Goal: Task Accomplishment & Management: Manage account settings

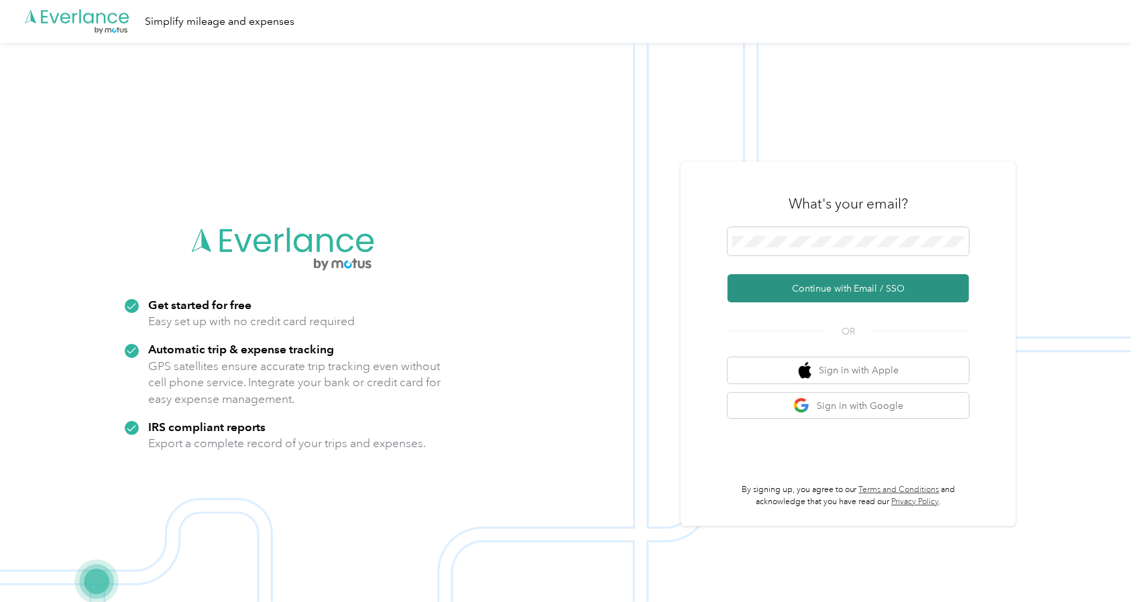
click at [820, 288] on button "Continue with Email / SSO" at bounding box center [847, 288] width 241 height 28
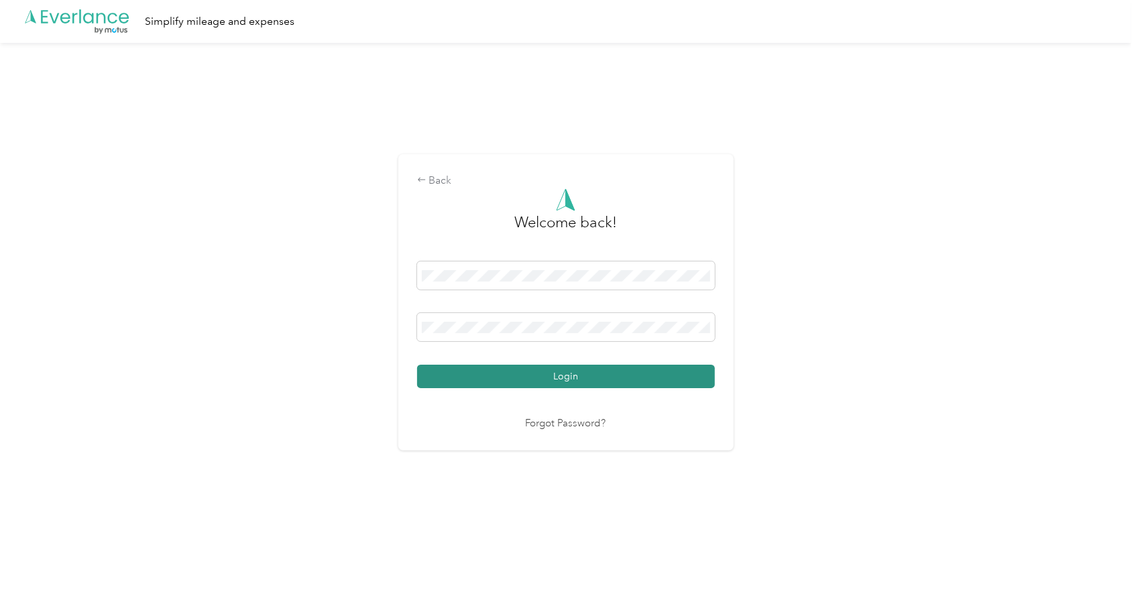
click at [574, 380] on button "Login" at bounding box center [566, 376] width 298 height 23
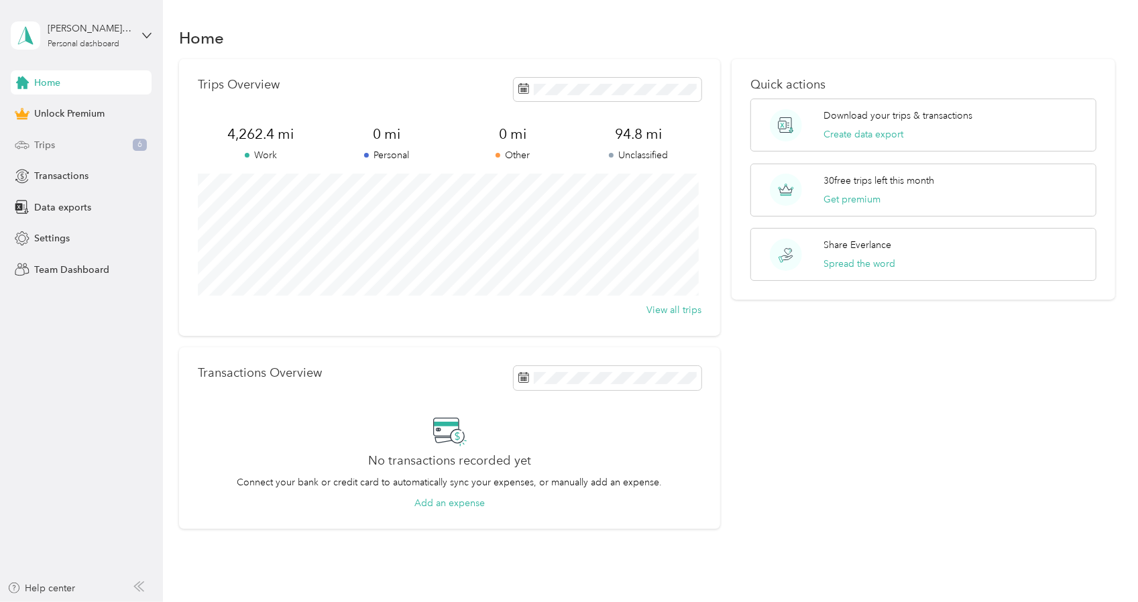
click at [60, 146] on div "Trips 6" at bounding box center [81, 145] width 141 height 24
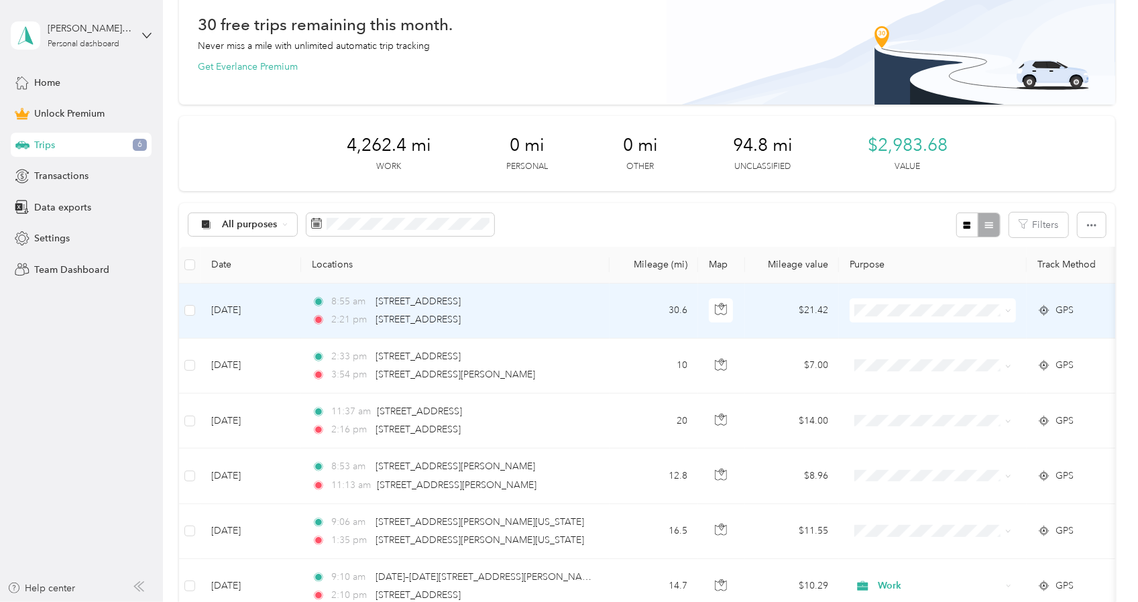
scroll to position [134, 0]
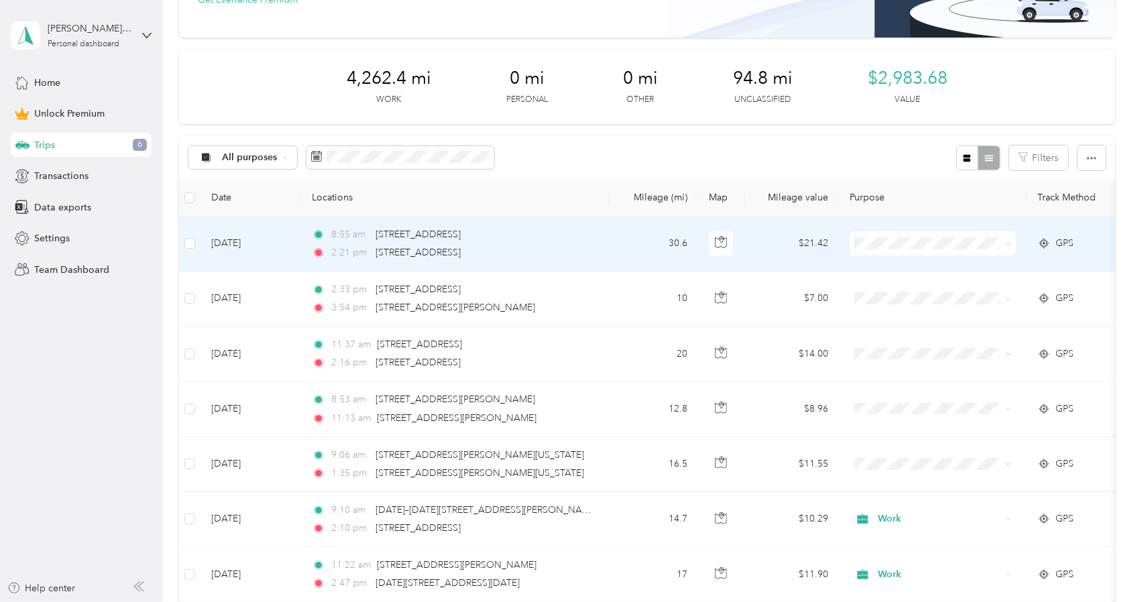
click at [944, 273] on li "Work" at bounding box center [932, 267] width 166 height 23
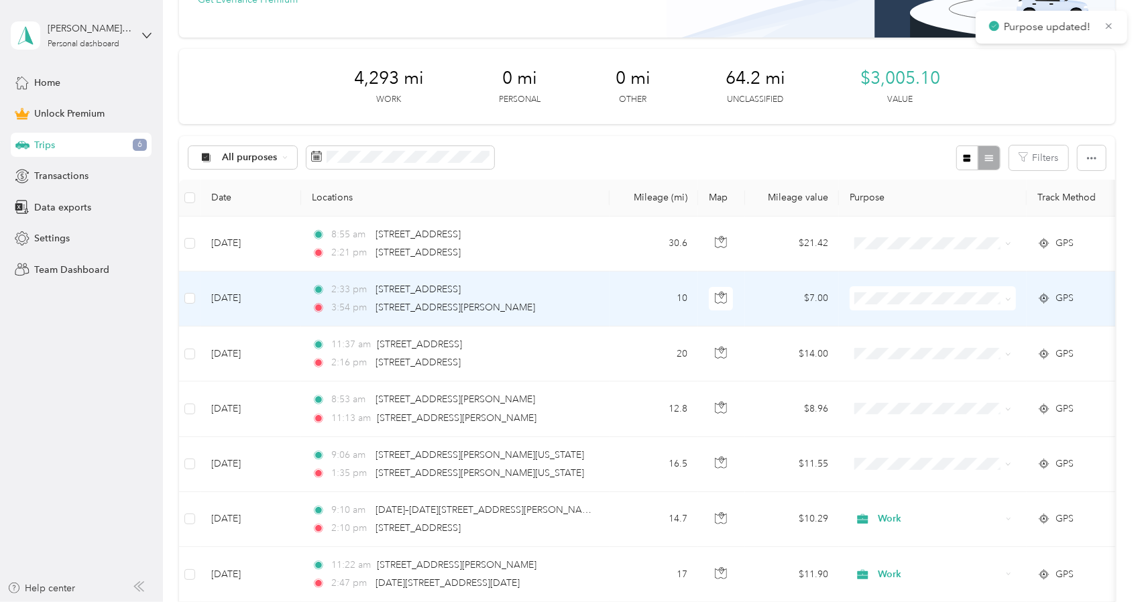
click at [908, 318] on span "Work" at bounding box center [945, 323] width 124 height 14
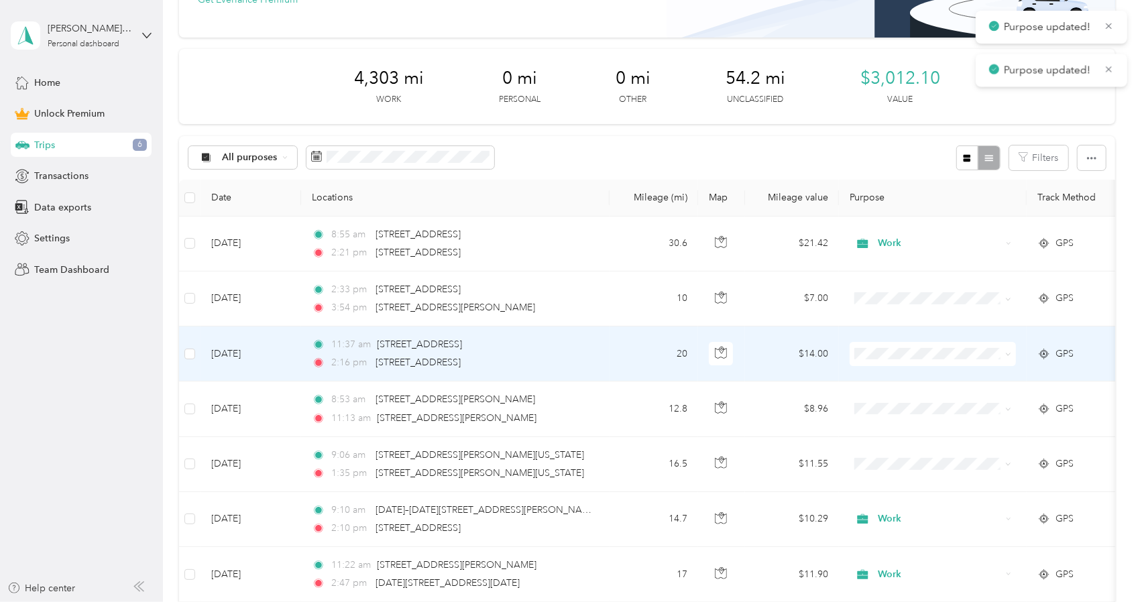
click at [893, 376] on span "Work" at bounding box center [945, 377] width 124 height 14
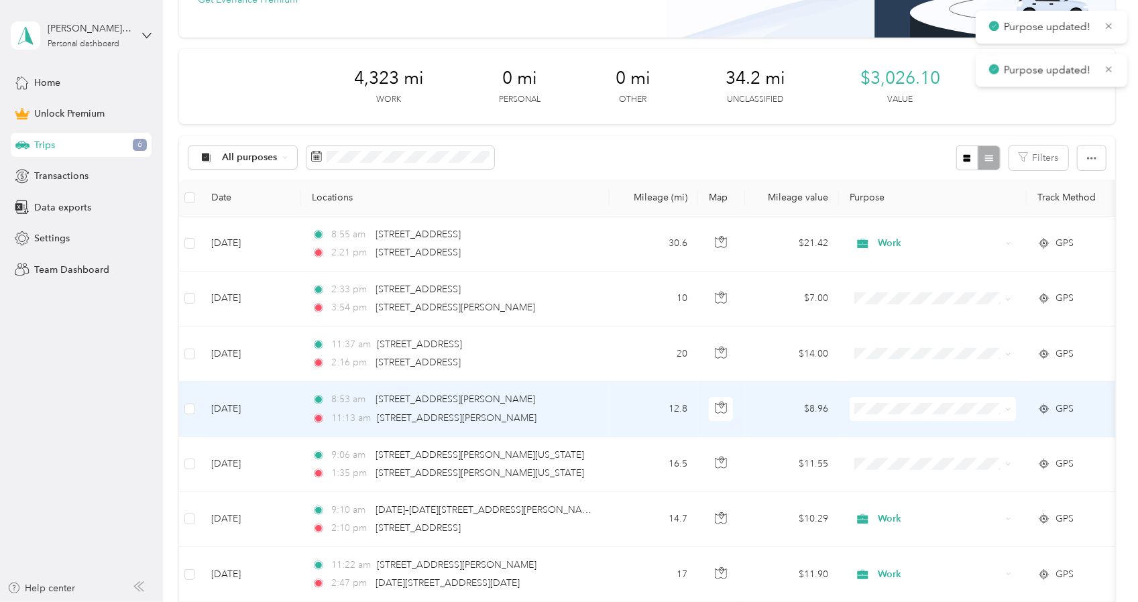
click at [918, 400] on span at bounding box center [932, 409] width 166 height 24
click at [890, 428] on span "Work" at bounding box center [945, 433] width 124 height 14
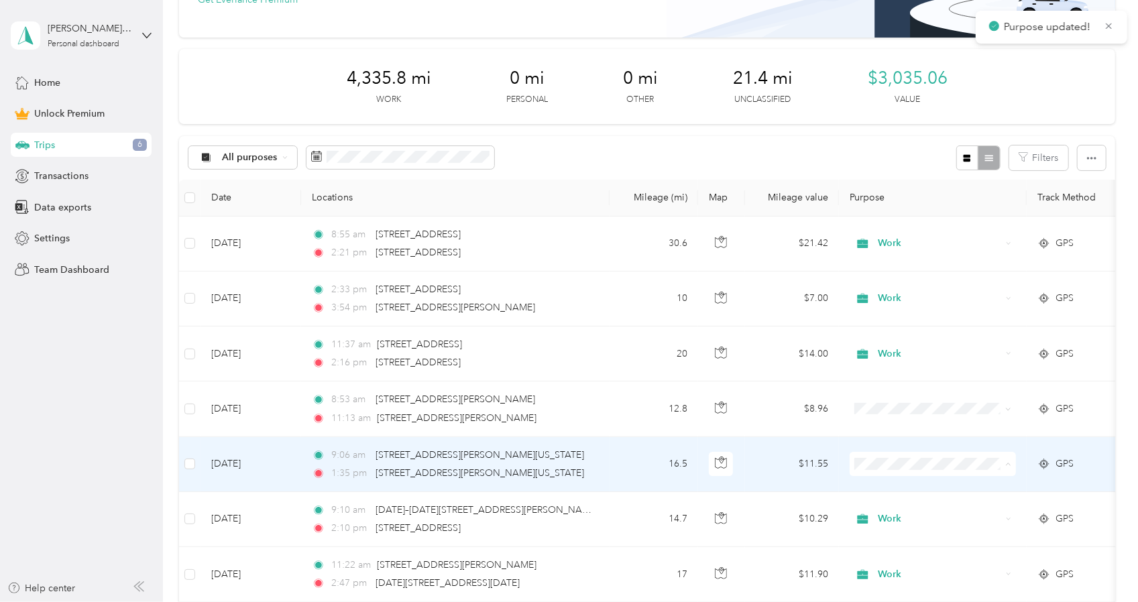
click at [882, 305] on ol "Work Personal Other Charity Medical Moving Commute" at bounding box center [932, 367] width 166 height 164
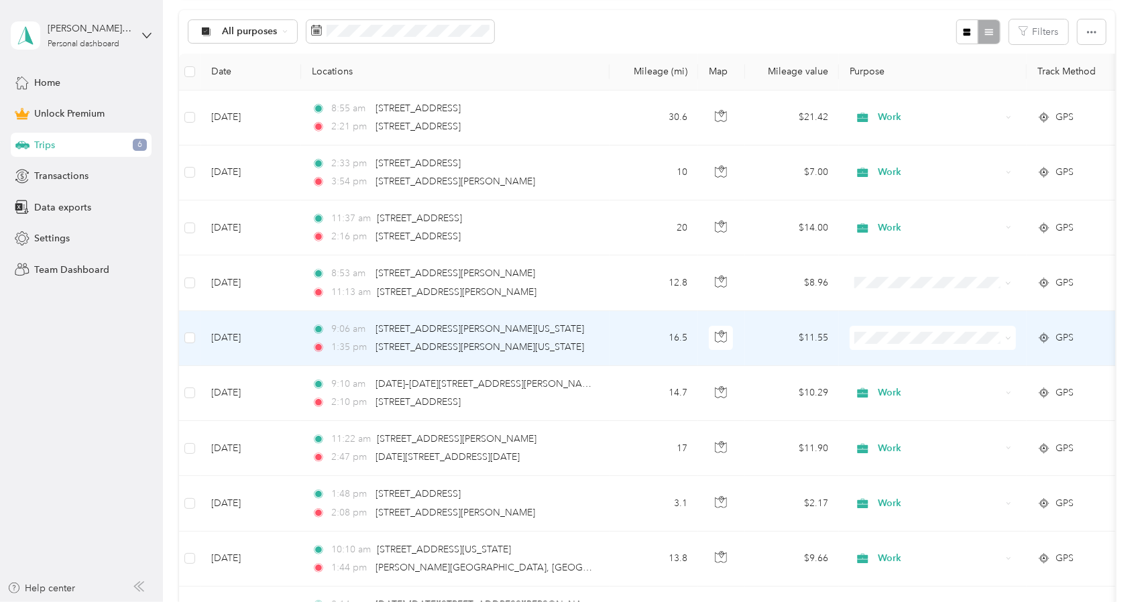
scroll to position [268, 0]
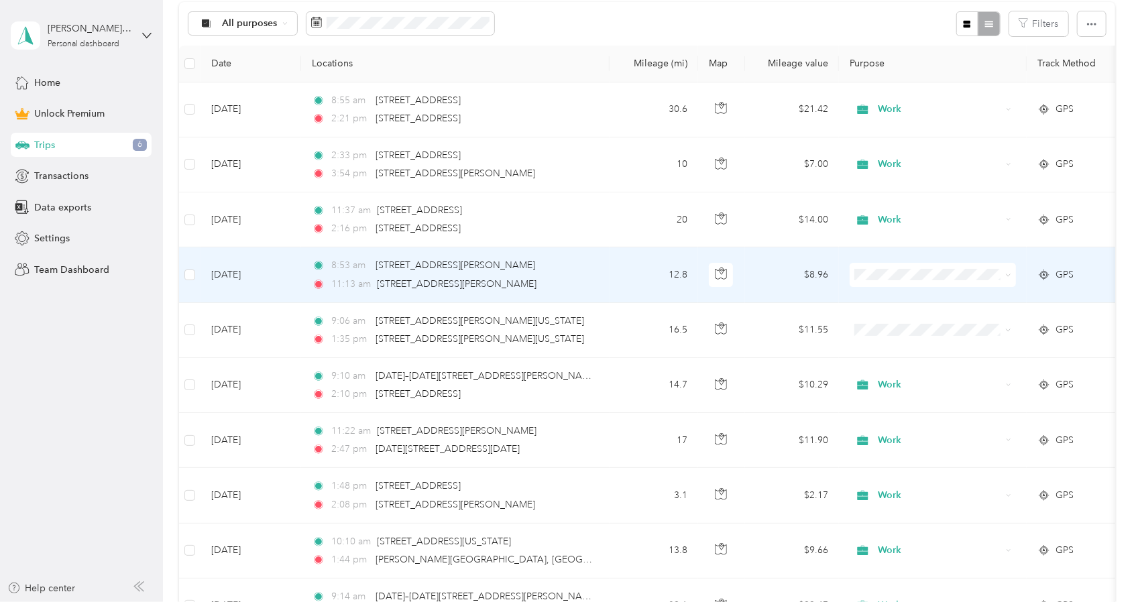
click at [918, 286] on td at bounding box center [933, 274] width 188 height 55
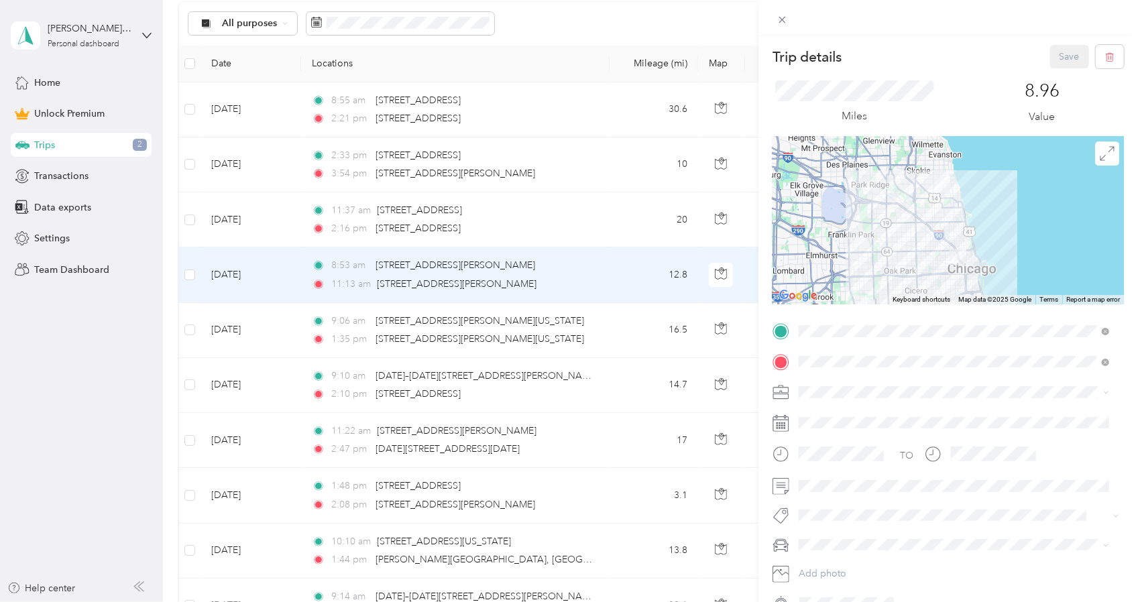
click at [630, 328] on div "Trip details Save This trip cannot be edited because it is either under review,…" at bounding box center [569, 301] width 1138 height 602
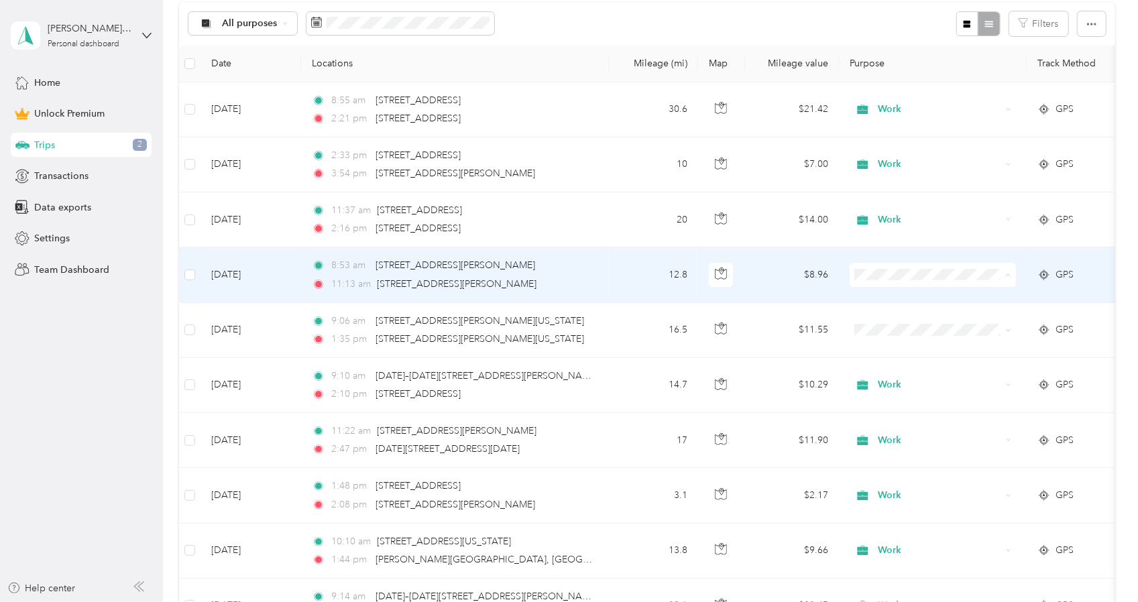
click at [901, 300] on li "Work" at bounding box center [932, 298] width 166 height 23
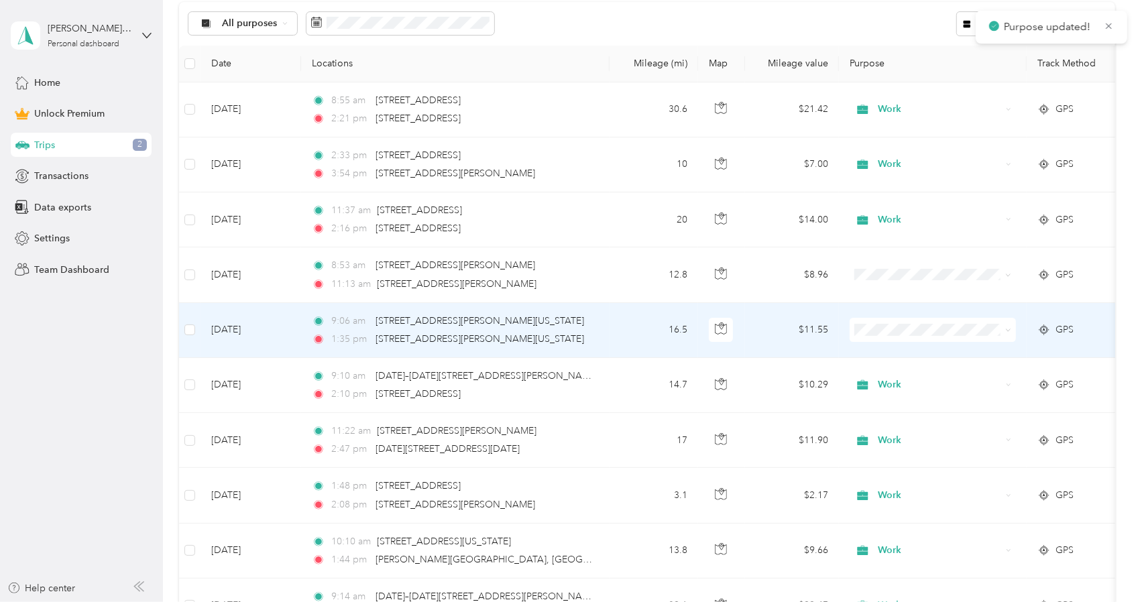
click at [885, 348] on span "Work" at bounding box center [945, 352] width 124 height 14
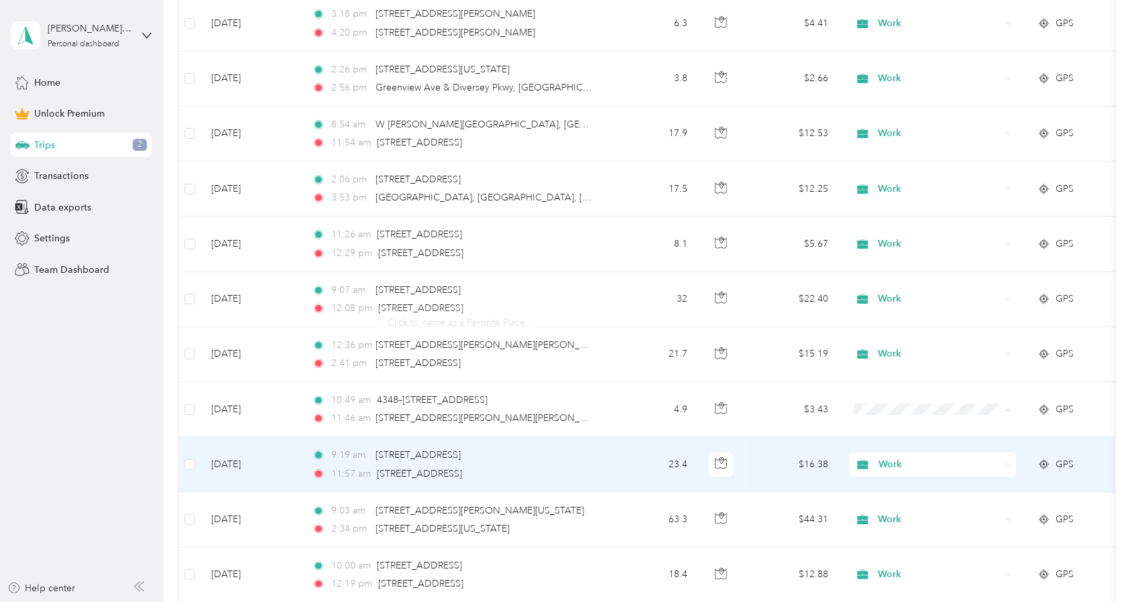
scroll to position [1095, 0]
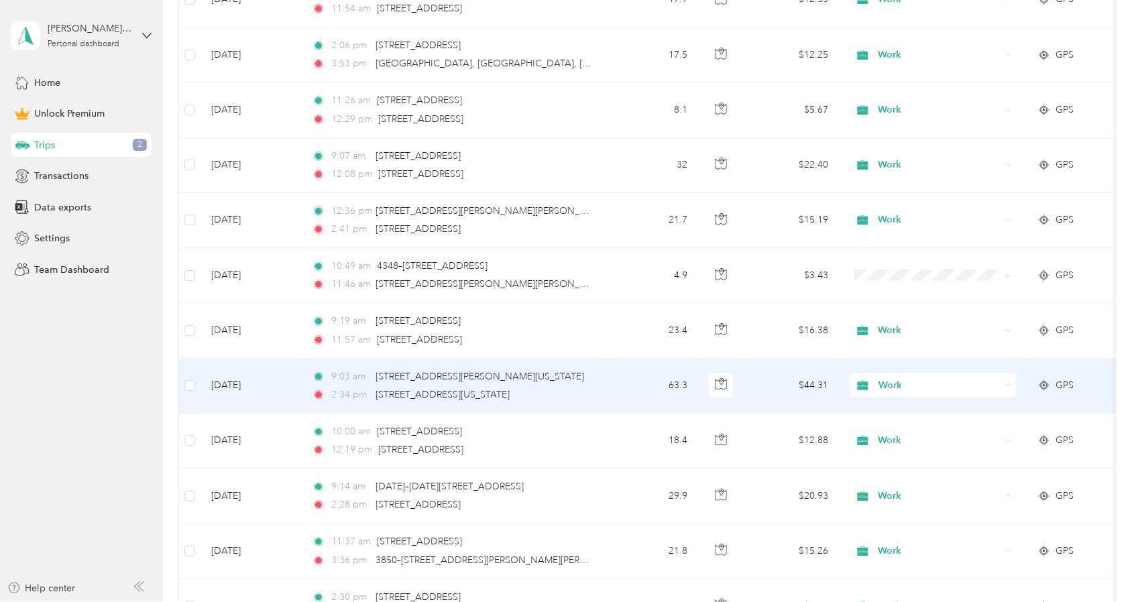
click at [308, 379] on td "9:03 am [STREET_ADDRESS][GEOGRAPHIC_DATA][PERSON_NAME], [GEOGRAPHIC_DATA], [GEO…" at bounding box center [455, 386] width 308 height 55
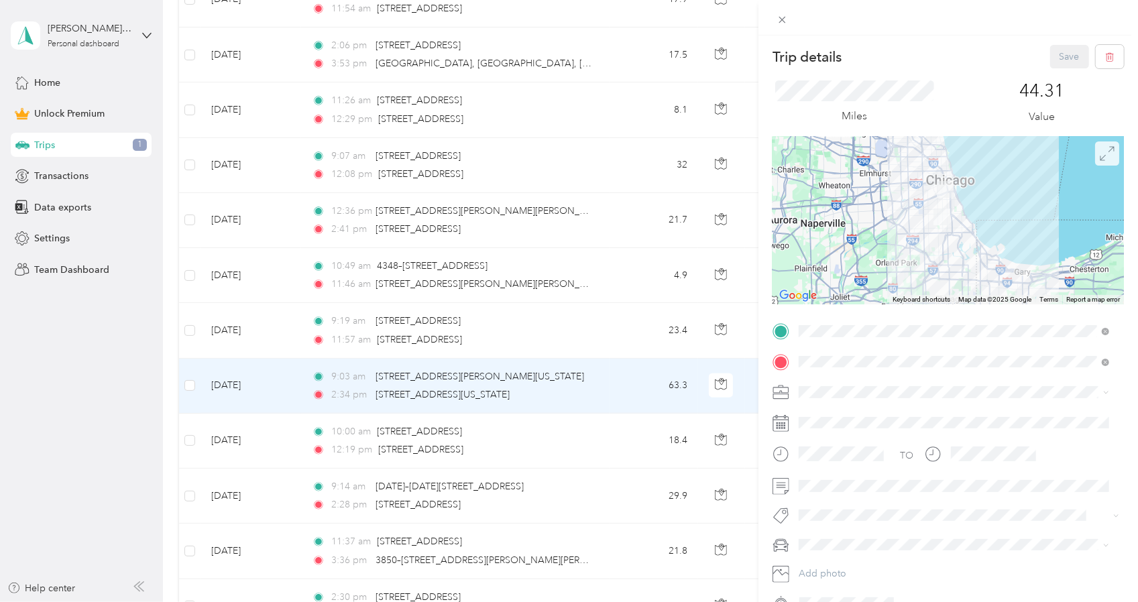
click at [1106, 155] on span at bounding box center [1107, 153] width 24 height 24
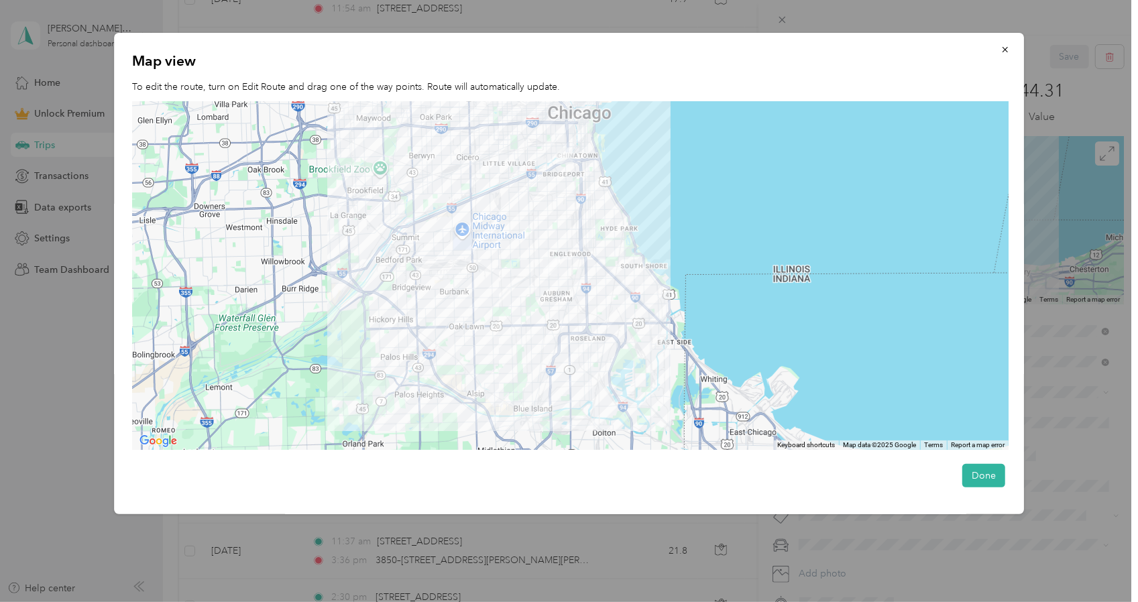
click at [86, 382] on div at bounding box center [569, 301] width 1138 height 602
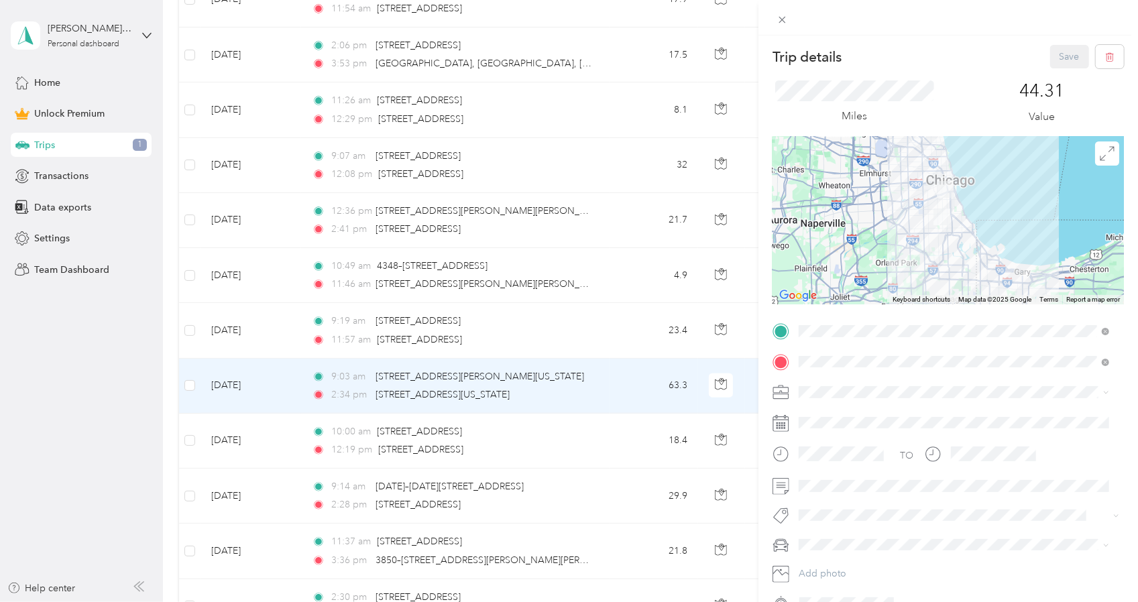
click at [599, 321] on div "Trip details Save This trip cannot be edited because it is either under review,…" at bounding box center [569, 301] width 1138 height 602
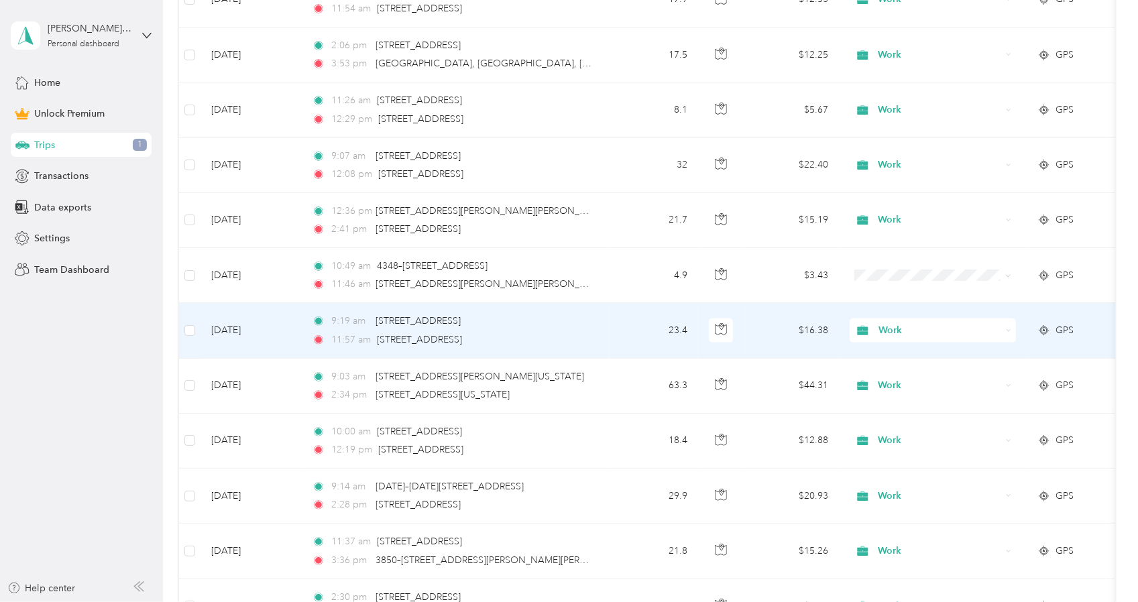
click at [599, 321] on td "9:19 am [STREET_ADDRESS] 11:57 am [STREET_ADDRESS]" at bounding box center [455, 330] width 308 height 55
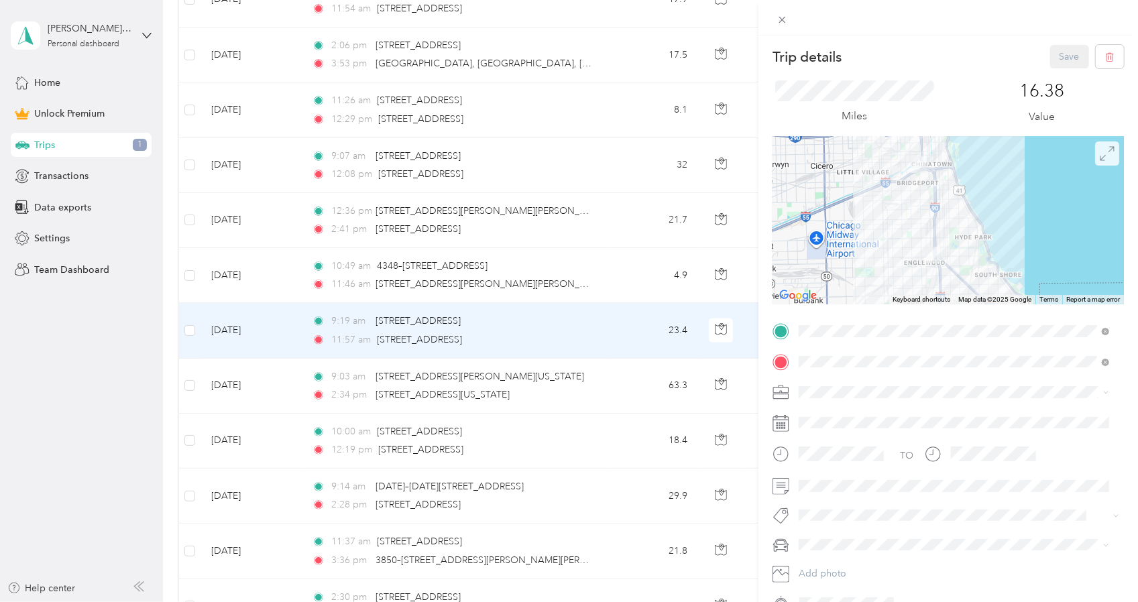
click at [1107, 154] on span at bounding box center [1107, 153] width 24 height 24
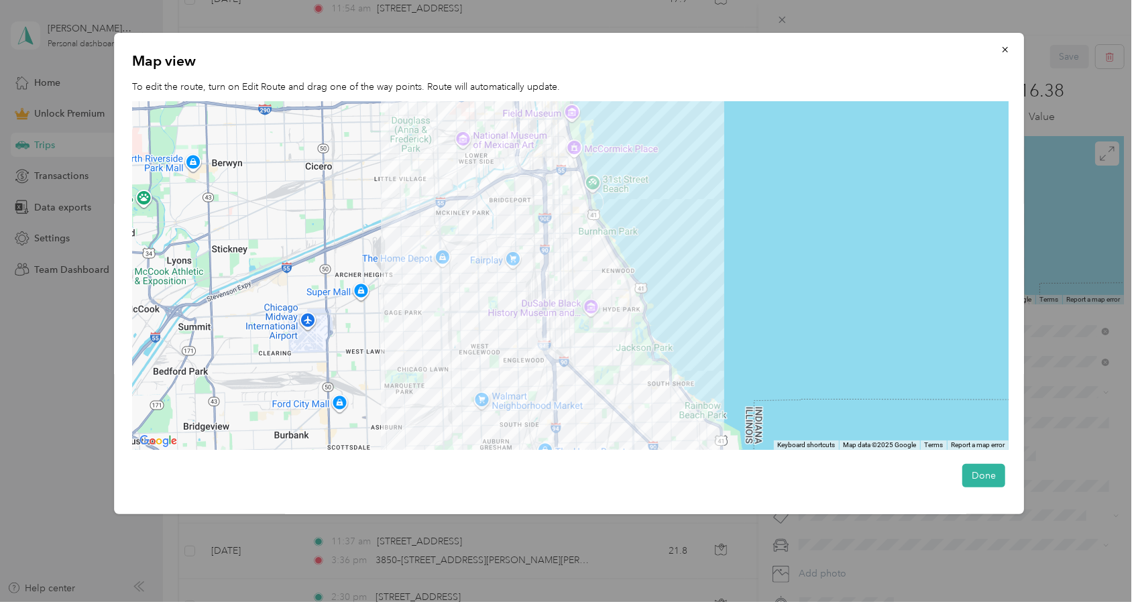
click at [0, 475] on div at bounding box center [569, 301] width 1138 height 602
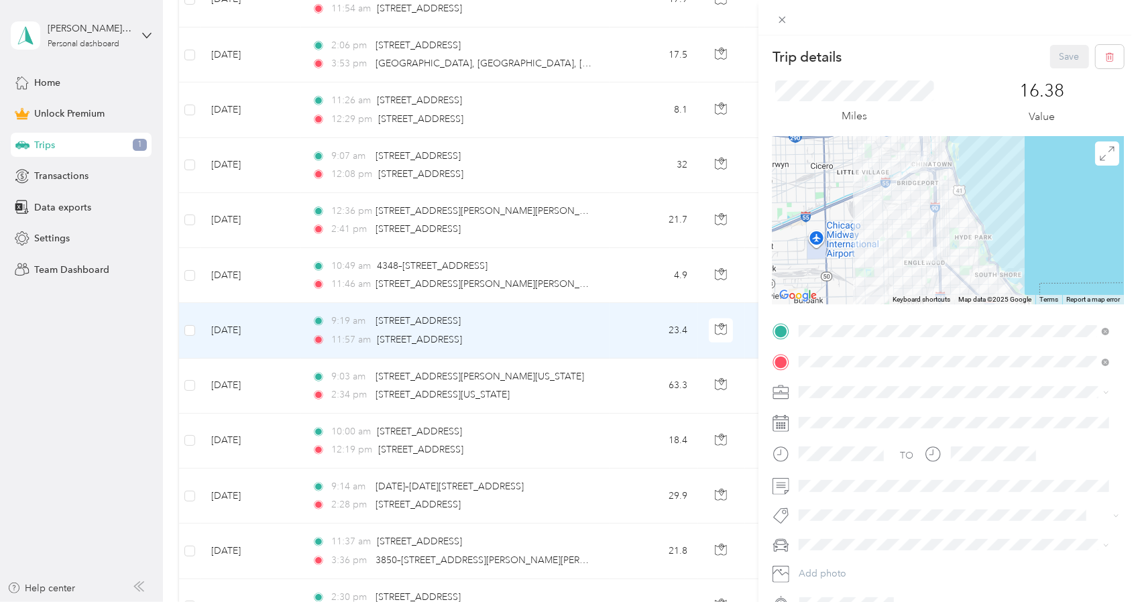
click at [278, 280] on div "Trip details Save This trip cannot be edited because it is either under review,…" at bounding box center [569, 301] width 1138 height 602
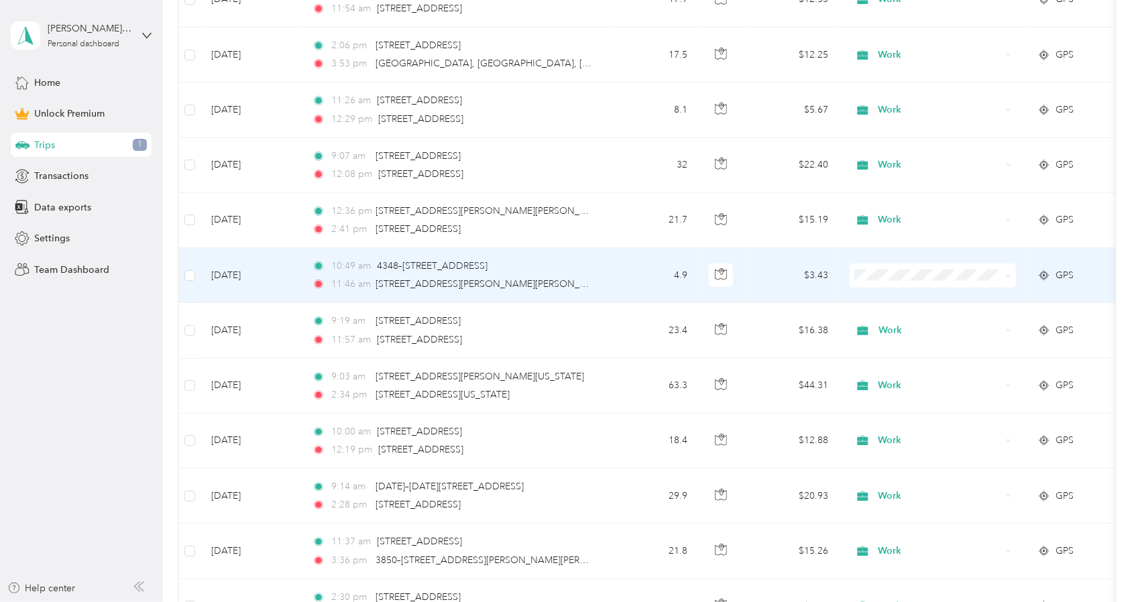
click at [278, 280] on td "[DATE]" at bounding box center [250, 275] width 101 height 55
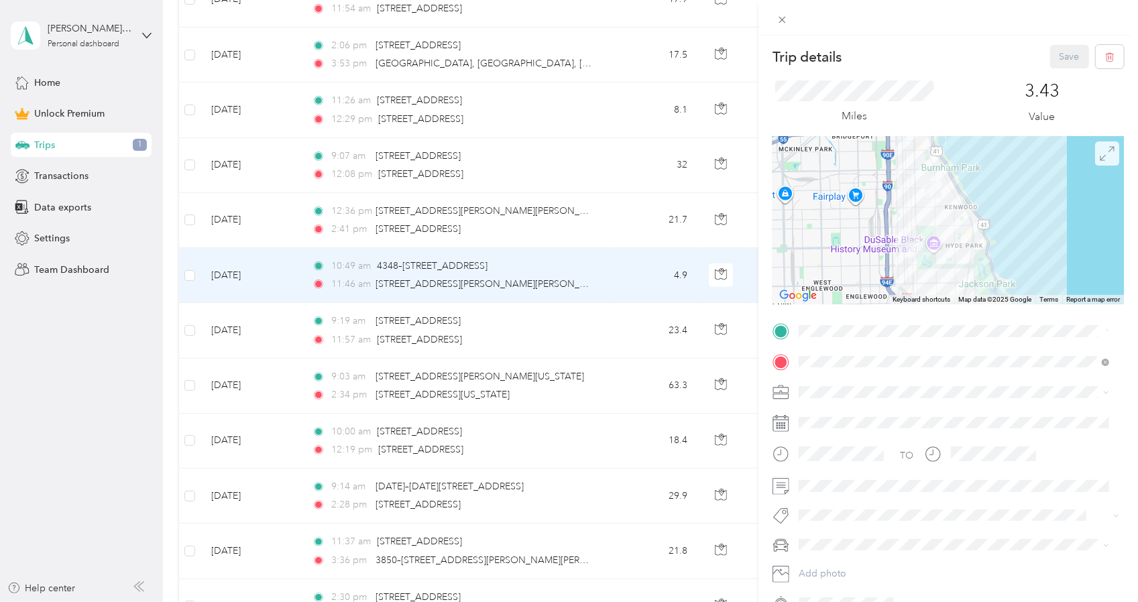
click at [1099, 151] on icon at bounding box center [1106, 153] width 15 height 15
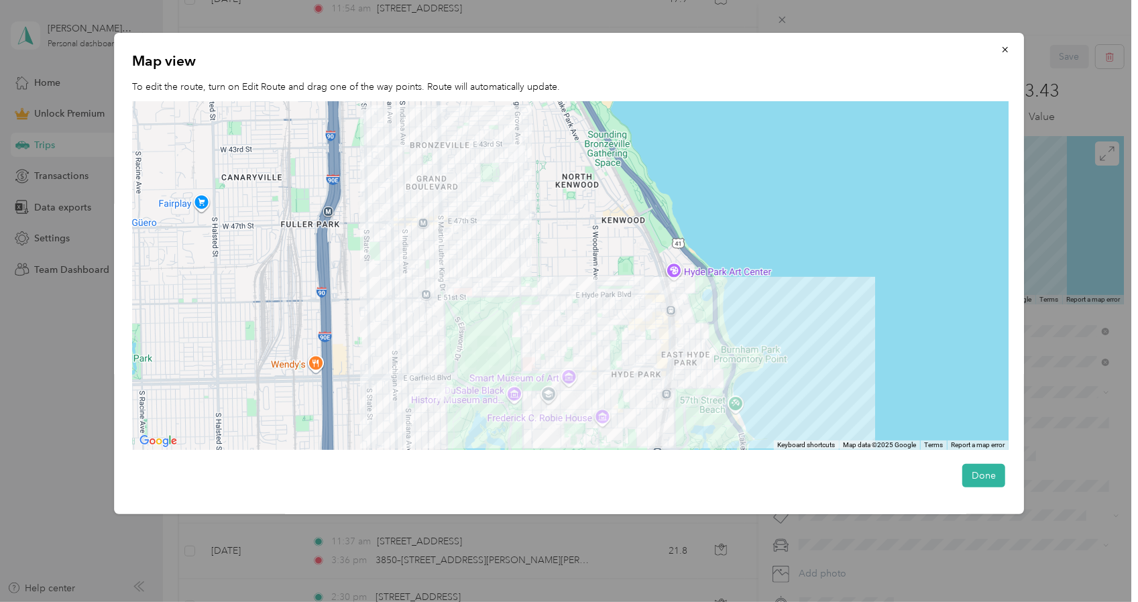
click at [44, 424] on div at bounding box center [569, 301] width 1138 height 602
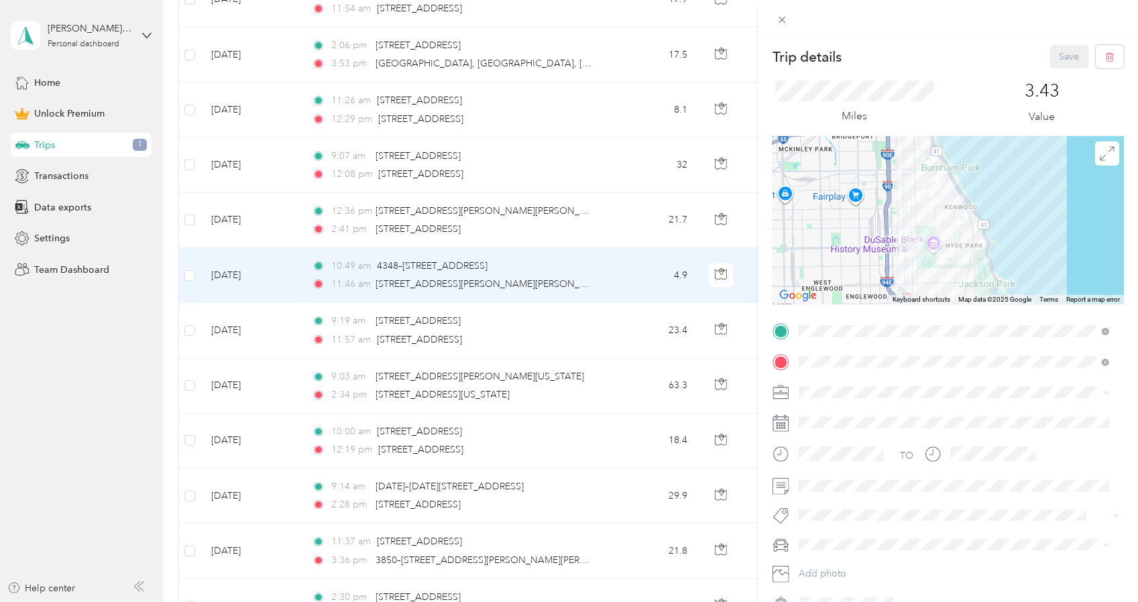
click at [613, 221] on div "Trip details Save This trip cannot be edited because it is either under review,…" at bounding box center [569, 301] width 1138 height 602
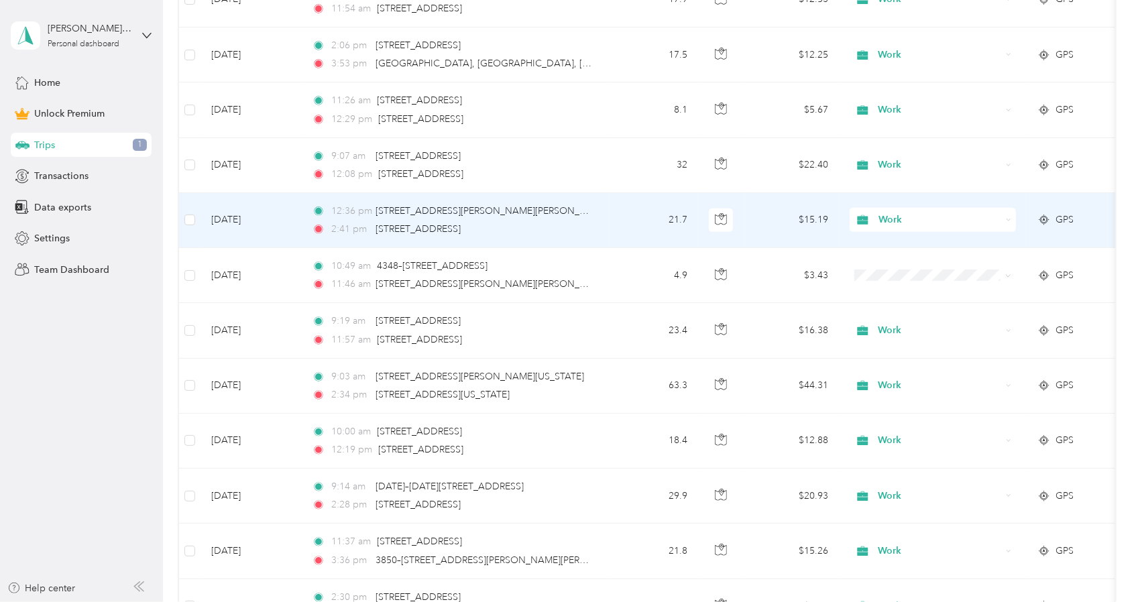
click at [613, 221] on td "21.7" at bounding box center [653, 220] width 88 height 55
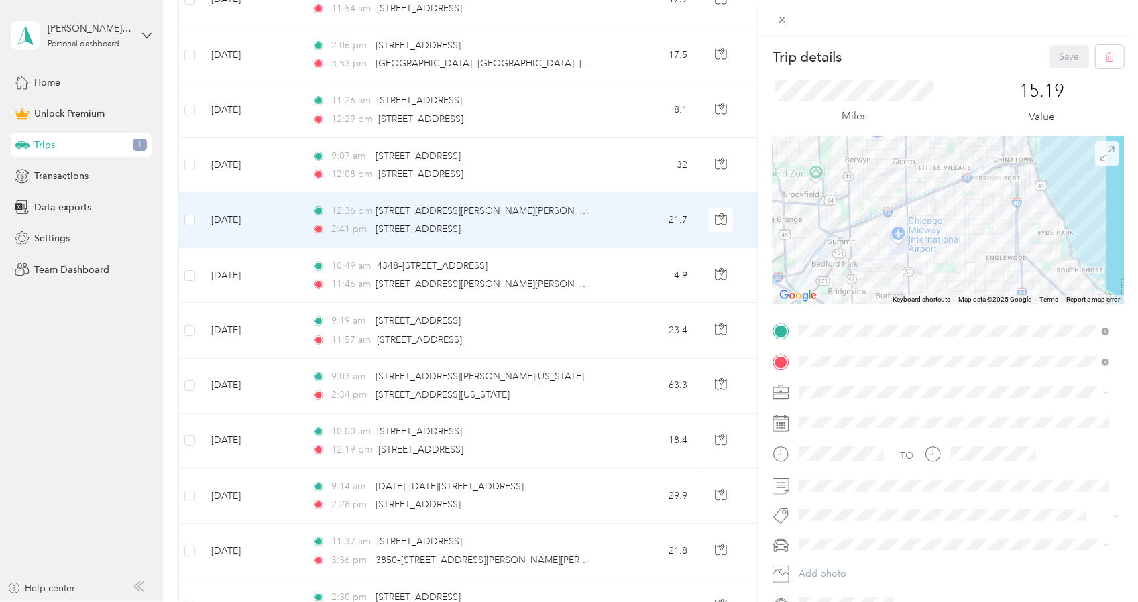
click at [1099, 159] on icon at bounding box center [1106, 153] width 15 height 15
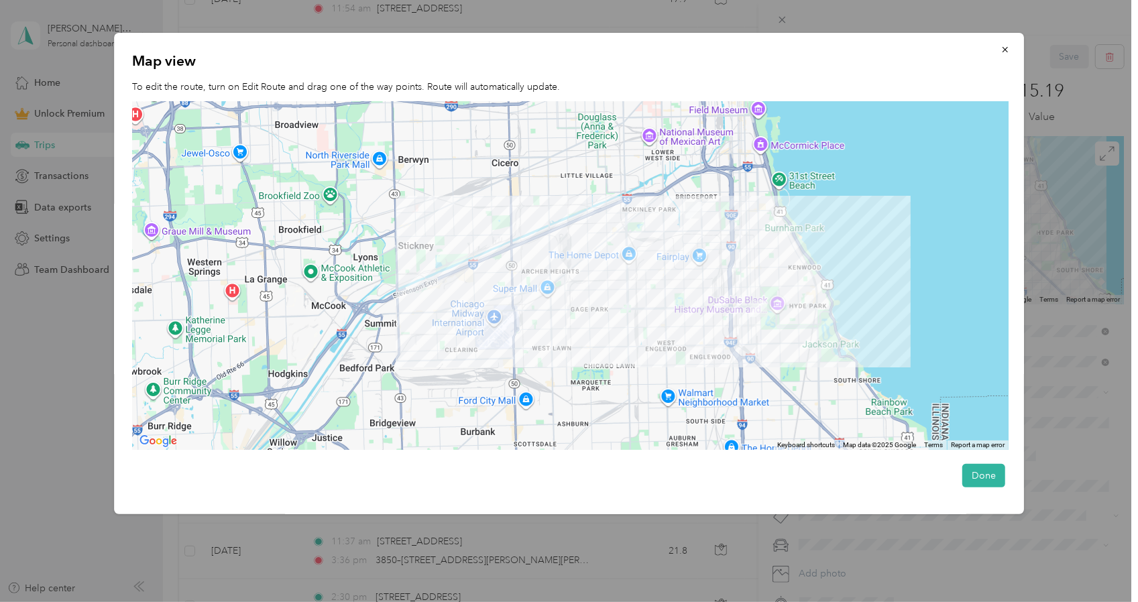
click at [84, 452] on div at bounding box center [569, 301] width 1138 height 602
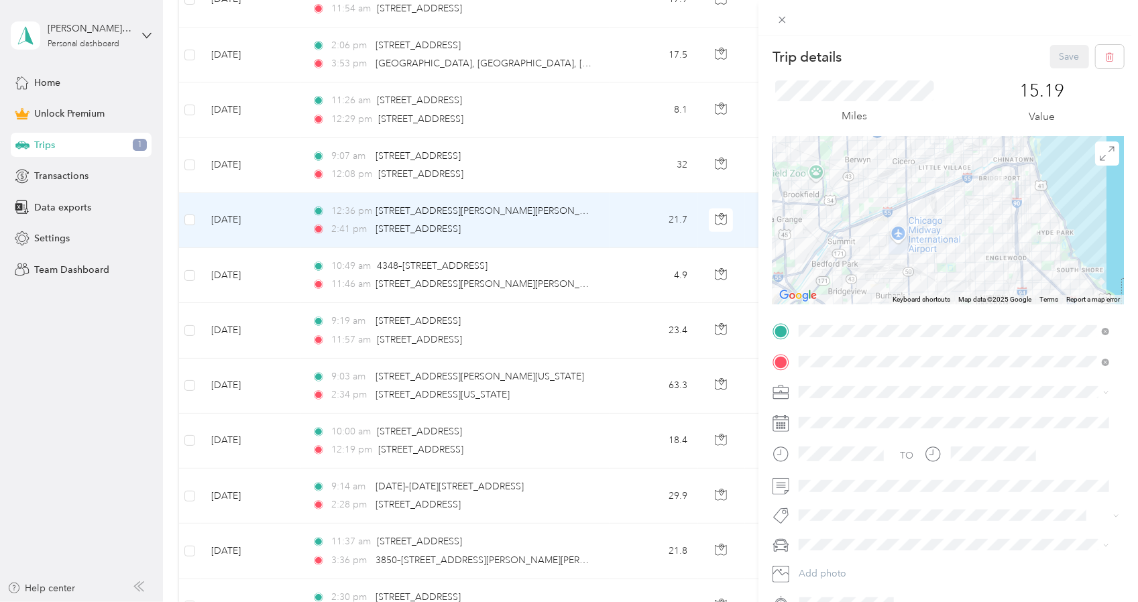
click at [599, 167] on div "Trip details Save This trip cannot be edited because it is either under review,…" at bounding box center [569, 301] width 1138 height 602
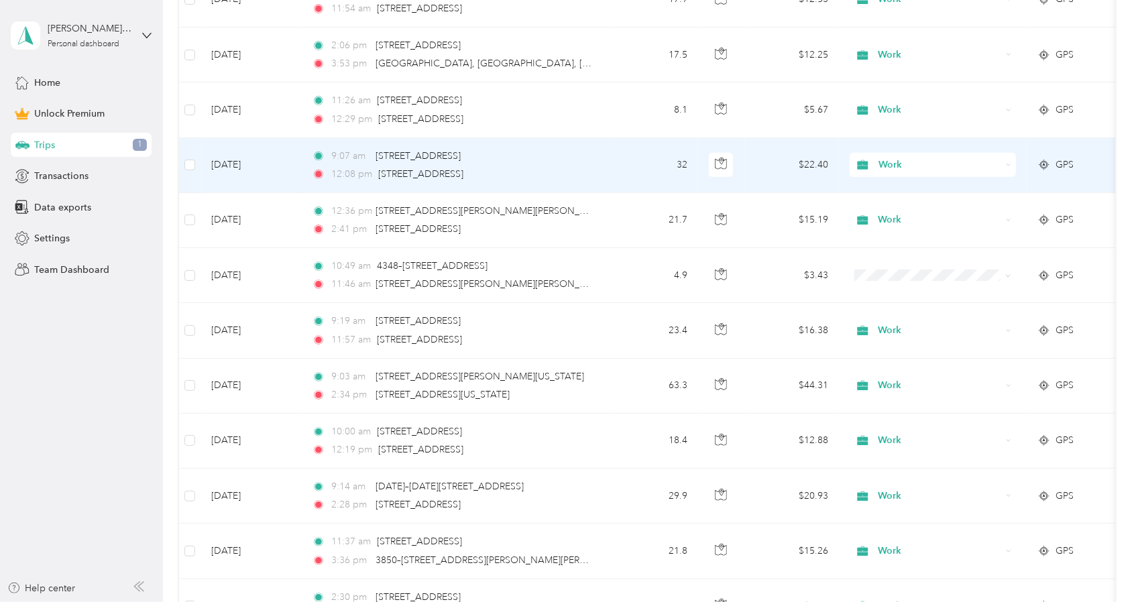
click at [599, 167] on td "9:07 am 731–[STREET_ADDRESS] 12:08 pm [STREET_ADDRESS]" at bounding box center [455, 165] width 308 height 55
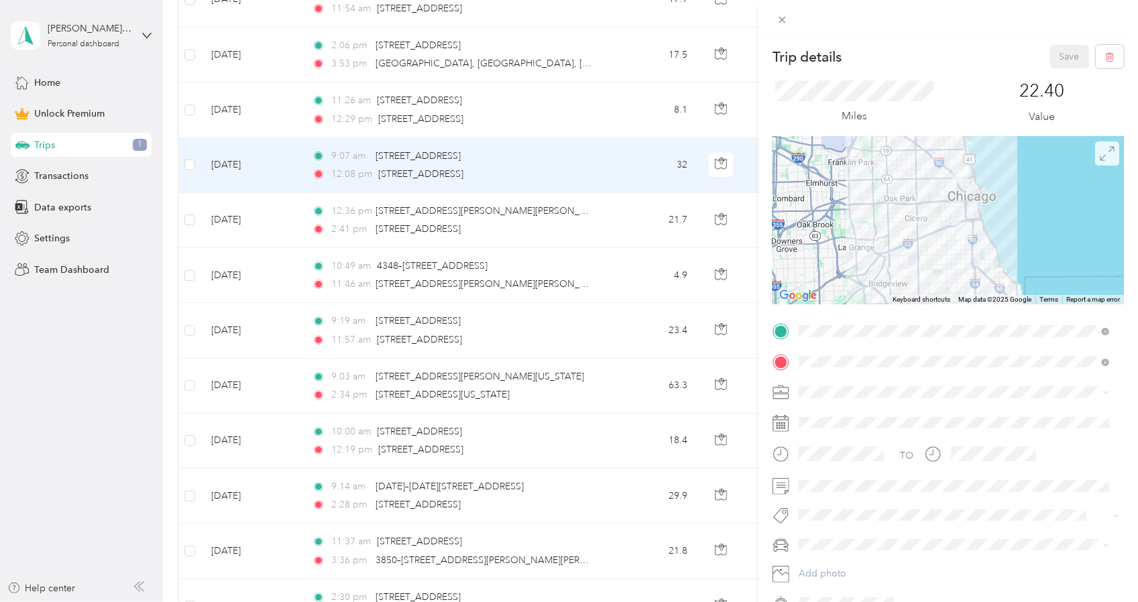
click at [1101, 160] on icon at bounding box center [1106, 153] width 15 height 15
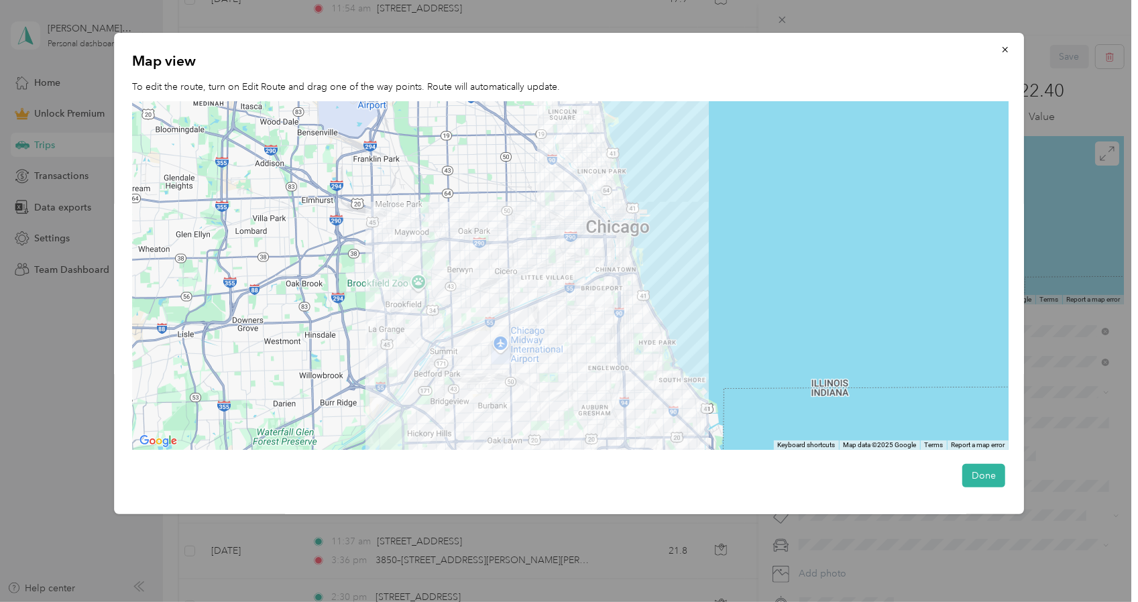
click at [260, 537] on div at bounding box center [569, 301] width 1138 height 602
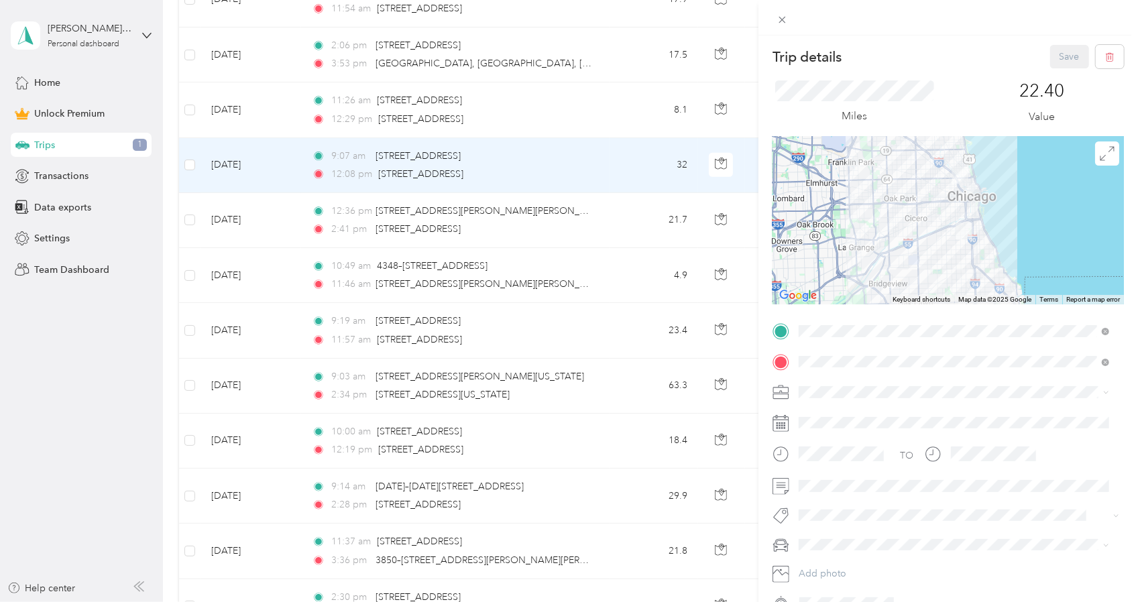
click at [168, 194] on div "Trip details Save This trip cannot be edited because it is either under review,…" at bounding box center [569, 301] width 1138 height 602
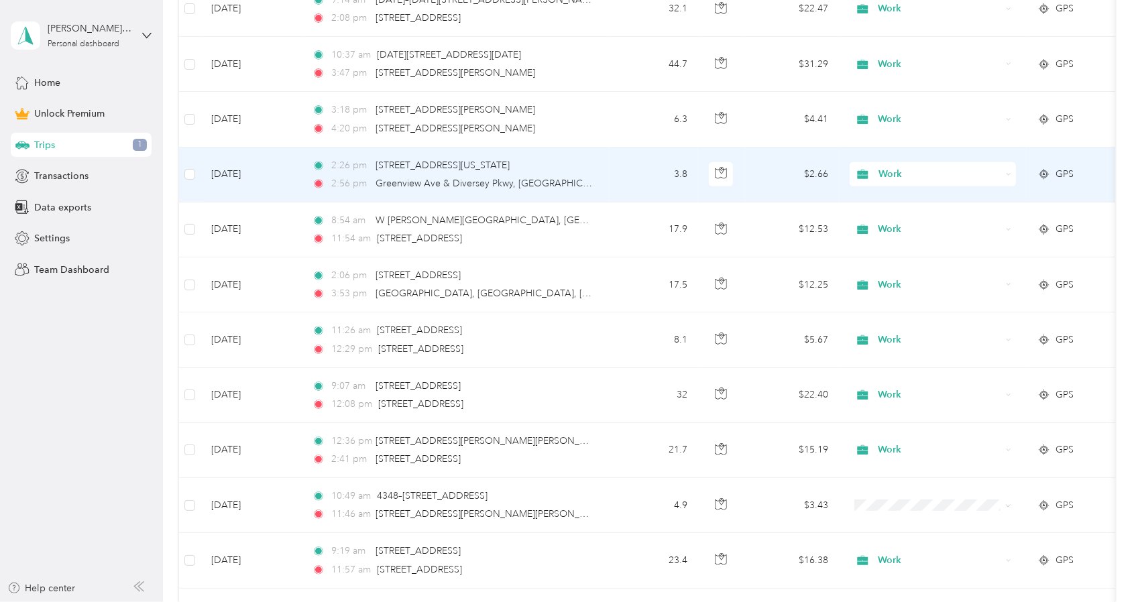
scroll to position [827, 0]
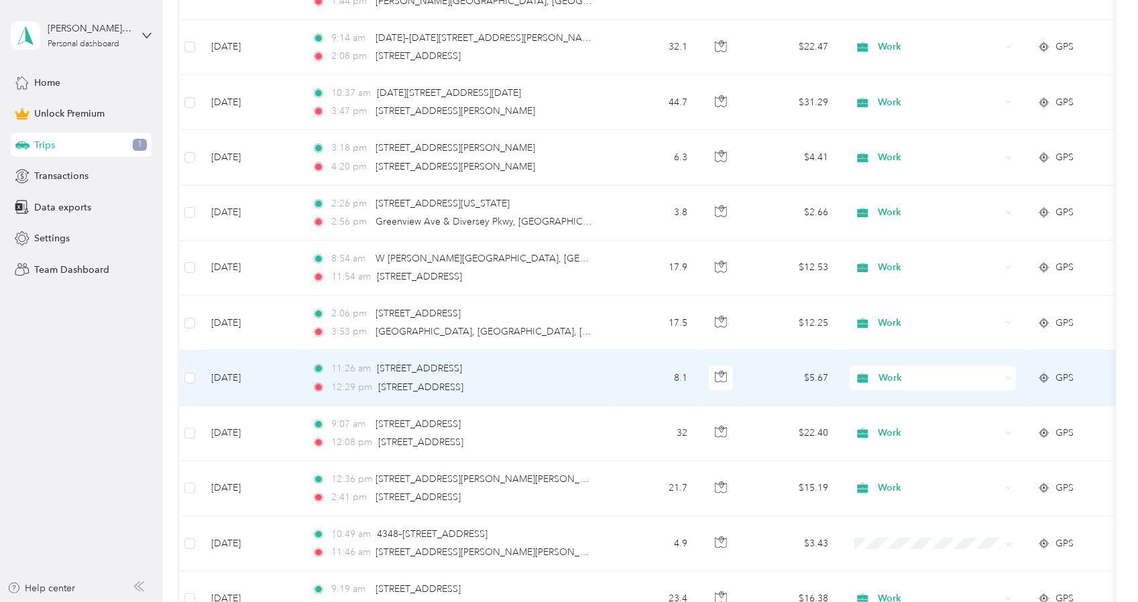
click at [292, 375] on td "[DATE]" at bounding box center [250, 378] width 101 height 55
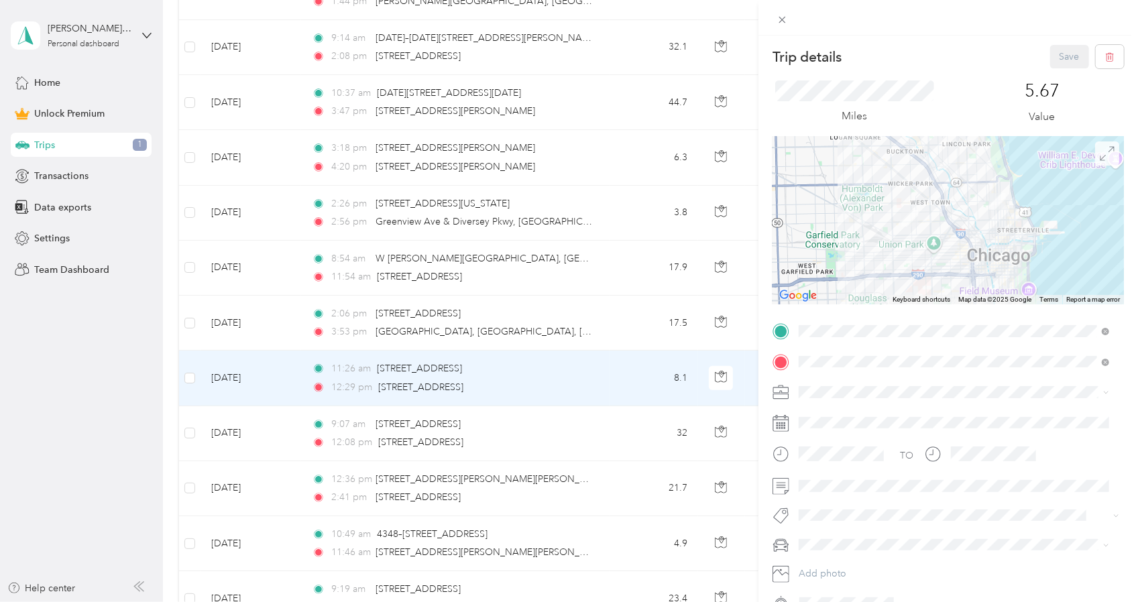
click at [1099, 148] on icon at bounding box center [1106, 153] width 15 height 15
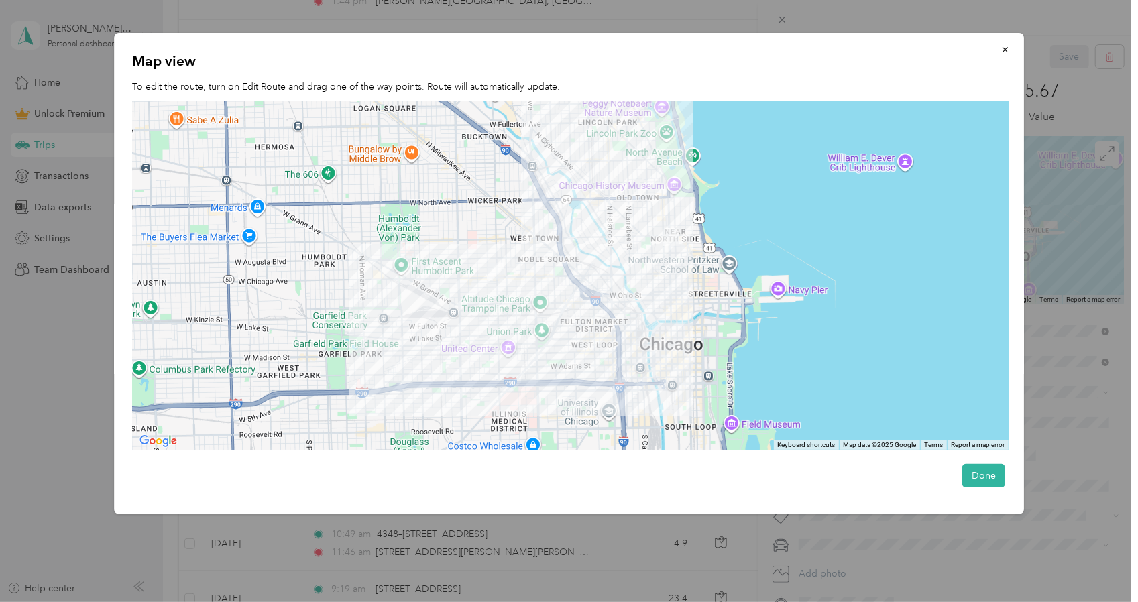
click at [39, 424] on div at bounding box center [569, 301] width 1138 height 602
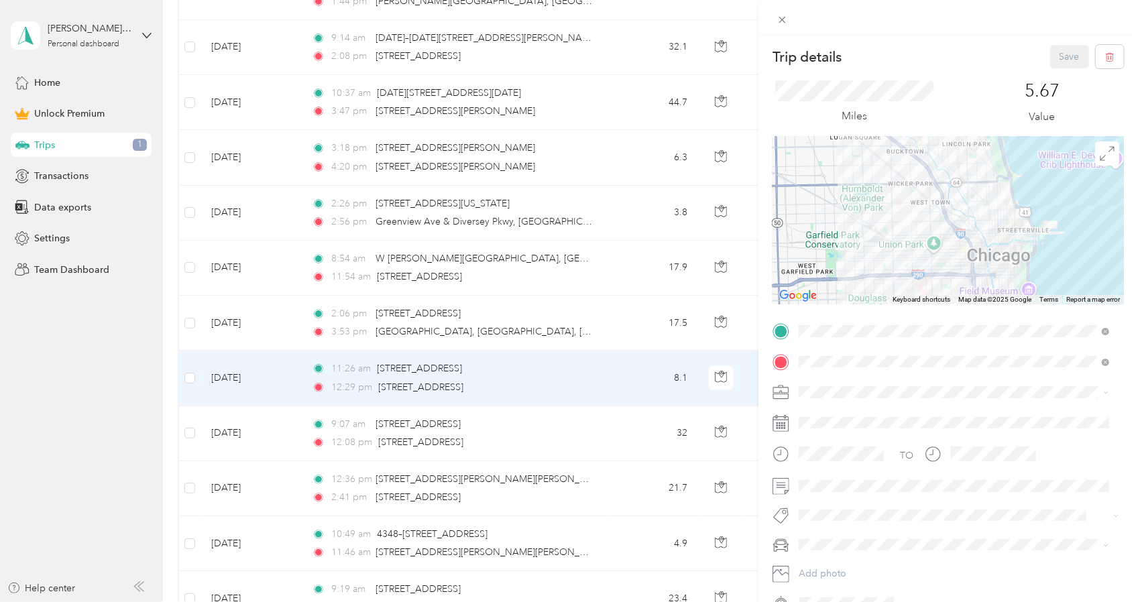
click at [633, 321] on div "Trip details Save This trip cannot be edited because it is either under review,…" at bounding box center [569, 301] width 1138 height 602
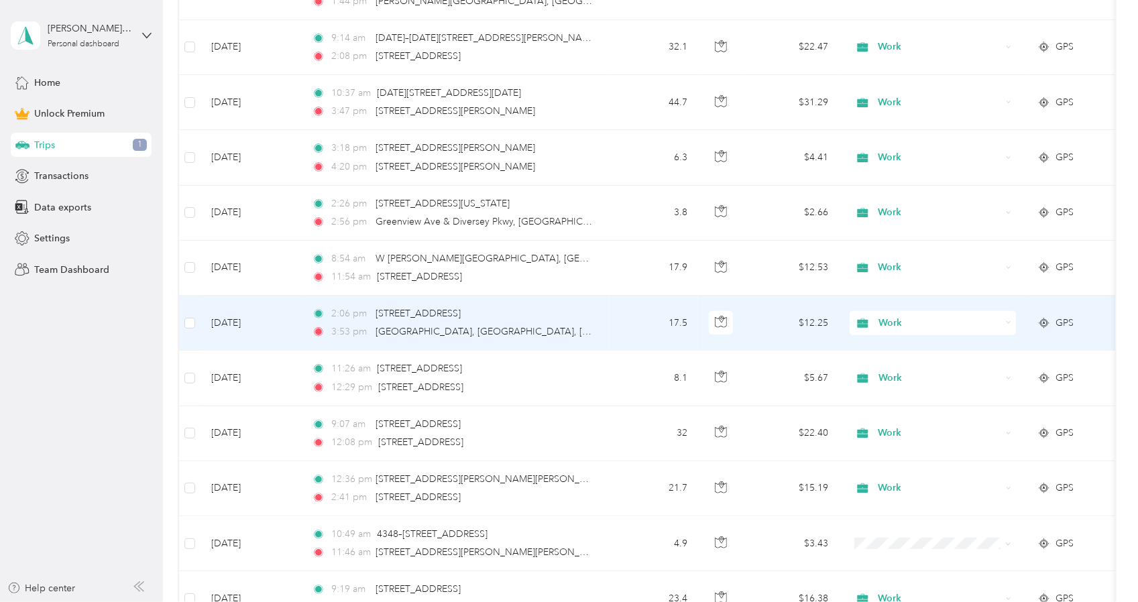
click at [627, 322] on td "17.5" at bounding box center [653, 323] width 88 height 55
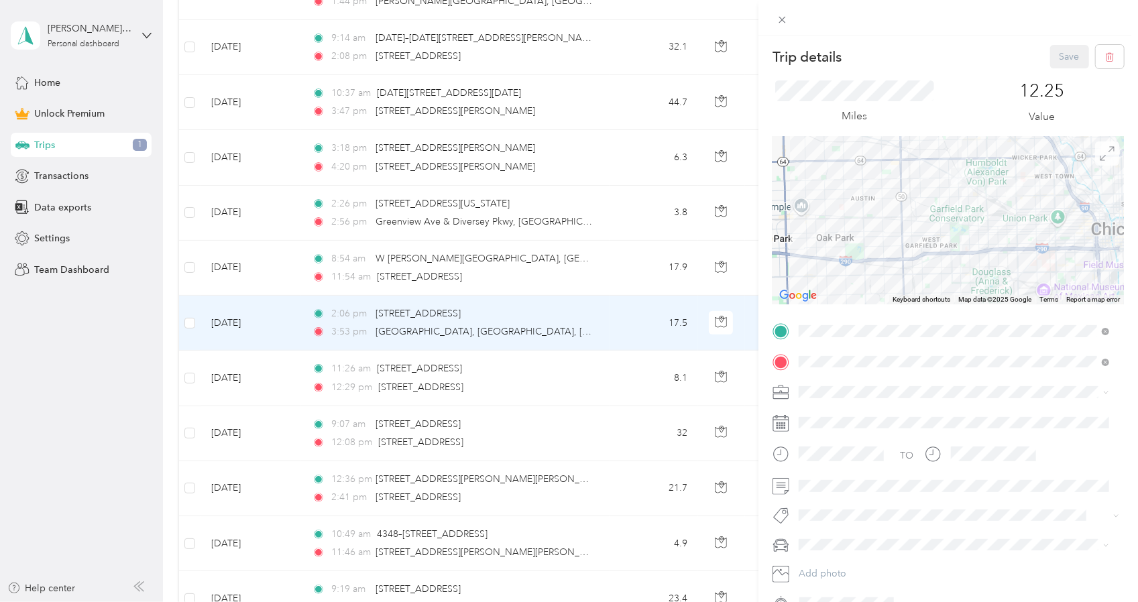
click at [1099, 158] on icon at bounding box center [1106, 153] width 15 height 15
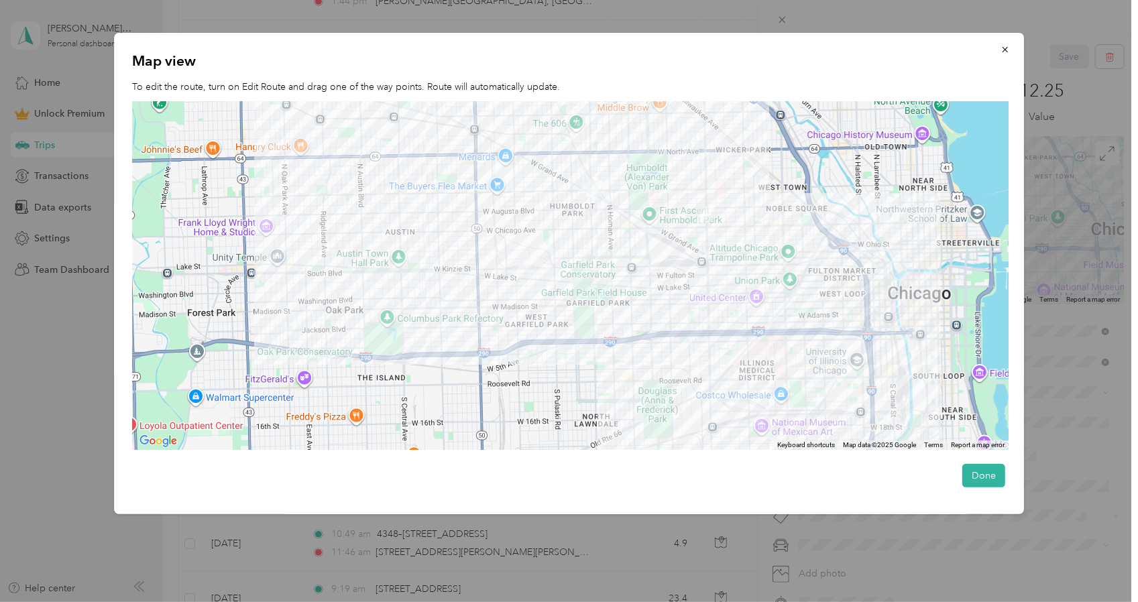
click at [54, 359] on div at bounding box center [569, 301] width 1138 height 602
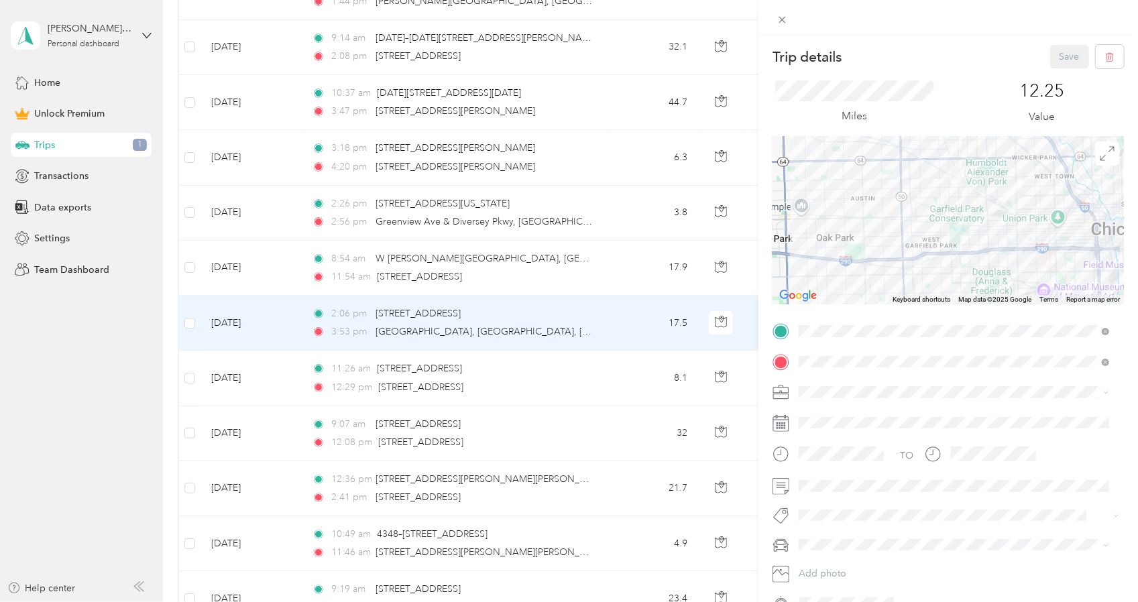
click at [572, 275] on div "Trip details Save This trip cannot be edited because it is either under review,…" at bounding box center [569, 301] width 1138 height 602
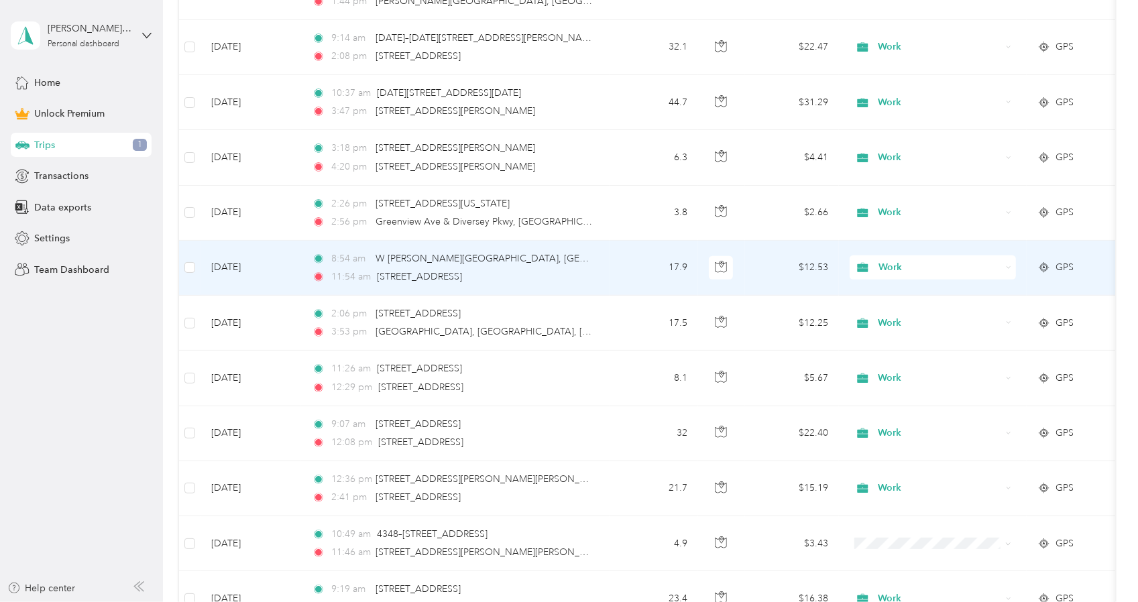
click at [573, 273] on div "11:54 am [STREET_ADDRESS]" at bounding box center [453, 276] width 282 height 15
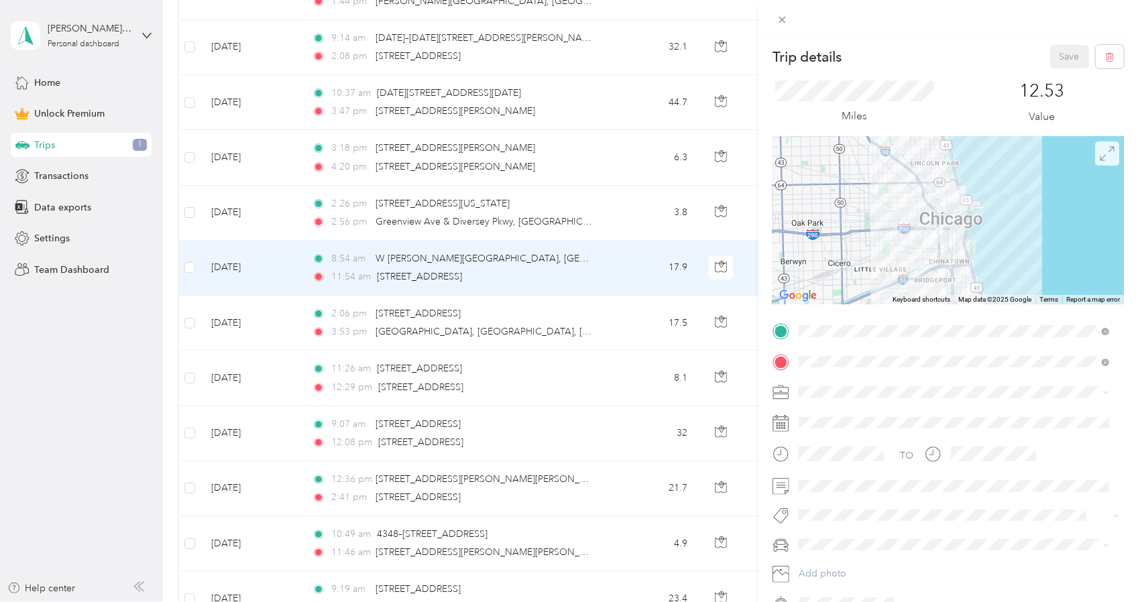
click at [1108, 156] on span at bounding box center [1107, 153] width 24 height 24
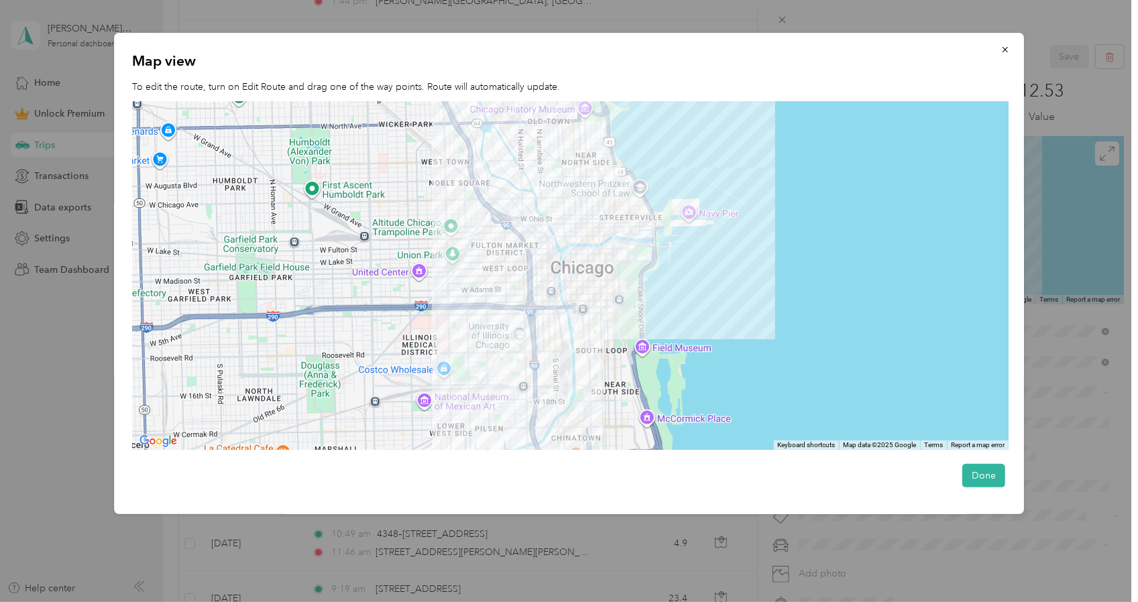
click at [78, 380] on div at bounding box center [569, 301] width 1138 height 602
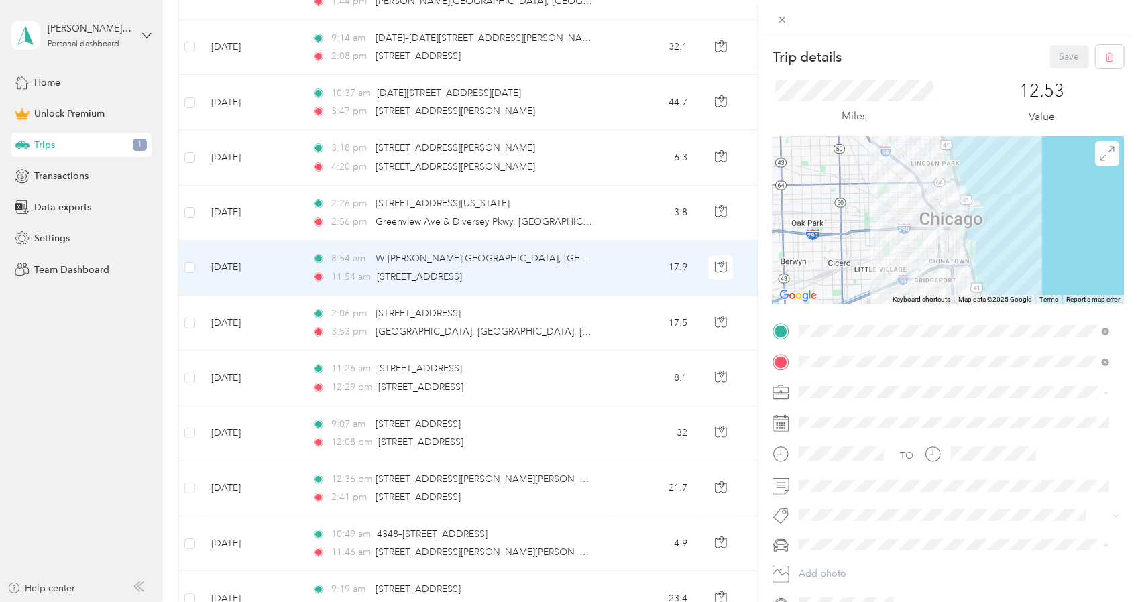
click at [280, 210] on div "Trip details Save This trip cannot be edited because it is either under review,…" at bounding box center [569, 301] width 1138 height 602
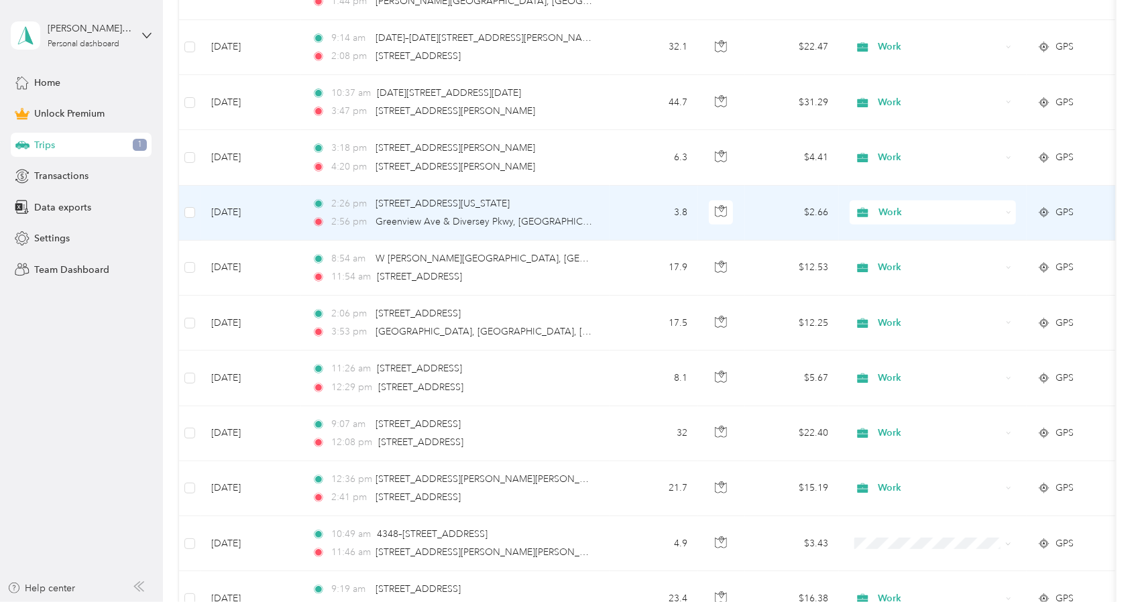
click at [280, 210] on td "[DATE]" at bounding box center [250, 213] width 101 height 55
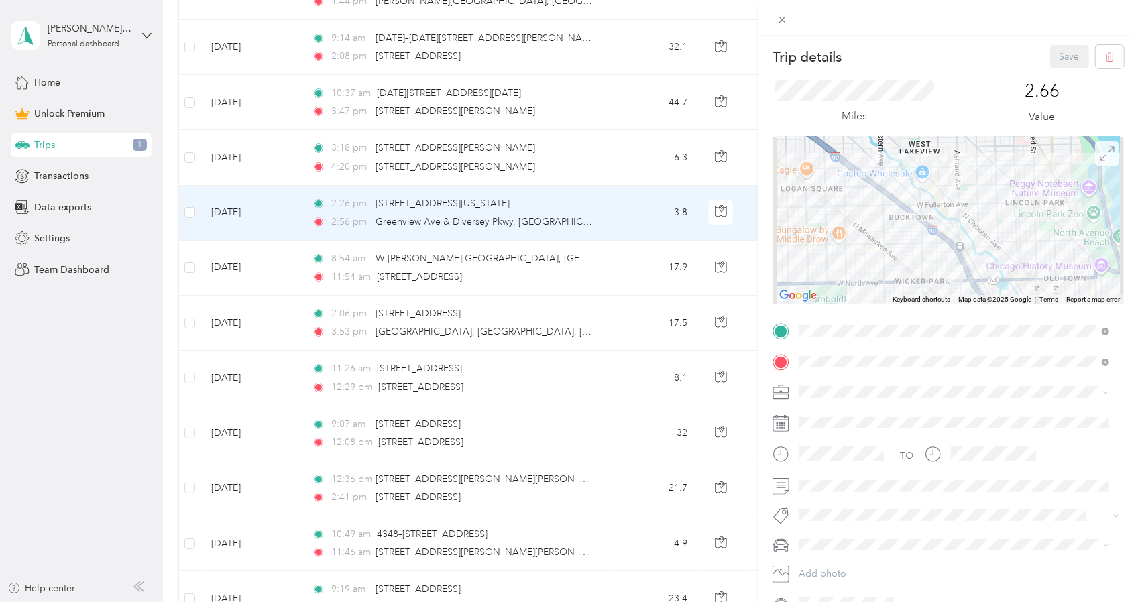
click at [1099, 154] on icon at bounding box center [1106, 153] width 15 height 15
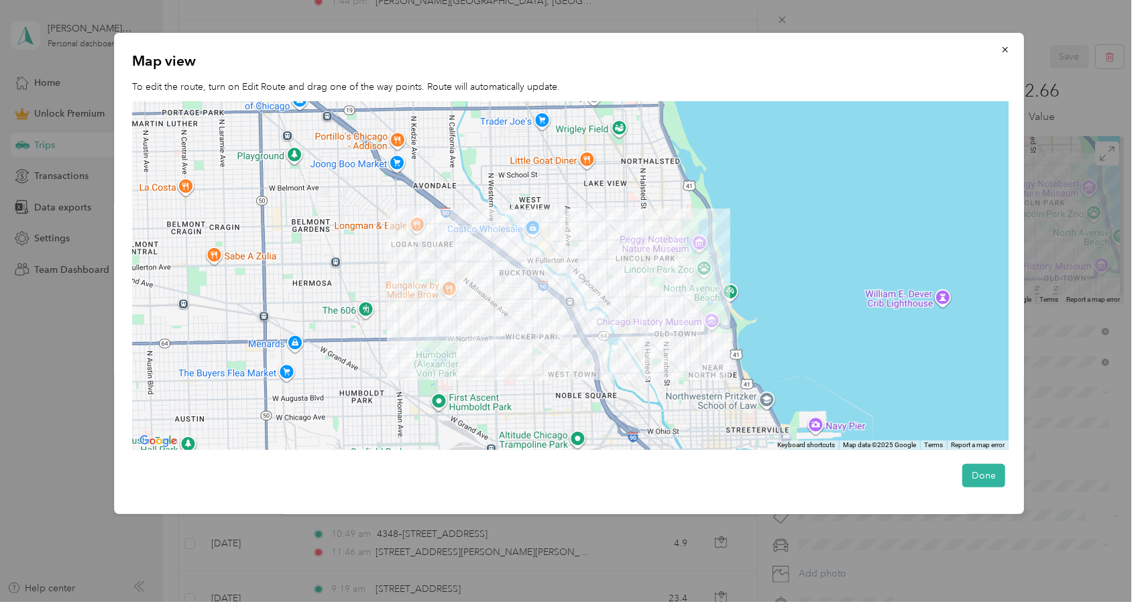
click at [131, 562] on div at bounding box center [569, 301] width 1138 height 602
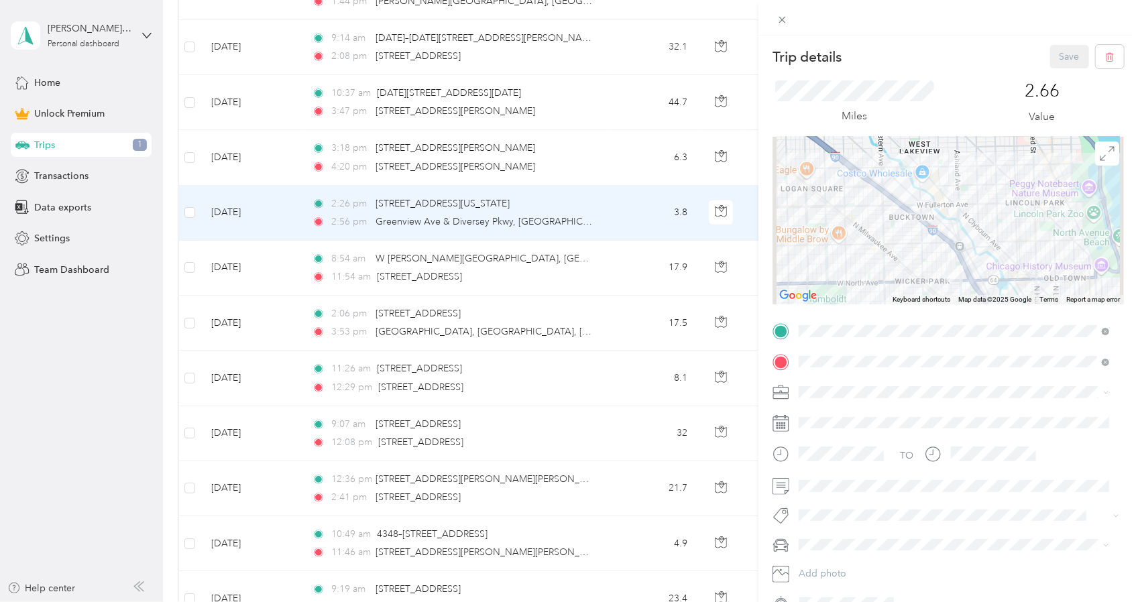
click at [259, 156] on div "Trip details Save This trip cannot be edited because it is either under review,…" at bounding box center [569, 301] width 1138 height 602
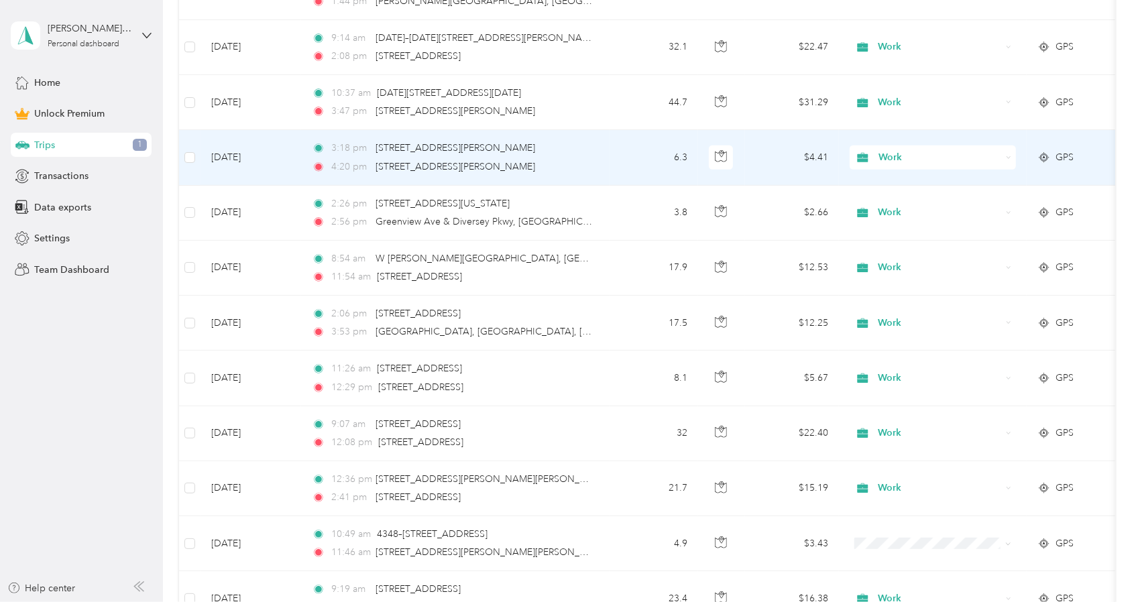
click at [276, 162] on td "[DATE]" at bounding box center [250, 157] width 101 height 55
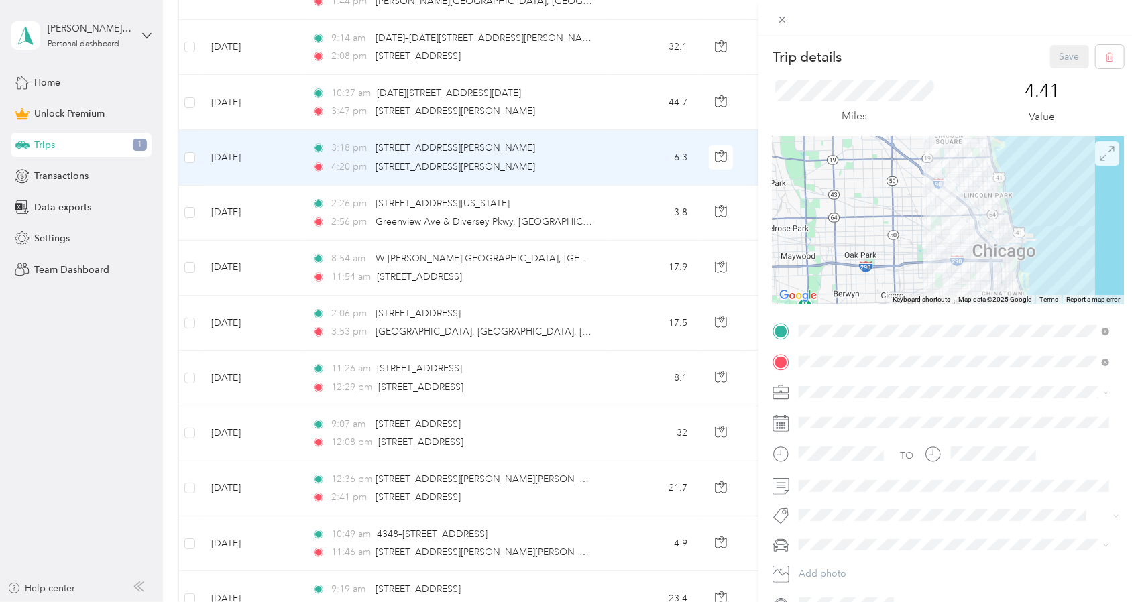
click at [1099, 152] on icon at bounding box center [1106, 153] width 15 height 15
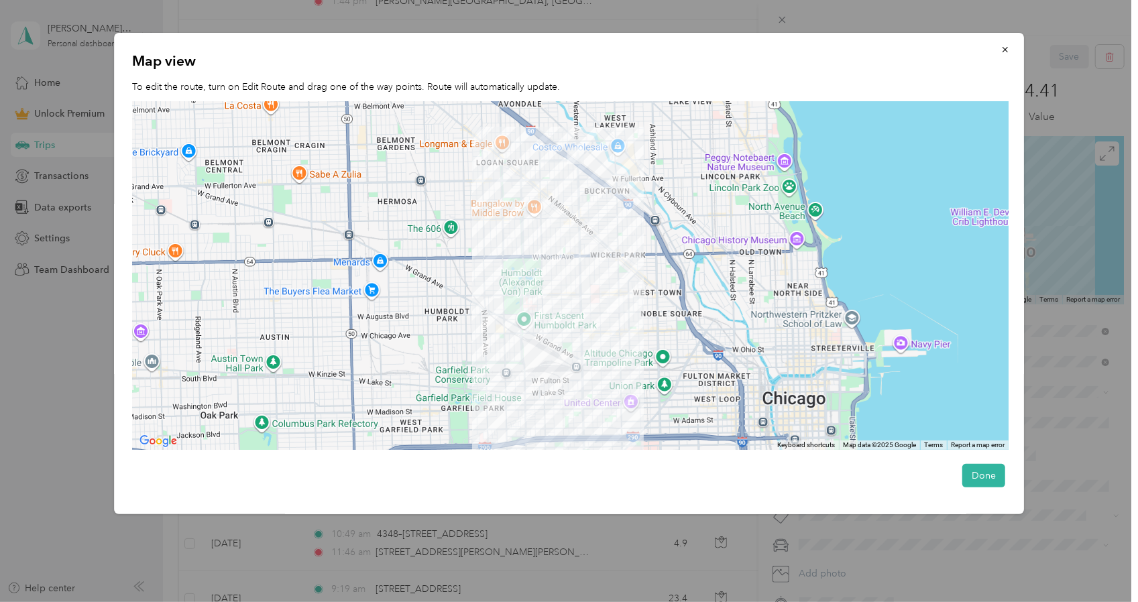
click at [95, 404] on div at bounding box center [569, 301] width 1138 height 602
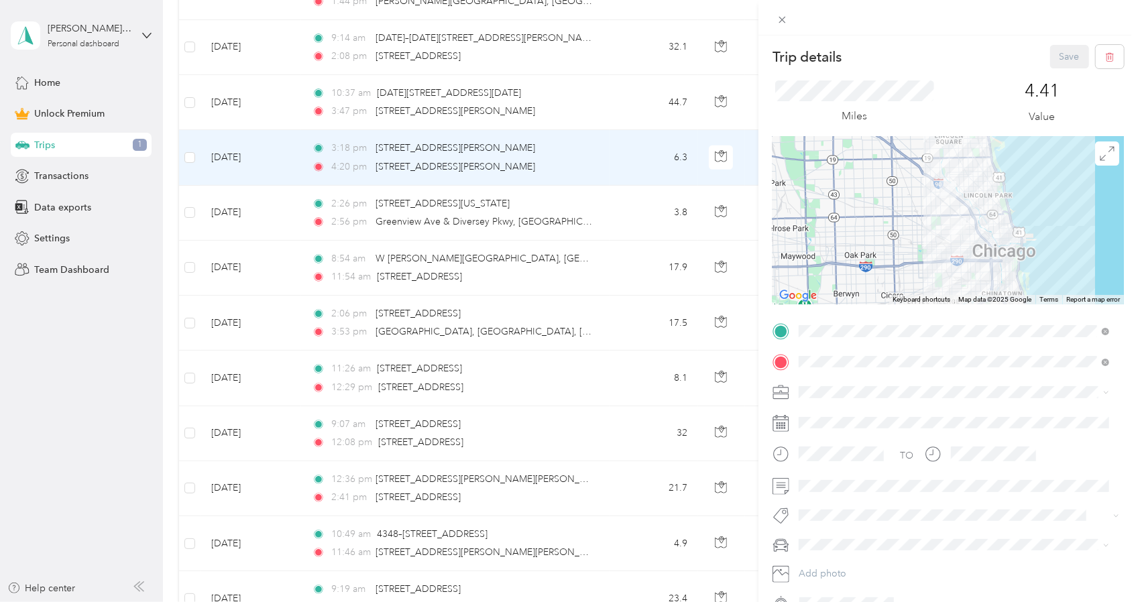
click at [170, 208] on div "Trip details Save This trip cannot be edited because it is either under review,…" at bounding box center [569, 301] width 1138 height 602
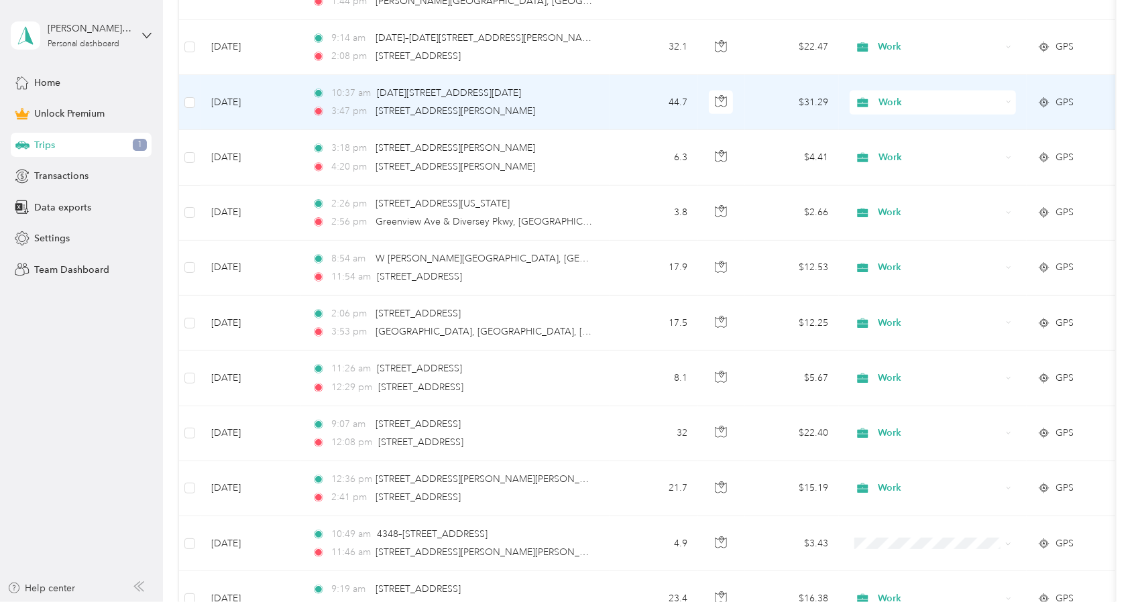
click at [288, 113] on td "[DATE]" at bounding box center [250, 102] width 101 height 55
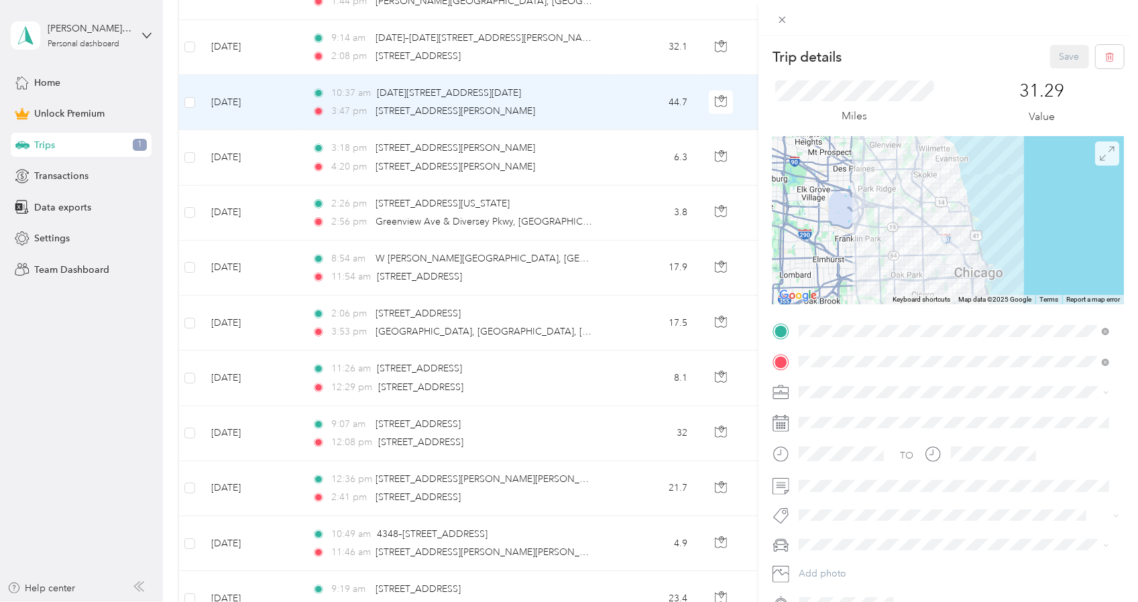
click at [1100, 160] on icon at bounding box center [1106, 153] width 15 height 15
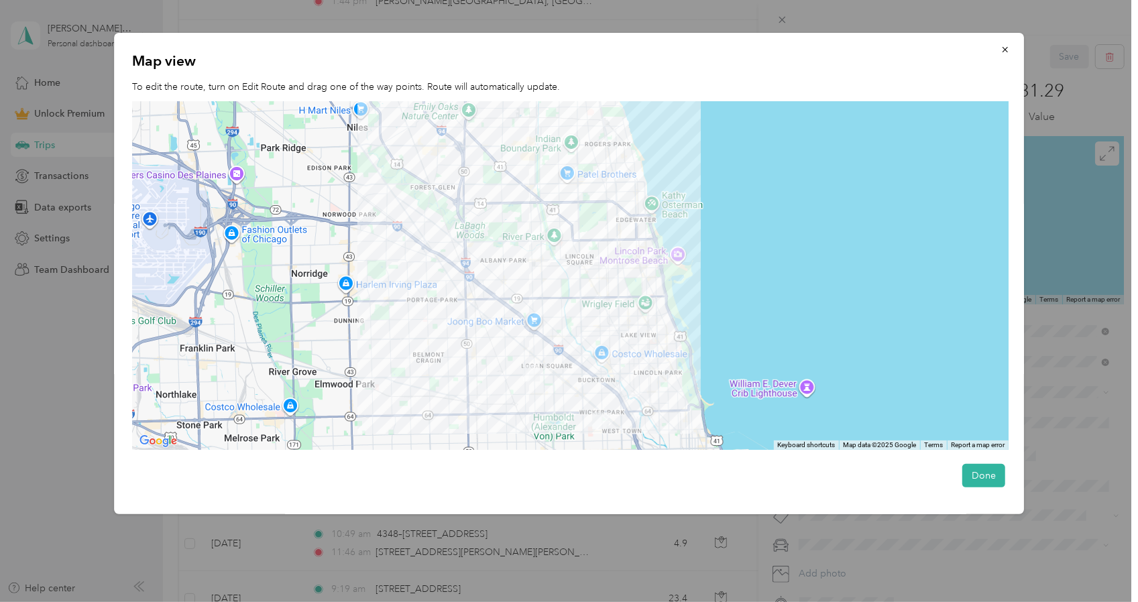
drag, startPoint x: 590, startPoint y: 297, endPoint x: 587, endPoint y: 337, distance: 40.4
click at [587, 337] on div at bounding box center [571, 275] width 876 height 349
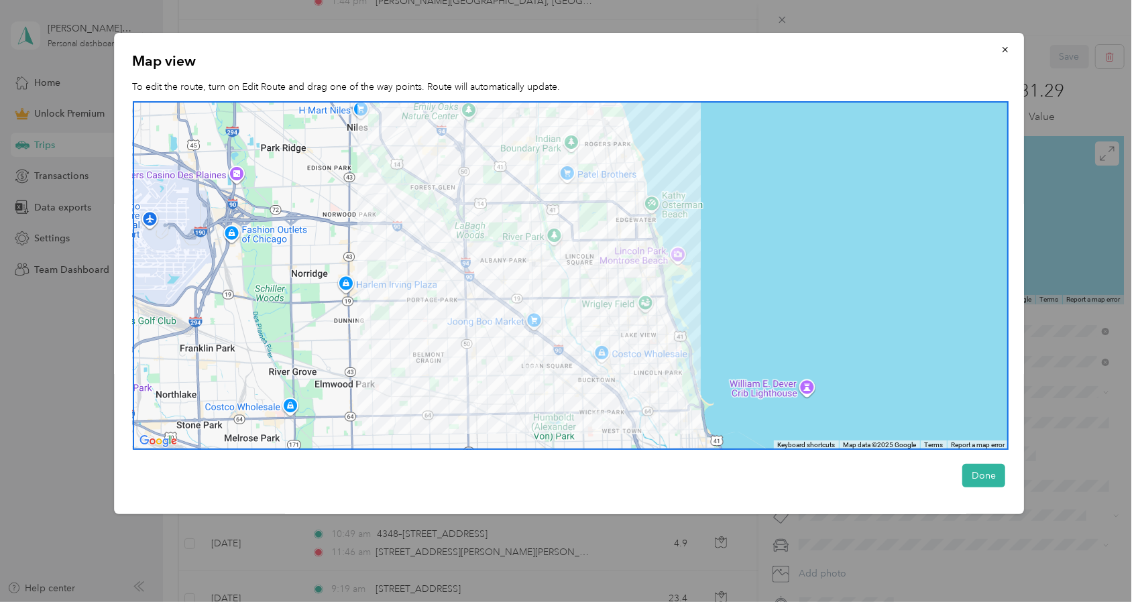
click at [68, 432] on div at bounding box center [569, 301] width 1138 height 602
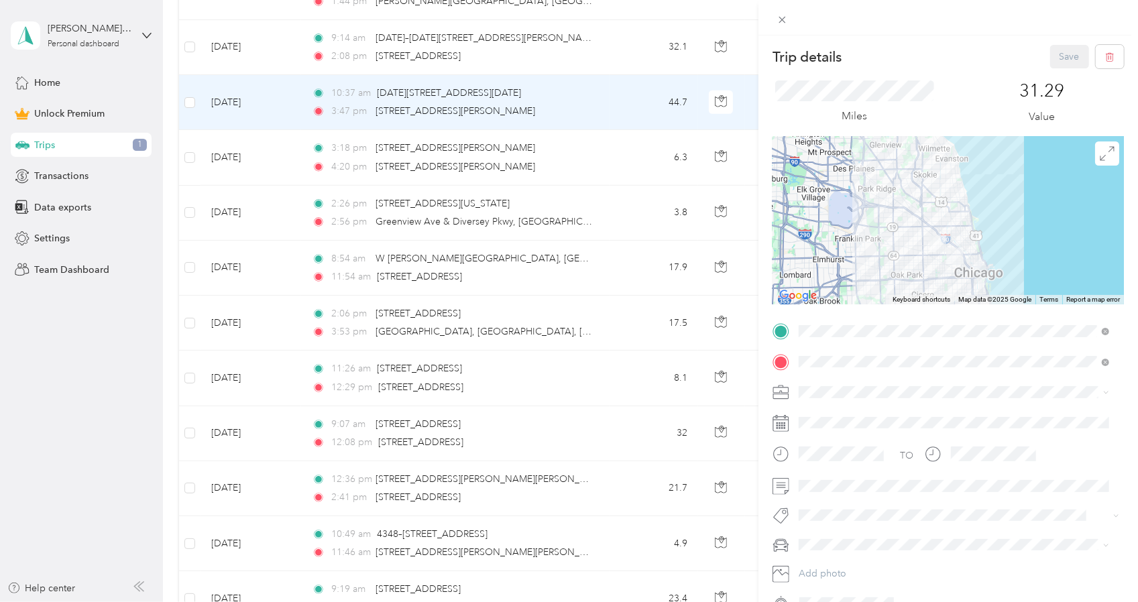
click at [167, 234] on div "Trip details Save This trip cannot be edited because it is either under review,…" at bounding box center [569, 301] width 1138 height 602
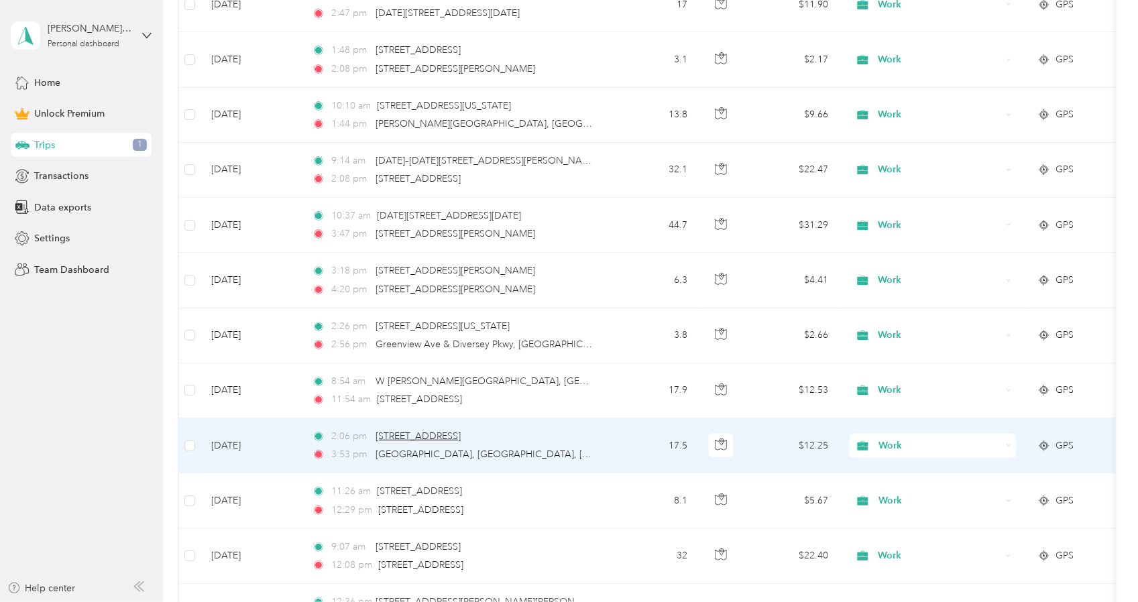
scroll to position [558, 0]
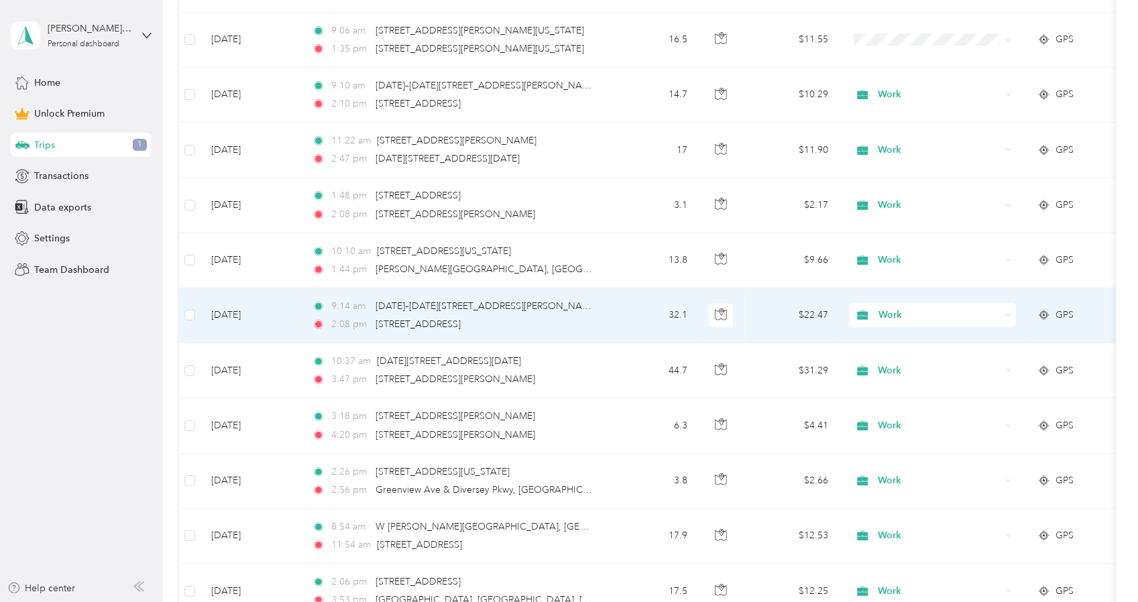
click at [292, 320] on td "[DATE]" at bounding box center [250, 315] width 101 height 55
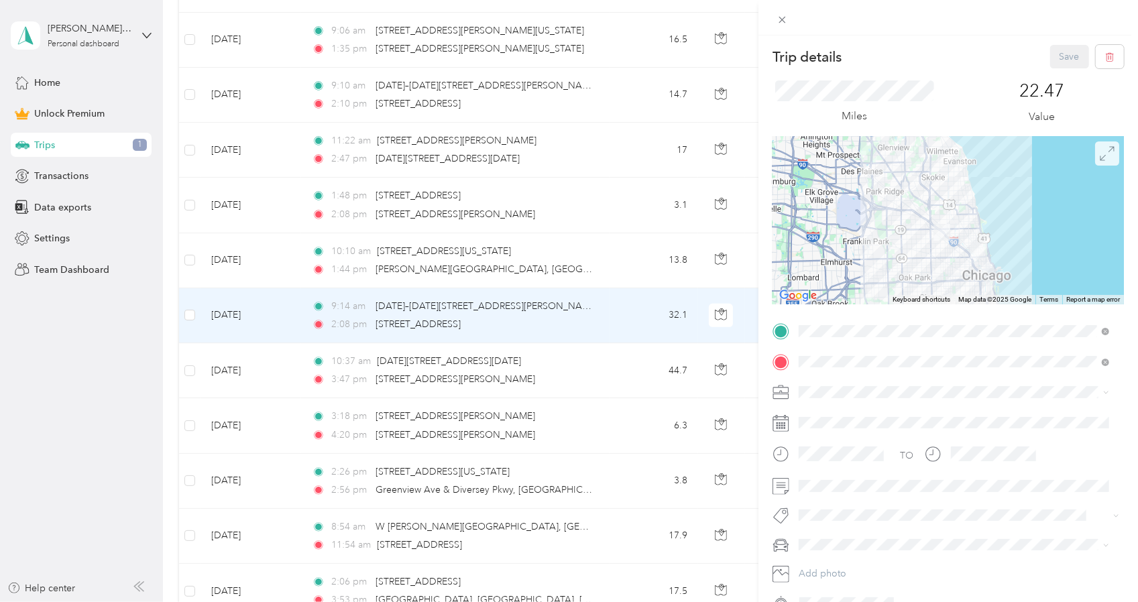
click at [1099, 152] on icon at bounding box center [1106, 153] width 15 height 15
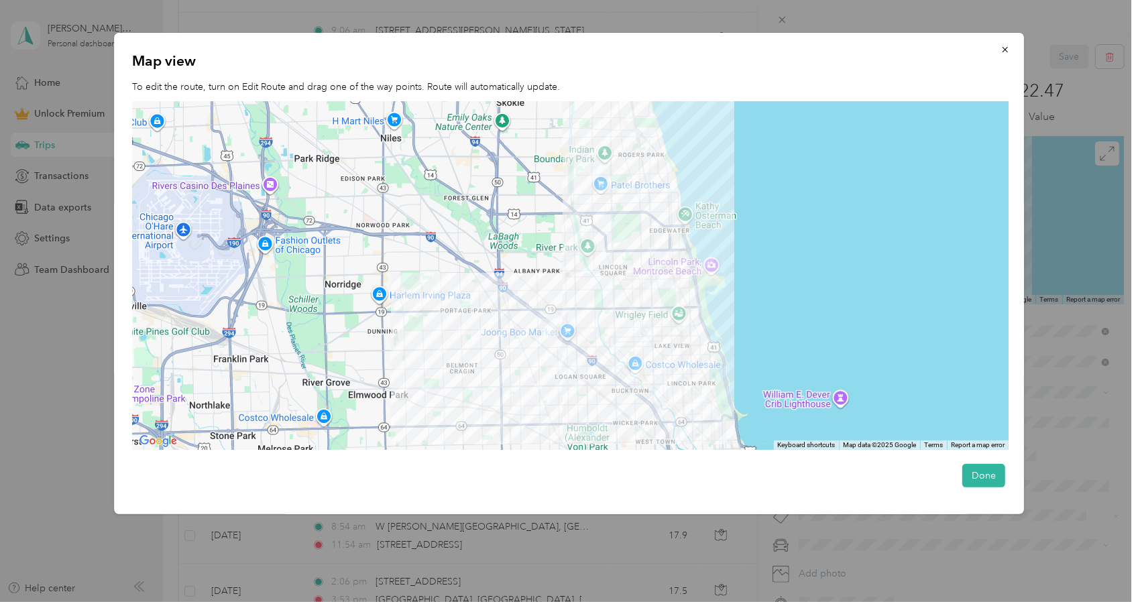
click at [99, 392] on div at bounding box center [569, 301] width 1138 height 602
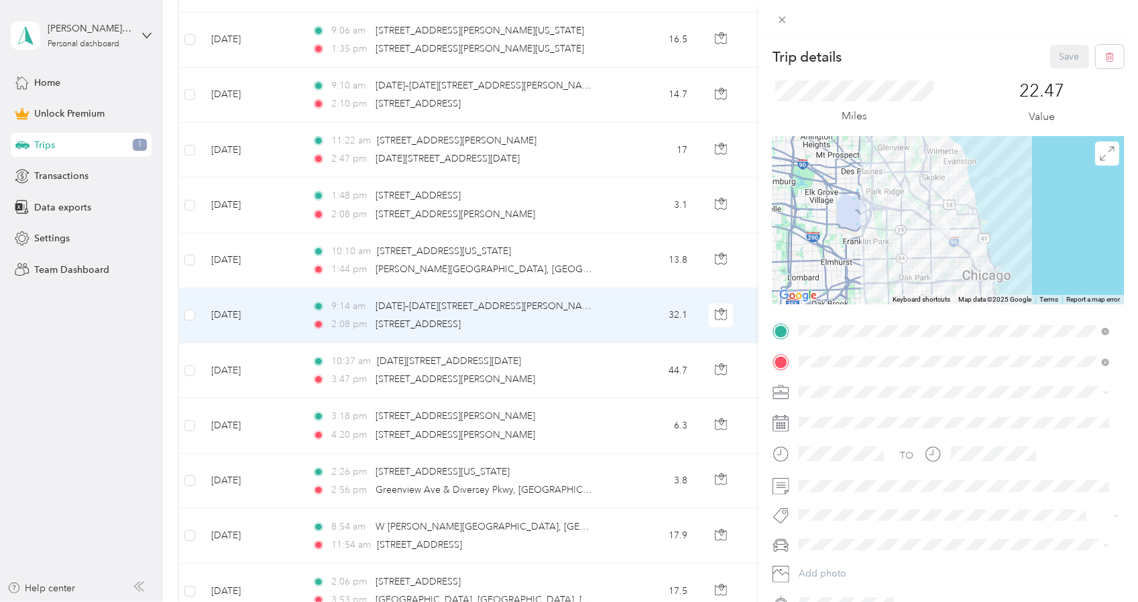
click at [279, 266] on div "Trip details Save This trip cannot be edited because it is either under review,…" at bounding box center [569, 301] width 1138 height 602
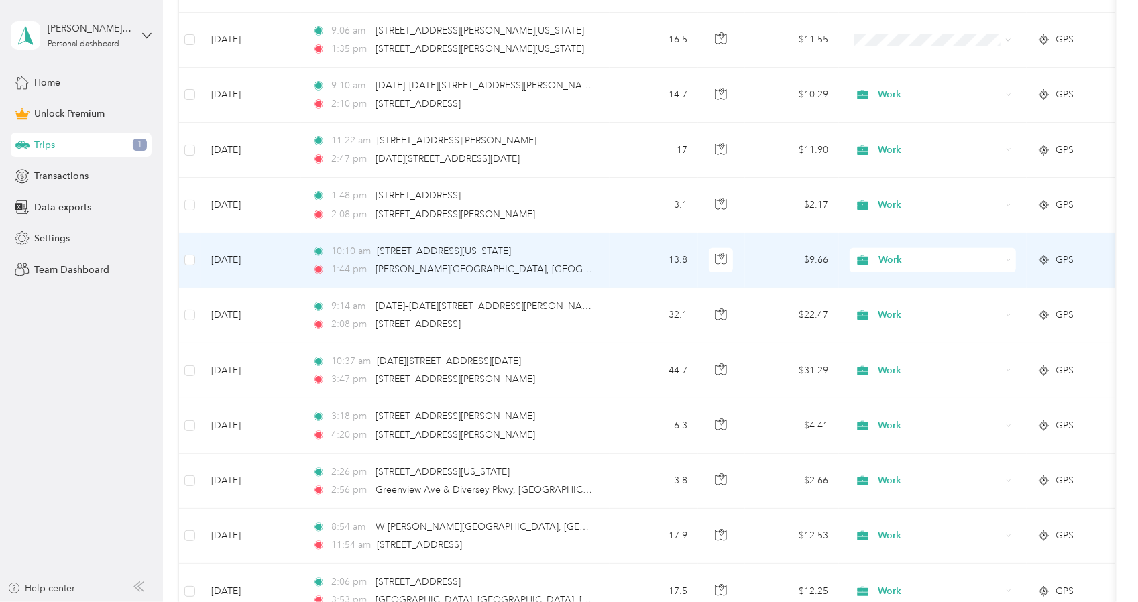
click at [279, 266] on td "[DATE]" at bounding box center [250, 260] width 101 height 55
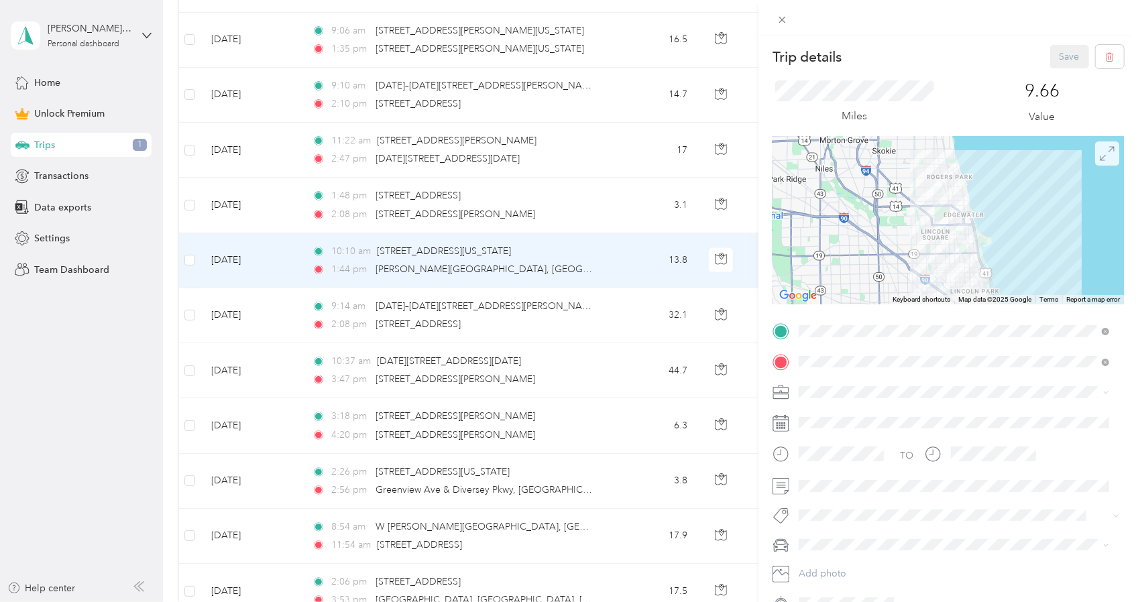
click at [1103, 163] on span at bounding box center [1107, 153] width 24 height 24
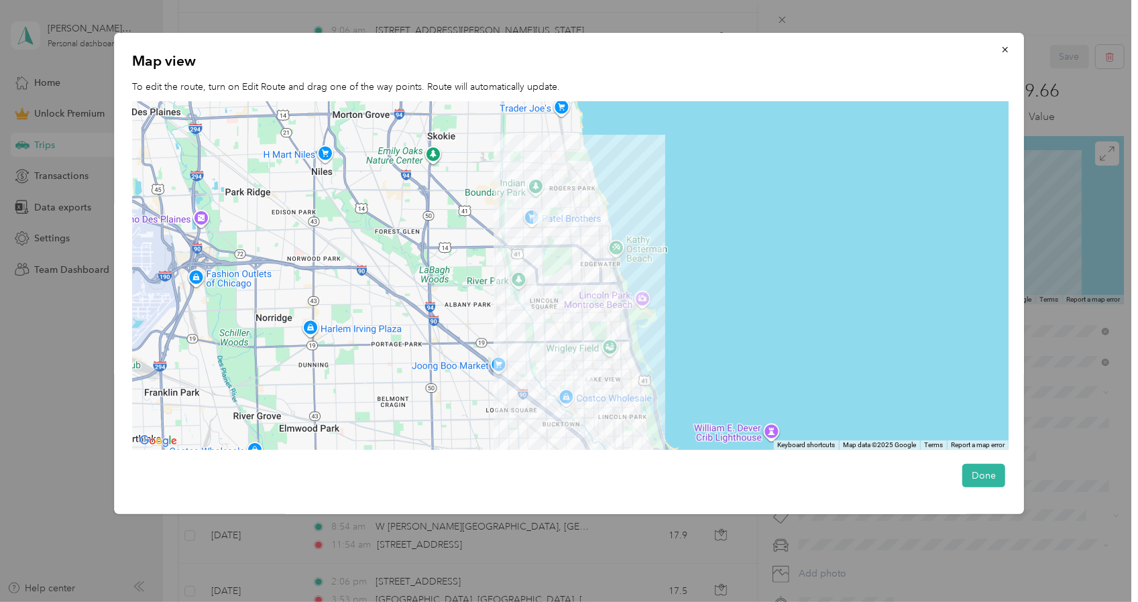
click at [68, 432] on div at bounding box center [569, 301] width 1138 height 602
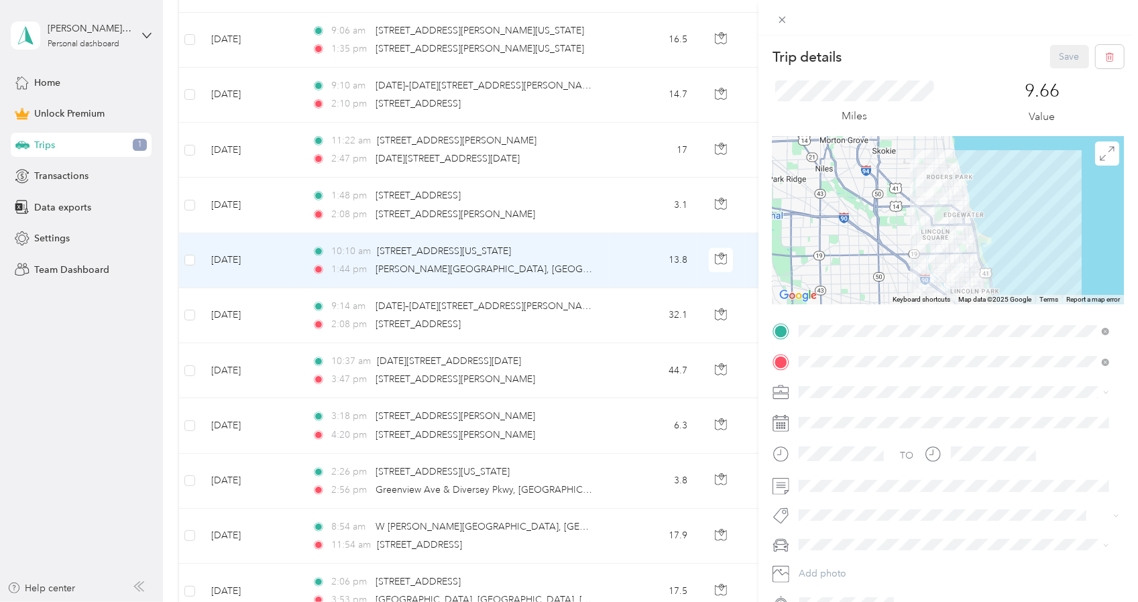
click at [268, 215] on div "Trip details Save This trip cannot be edited because it is either under review,…" at bounding box center [569, 301] width 1138 height 602
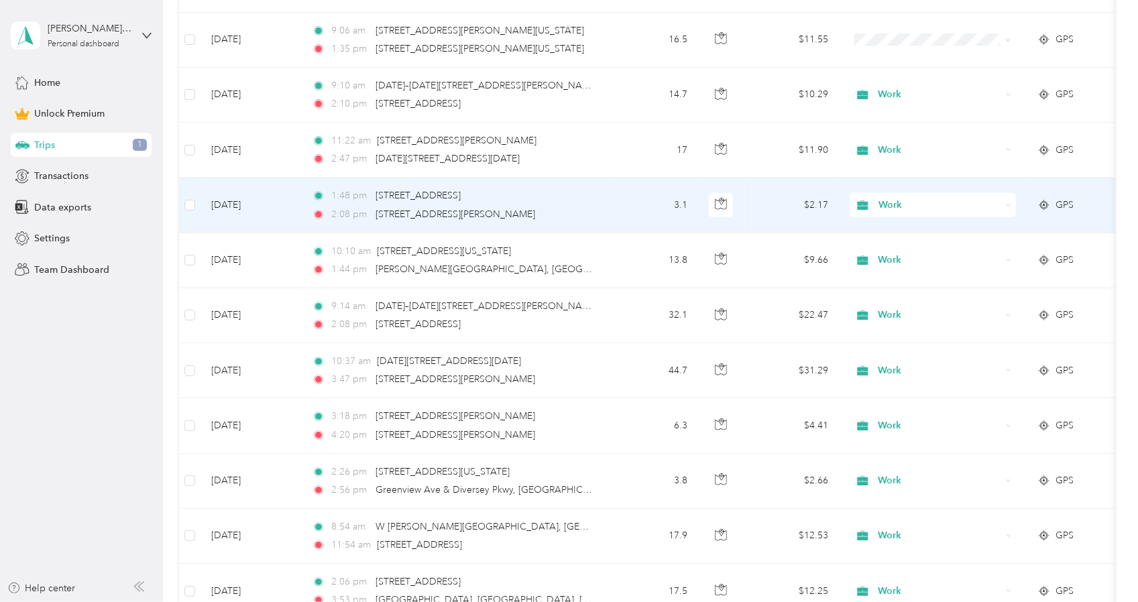
click at [268, 216] on td "[DATE]" at bounding box center [250, 205] width 101 height 55
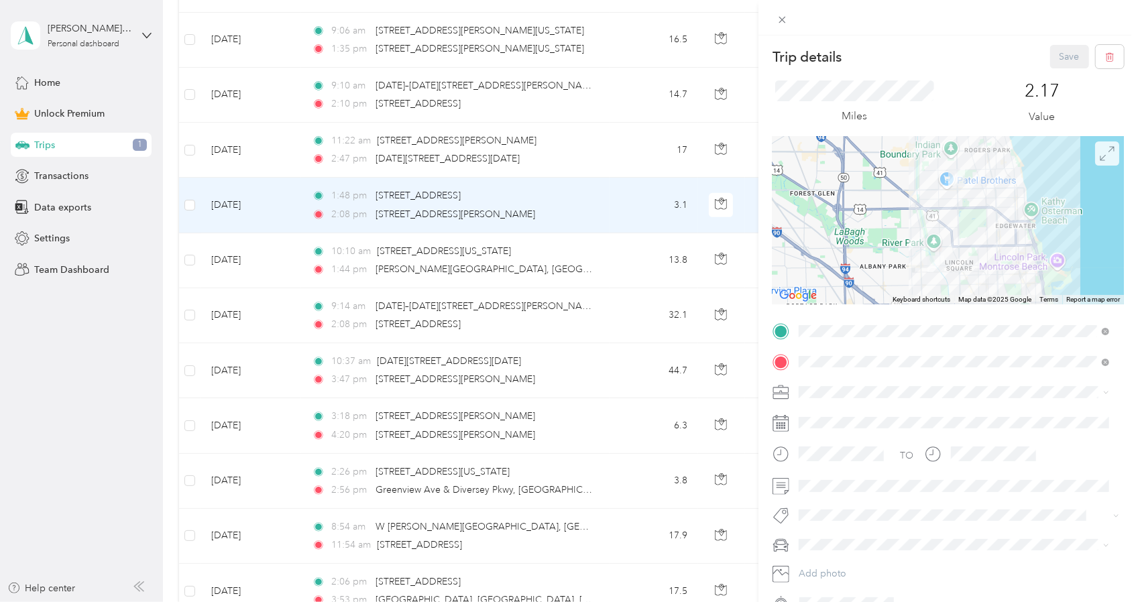
click at [1099, 160] on icon at bounding box center [1106, 153] width 15 height 15
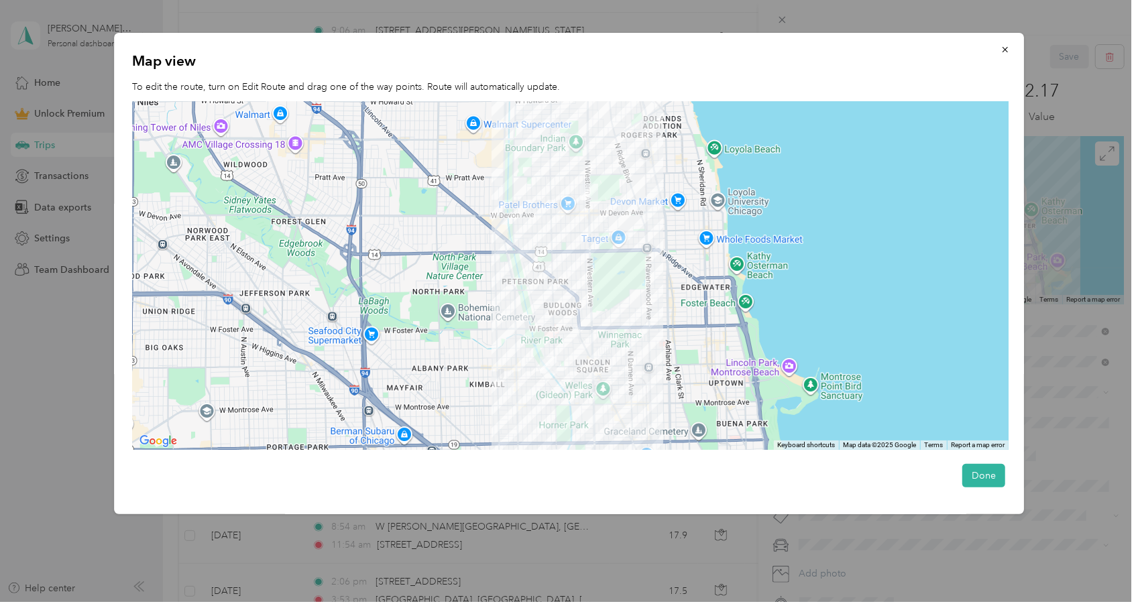
click at [90, 395] on div at bounding box center [569, 301] width 1138 height 602
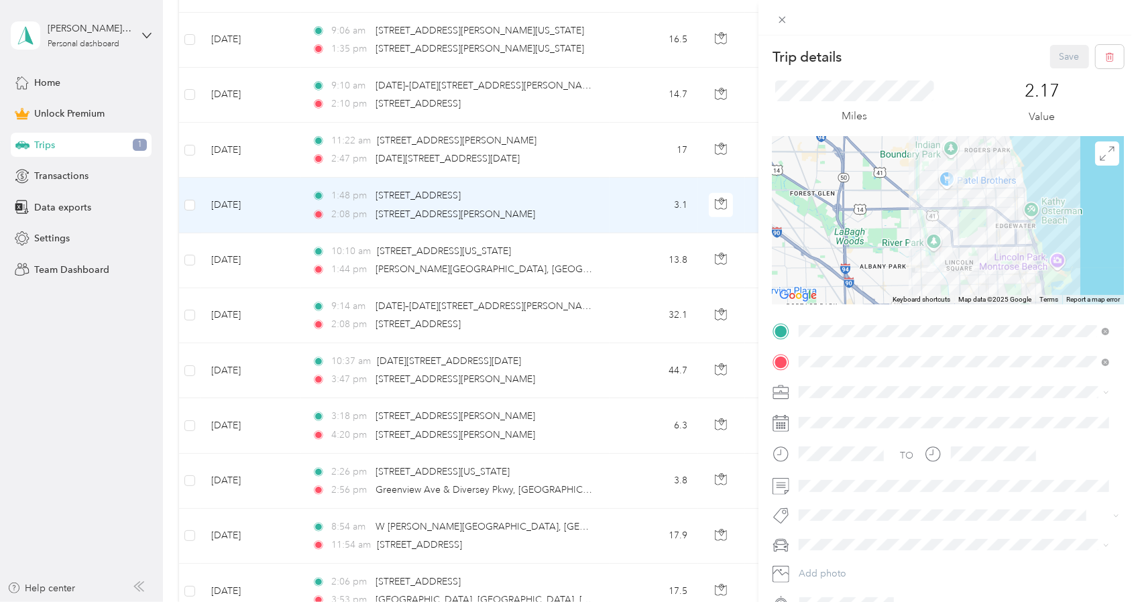
click at [170, 249] on div "Trip details Save This trip cannot be edited because it is either under review,…" at bounding box center [569, 301] width 1138 height 602
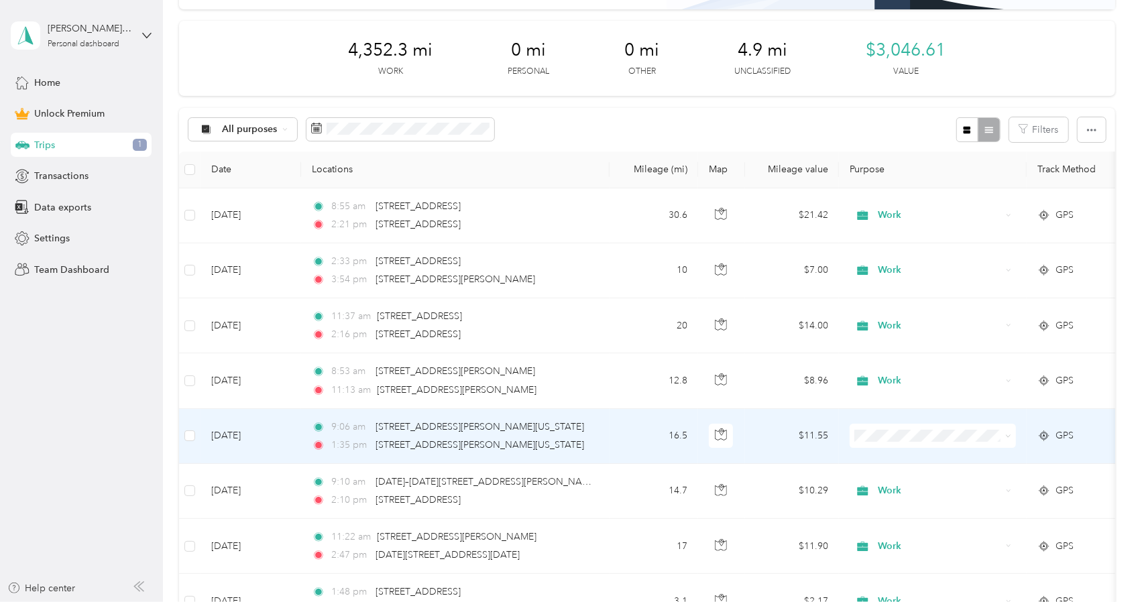
scroll to position [156, 0]
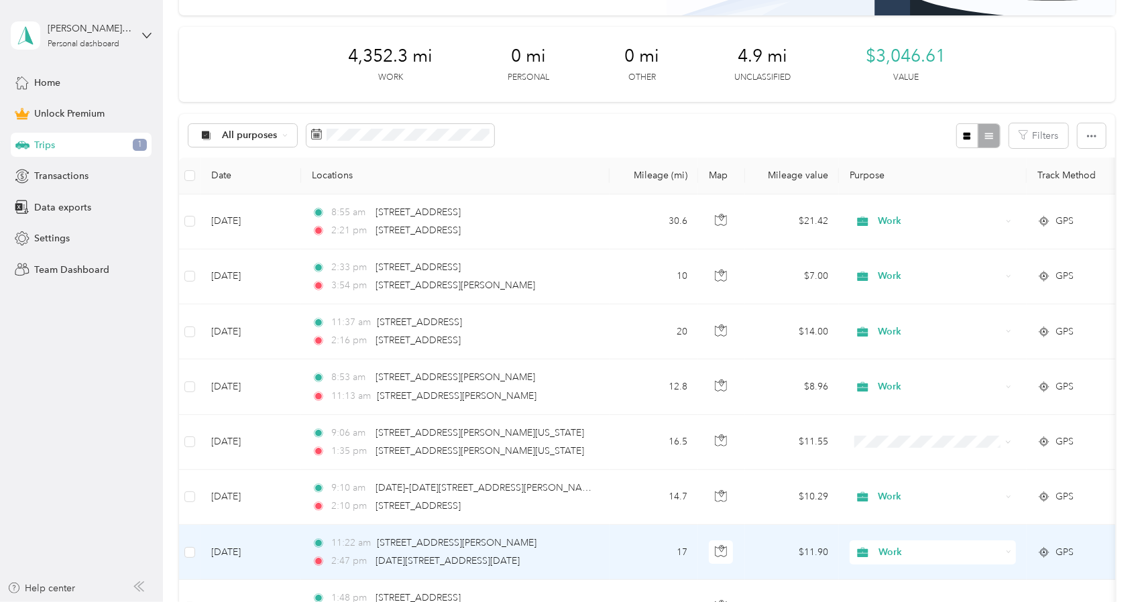
click at [278, 546] on td "[DATE]" at bounding box center [250, 552] width 101 height 55
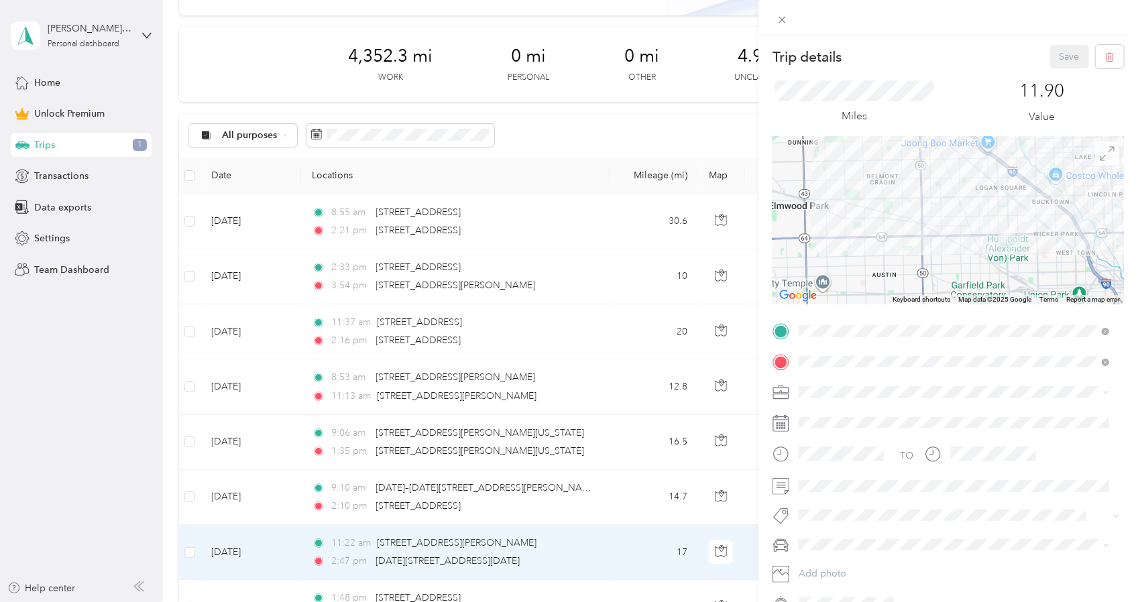
click at [1099, 156] on icon at bounding box center [1106, 153] width 15 height 15
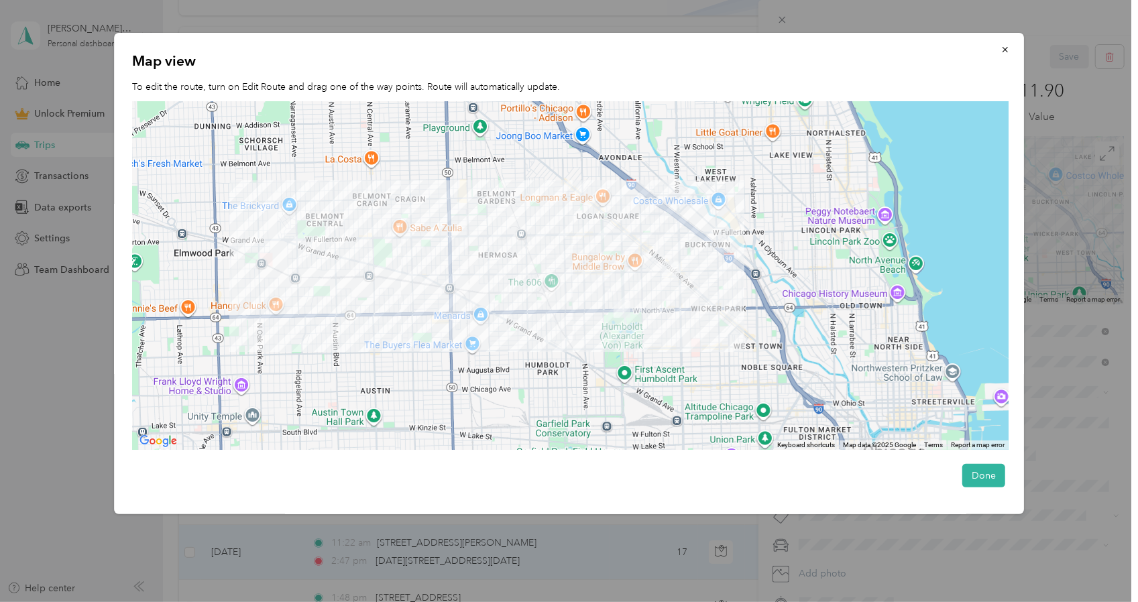
click at [79, 392] on div at bounding box center [569, 301] width 1138 height 602
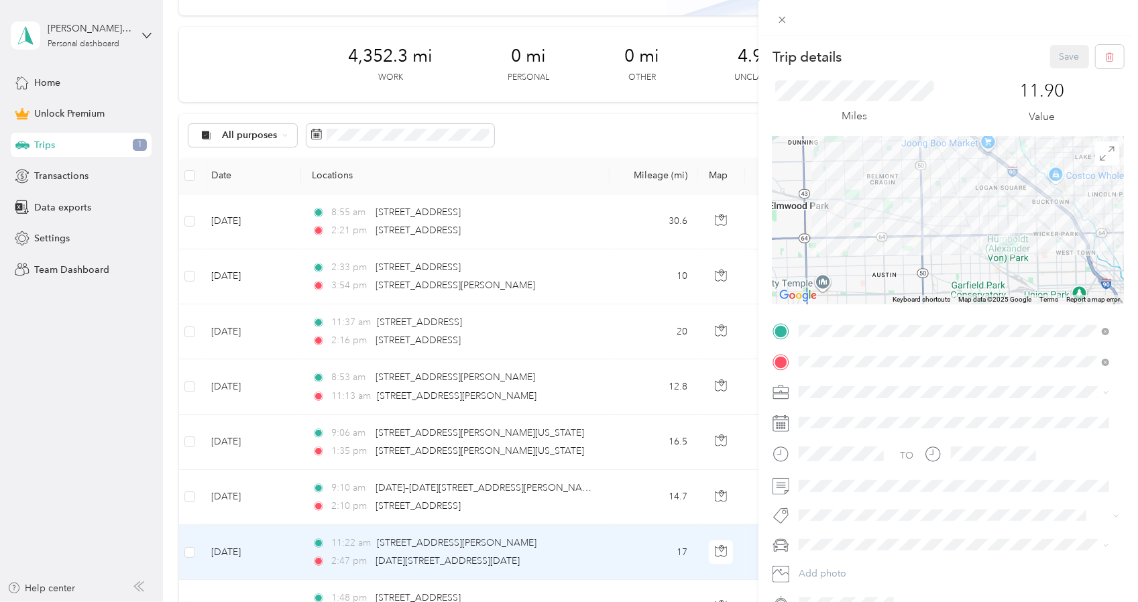
click at [282, 502] on div "Trip details Save This trip cannot be edited because it is either under review,…" at bounding box center [569, 301] width 1138 height 602
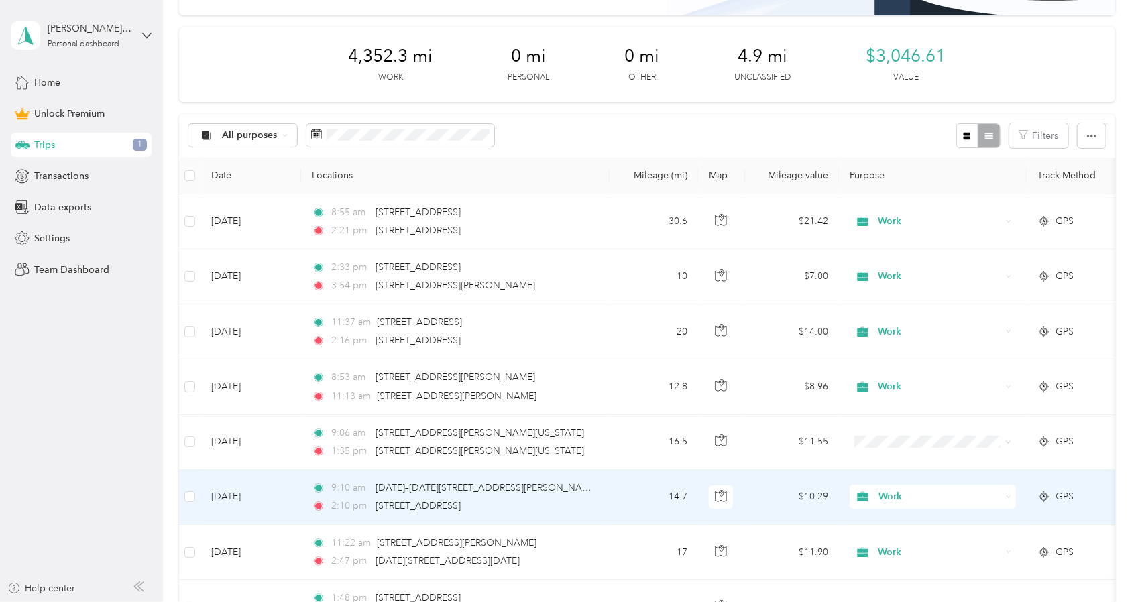
click at [282, 502] on td "[DATE]" at bounding box center [250, 497] width 101 height 55
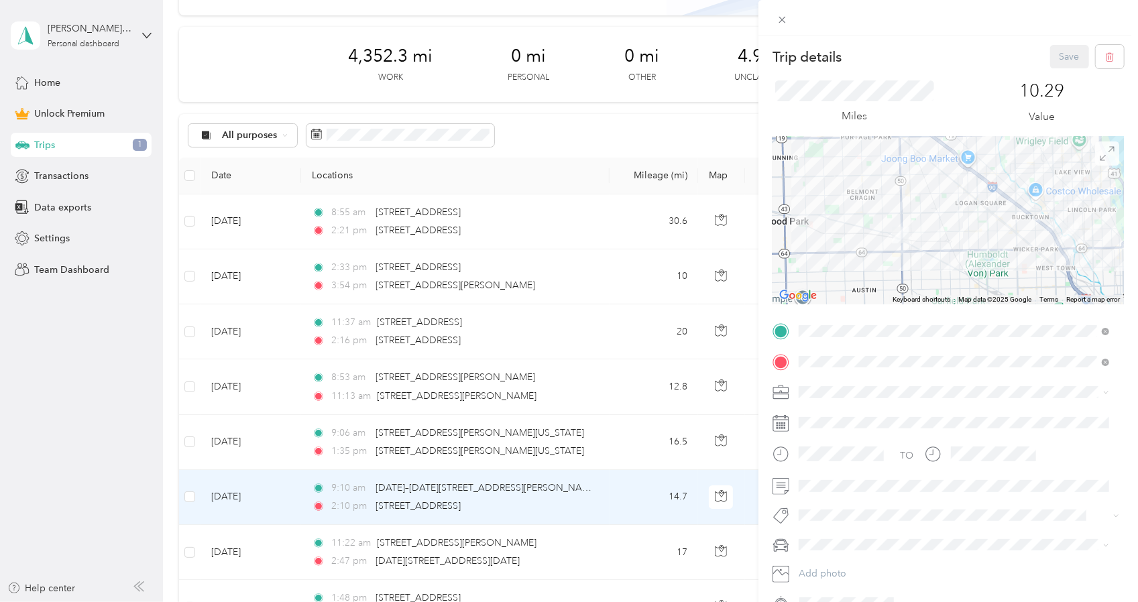
click at [1102, 154] on icon at bounding box center [1106, 153] width 15 height 15
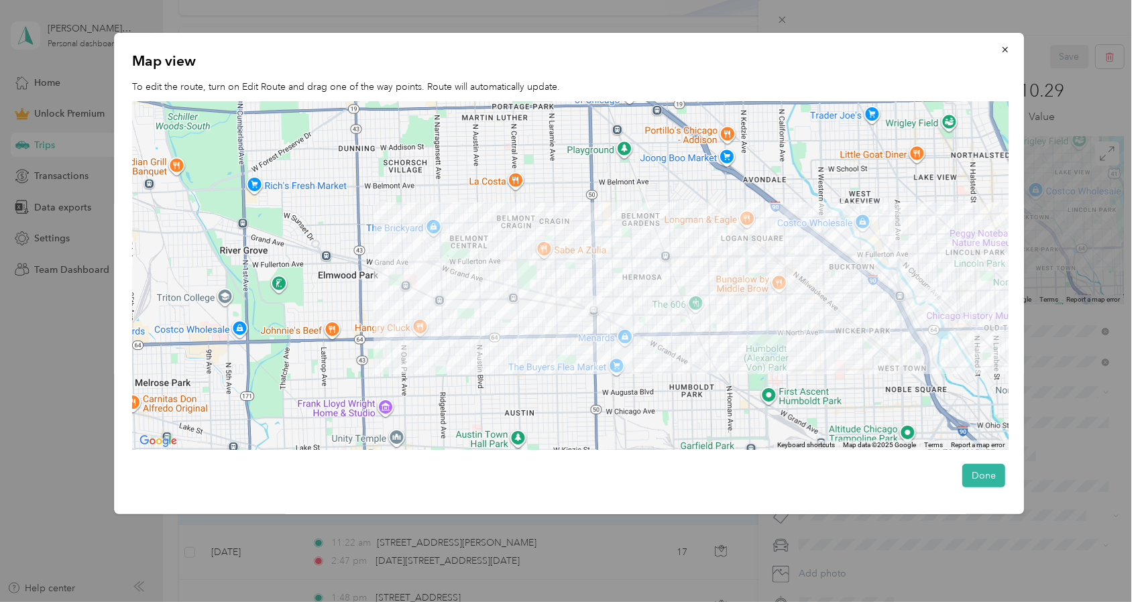
click at [73, 450] on div at bounding box center [569, 301] width 1138 height 602
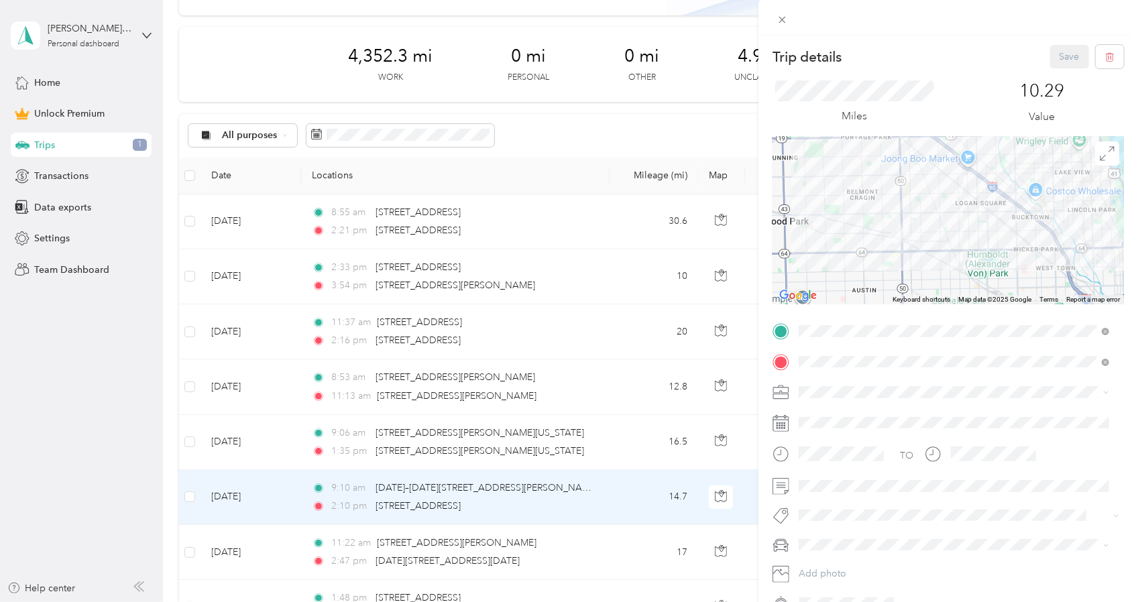
click at [292, 434] on div "Trip details Save This trip cannot be edited because it is either under review,…" at bounding box center [569, 301] width 1138 height 602
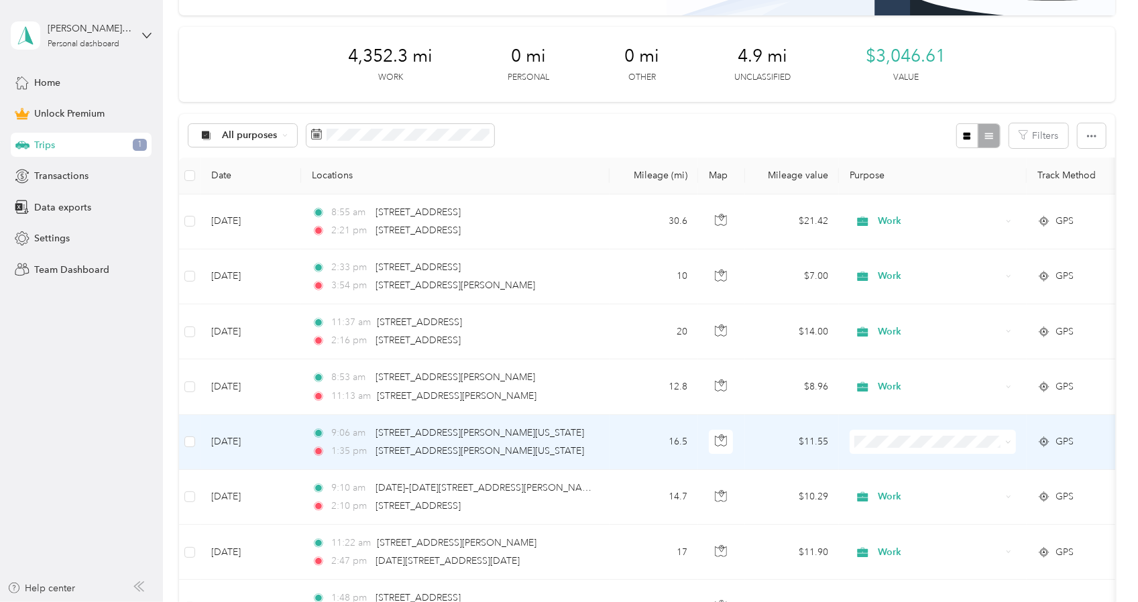
click at [292, 434] on td "[DATE]" at bounding box center [250, 442] width 101 height 55
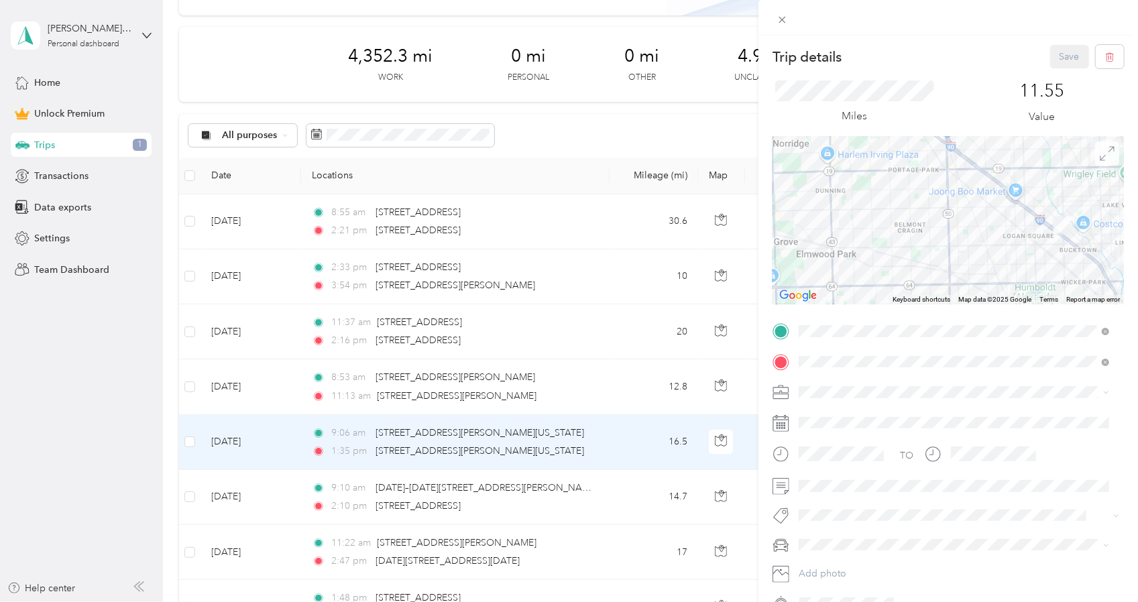
click at [1099, 159] on icon at bounding box center [1106, 153] width 15 height 15
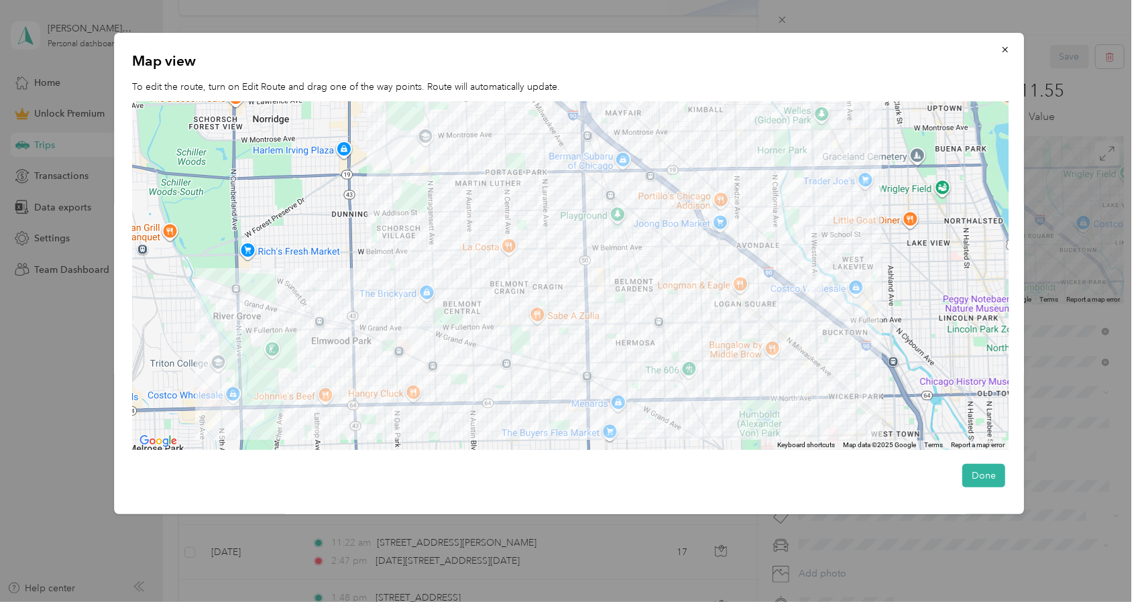
click at [260, 536] on div at bounding box center [569, 301] width 1138 height 602
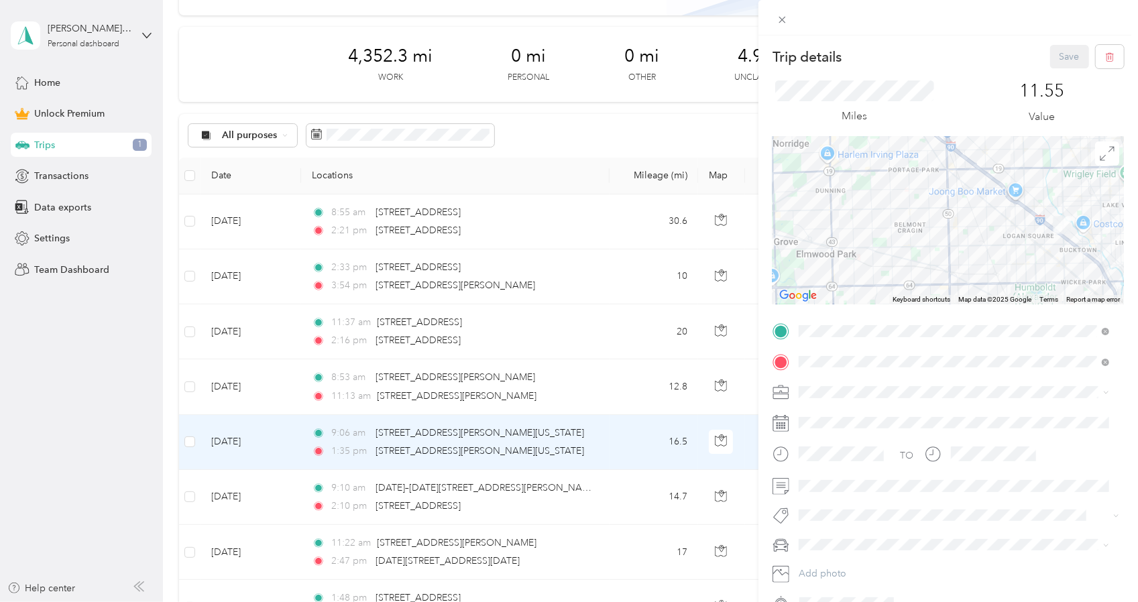
click at [288, 391] on div "Trip details Save This trip cannot be edited because it is either under review,…" at bounding box center [569, 301] width 1138 height 602
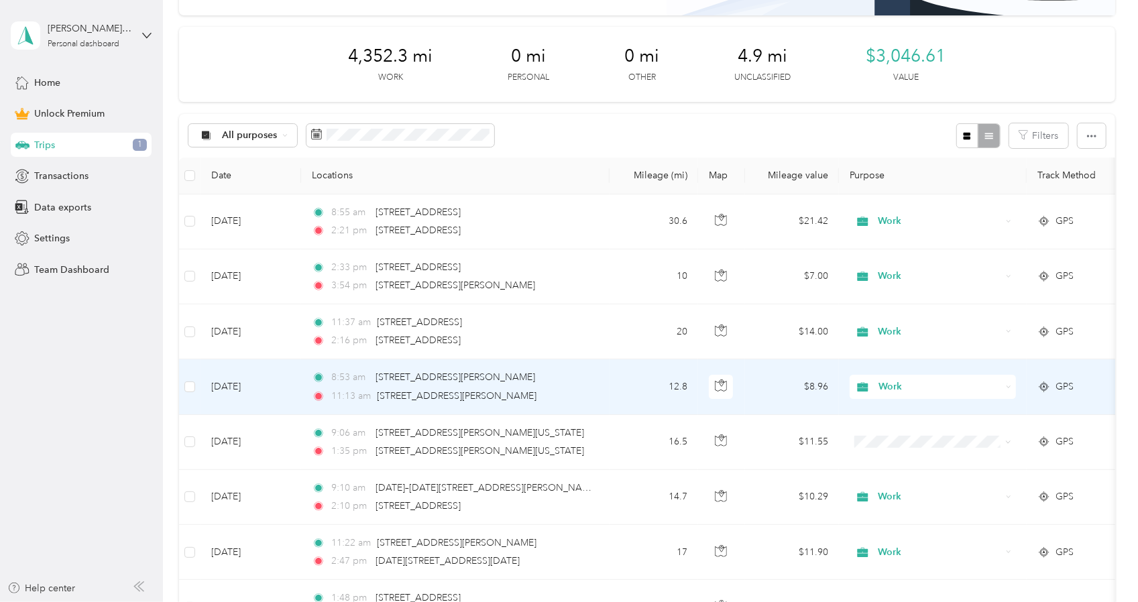
click at [288, 391] on td "[DATE]" at bounding box center [250, 386] width 101 height 55
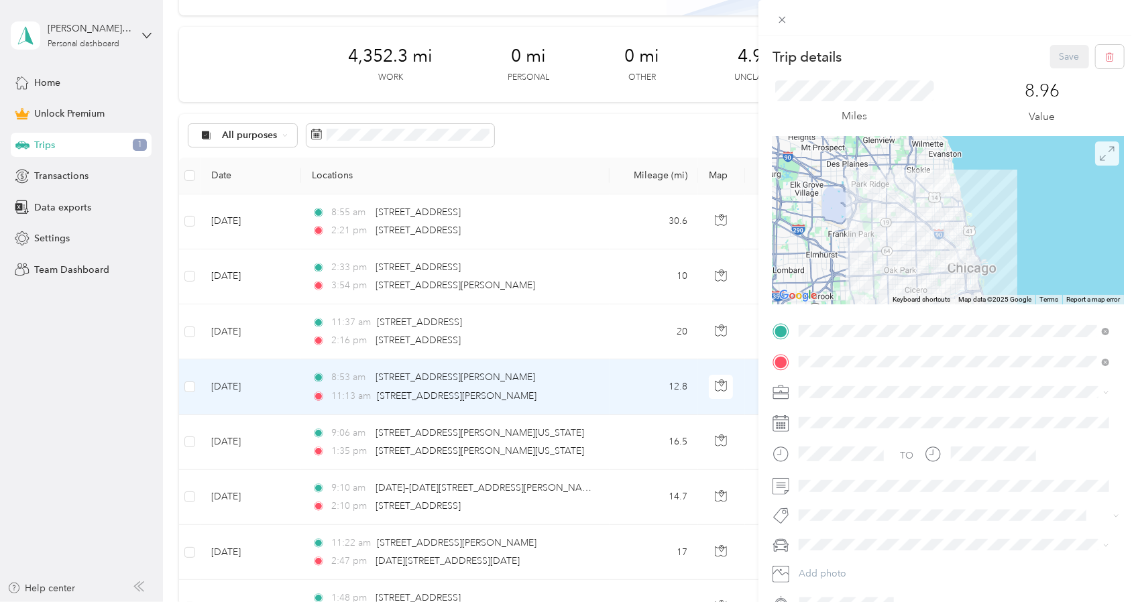
click at [1099, 156] on icon at bounding box center [1106, 153] width 15 height 15
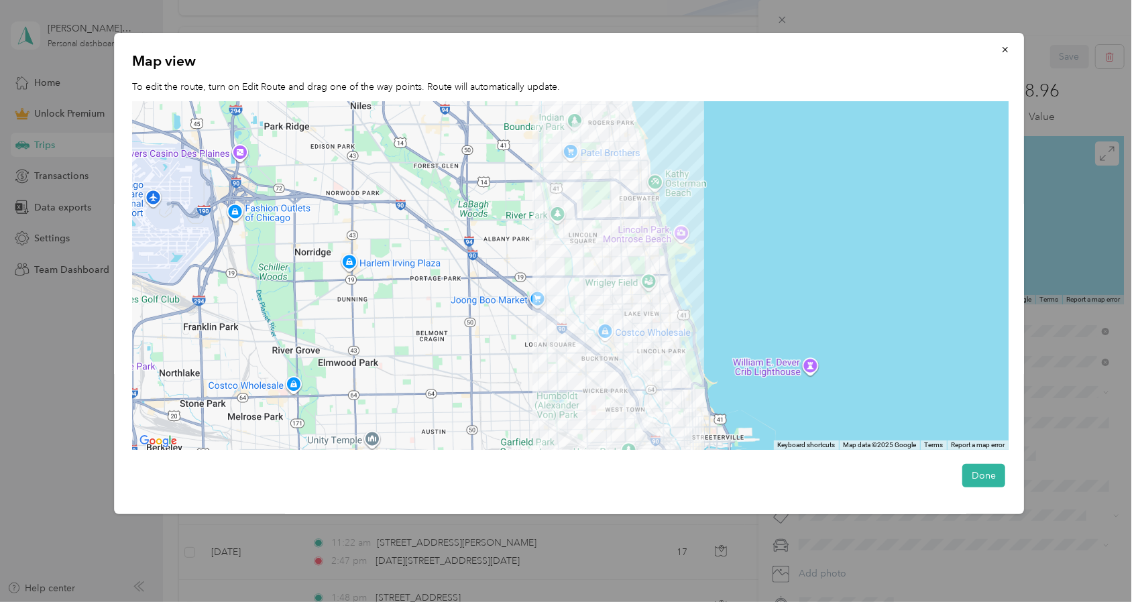
drag, startPoint x: 612, startPoint y: 273, endPoint x: 652, endPoint y: 308, distance: 53.2
click at [652, 308] on div at bounding box center [571, 275] width 876 height 349
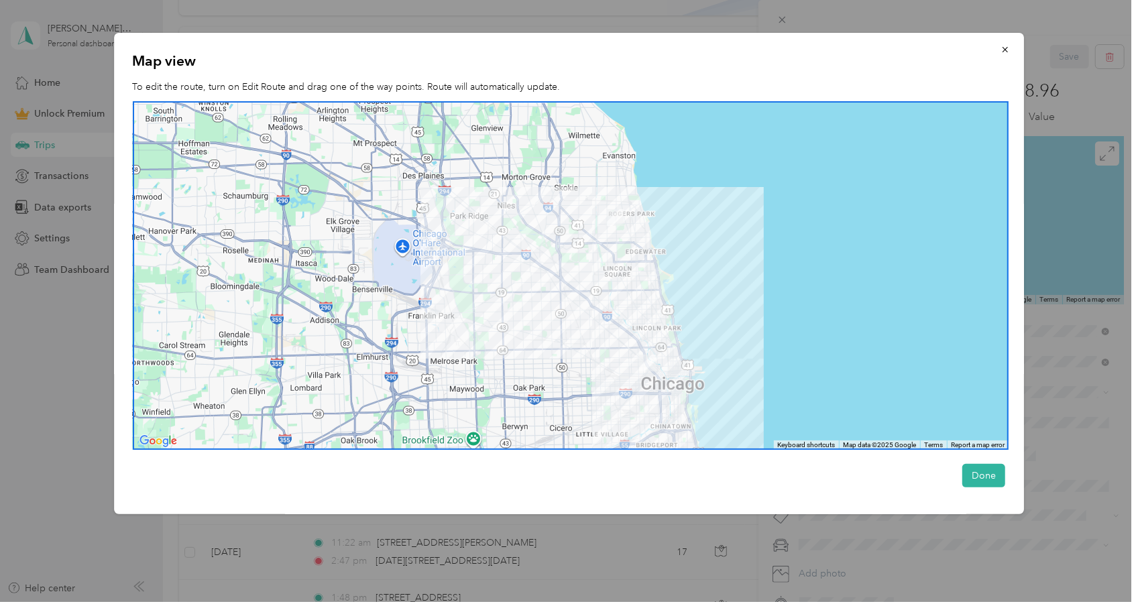
click at [31, 436] on div at bounding box center [569, 301] width 1138 height 602
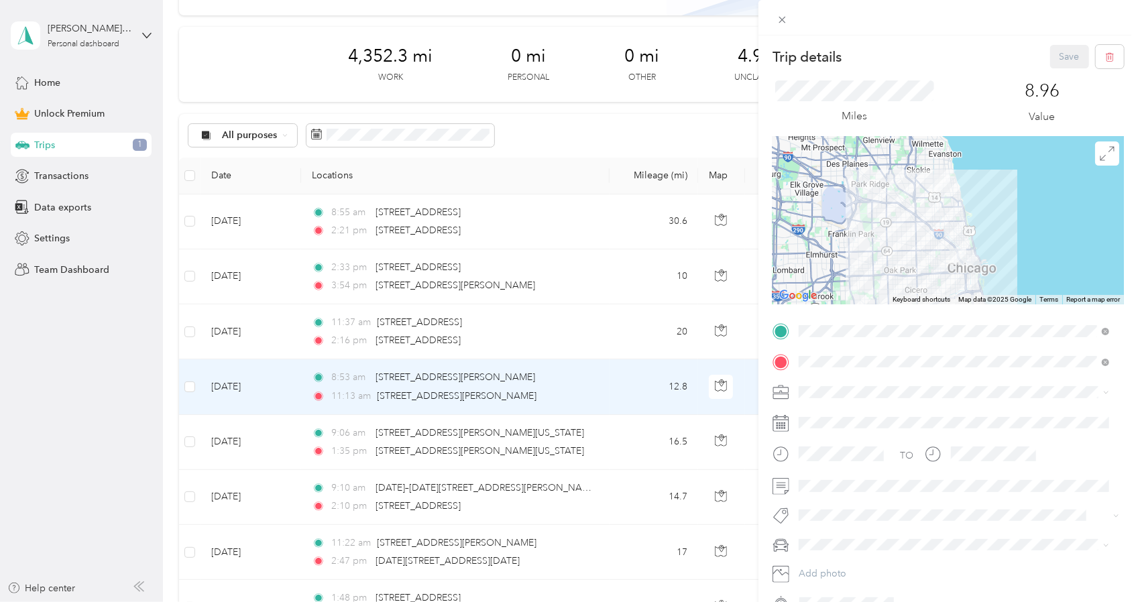
click at [621, 324] on div "Trip details Save This trip cannot be edited because it is either under review,…" at bounding box center [569, 301] width 1138 height 602
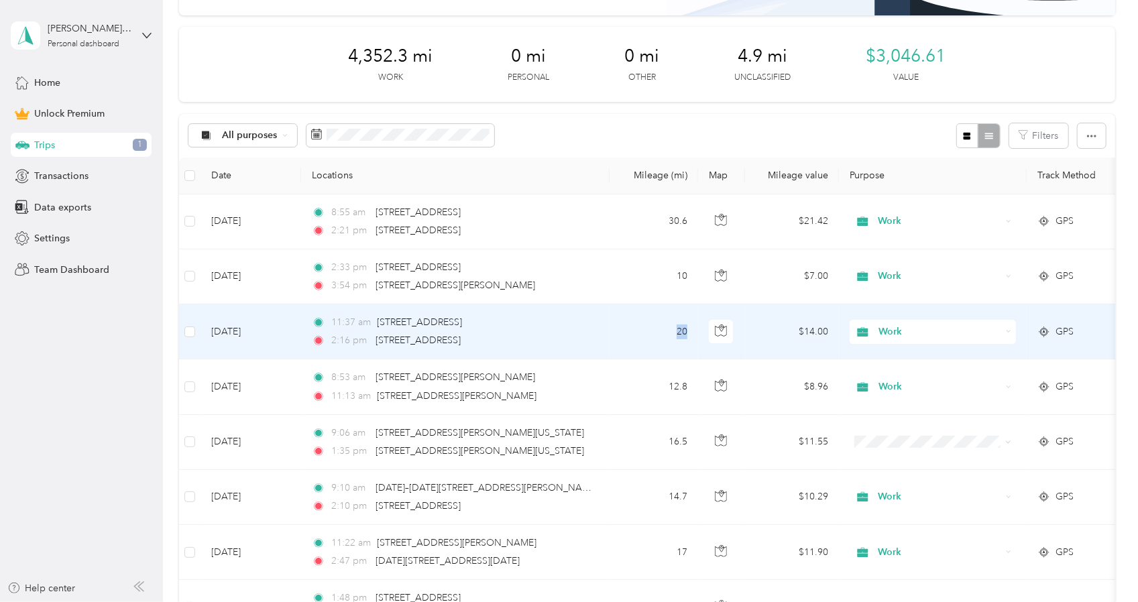
click at [621, 324] on td "20" at bounding box center [653, 331] width 88 height 55
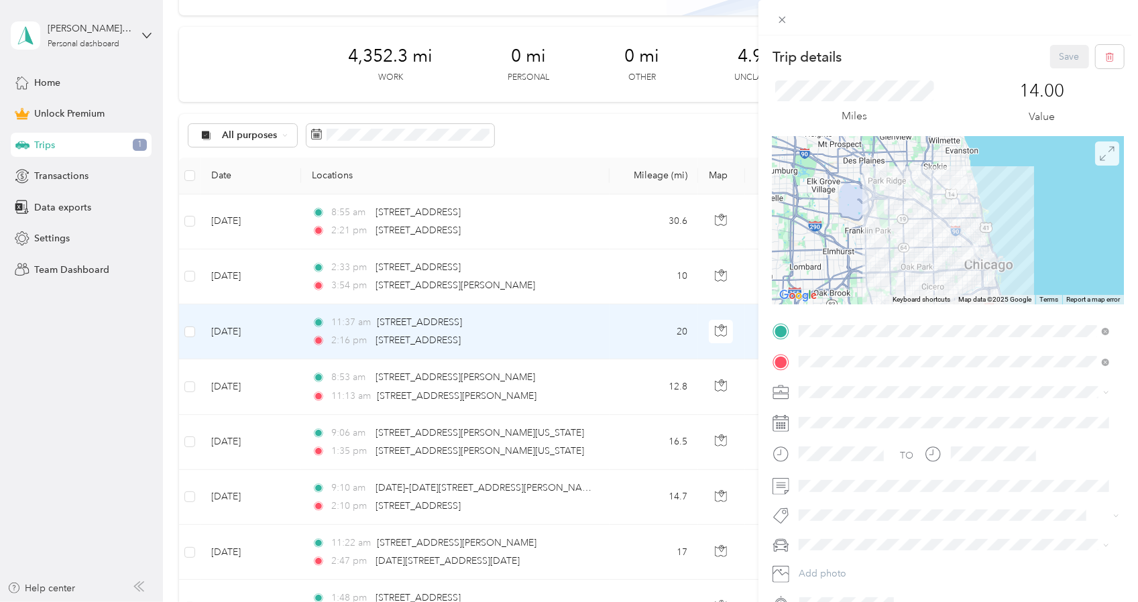
click at [1099, 157] on icon at bounding box center [1106, 153] width 15 height 15
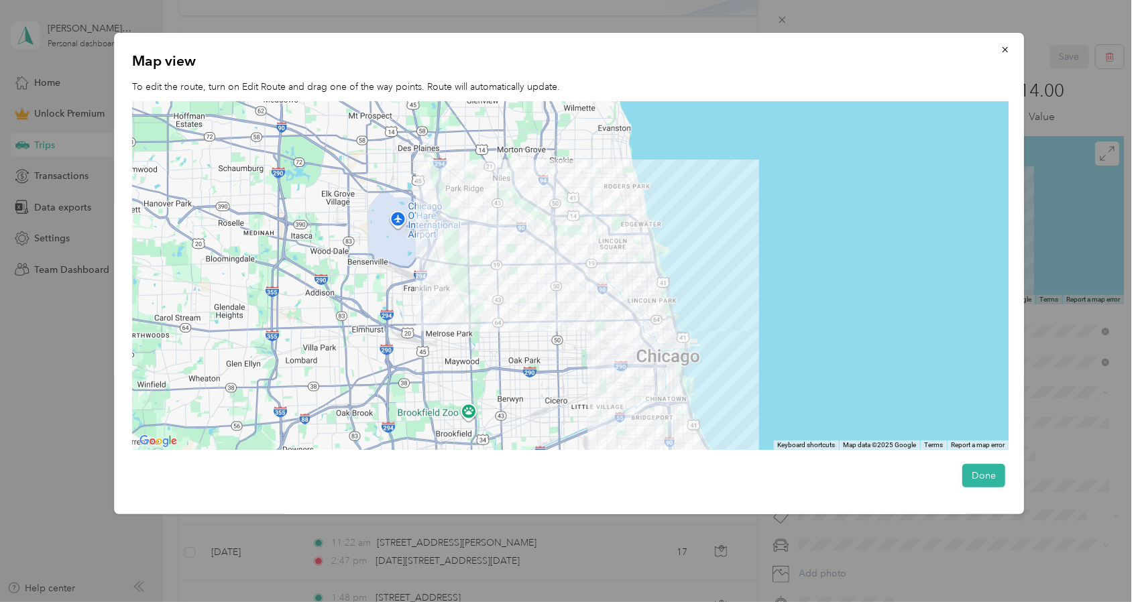
click at [91, 490] on div at bounding box center [569, 301] width 1138 height 602
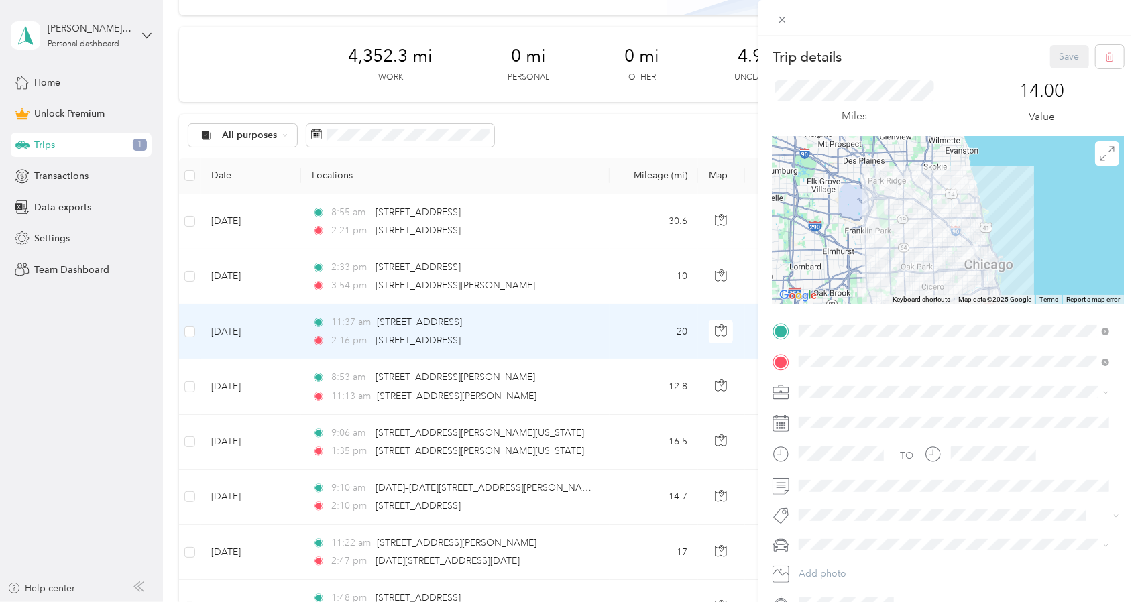
click at [489, 20] on div "Trip details Save This trip cannot be edited because it is either under review,…" at bounding box center [569, 301] width 1138 height 602
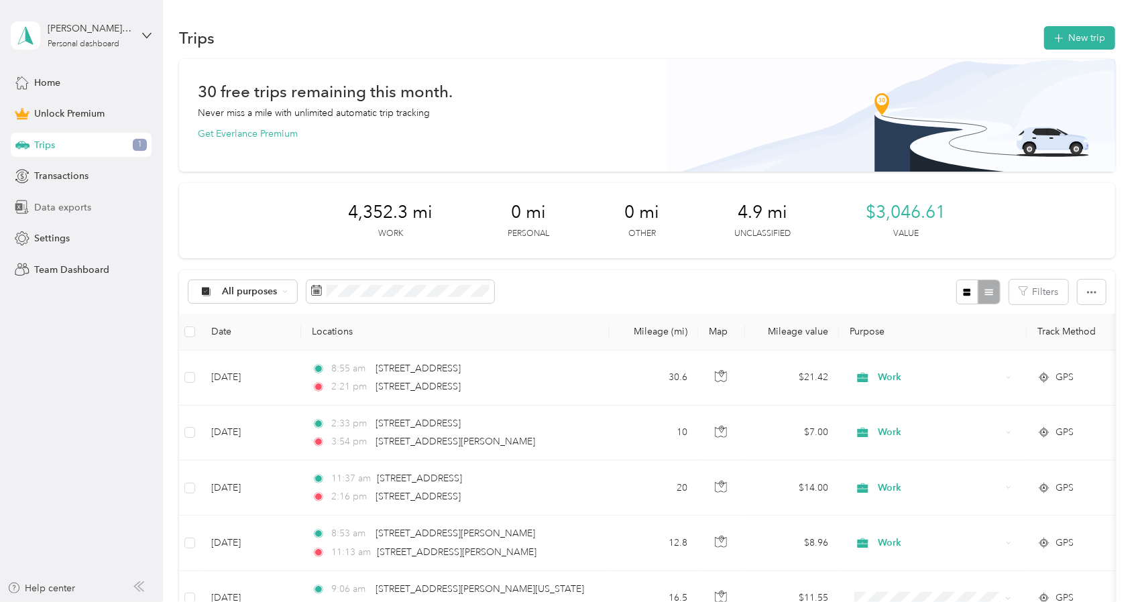
click at [63, 211] on span "Data exports" at bounding box center [62, 207] width 57 height 14
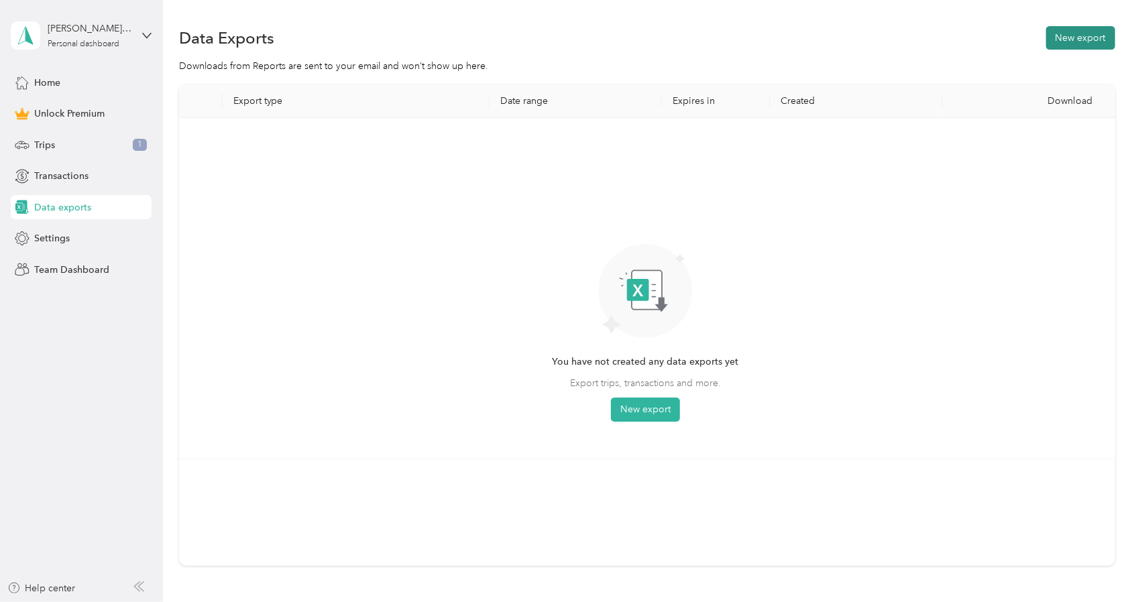
click at [1097, 39] on button "New export" at bounding box center [1080, 37] width 69 height 23
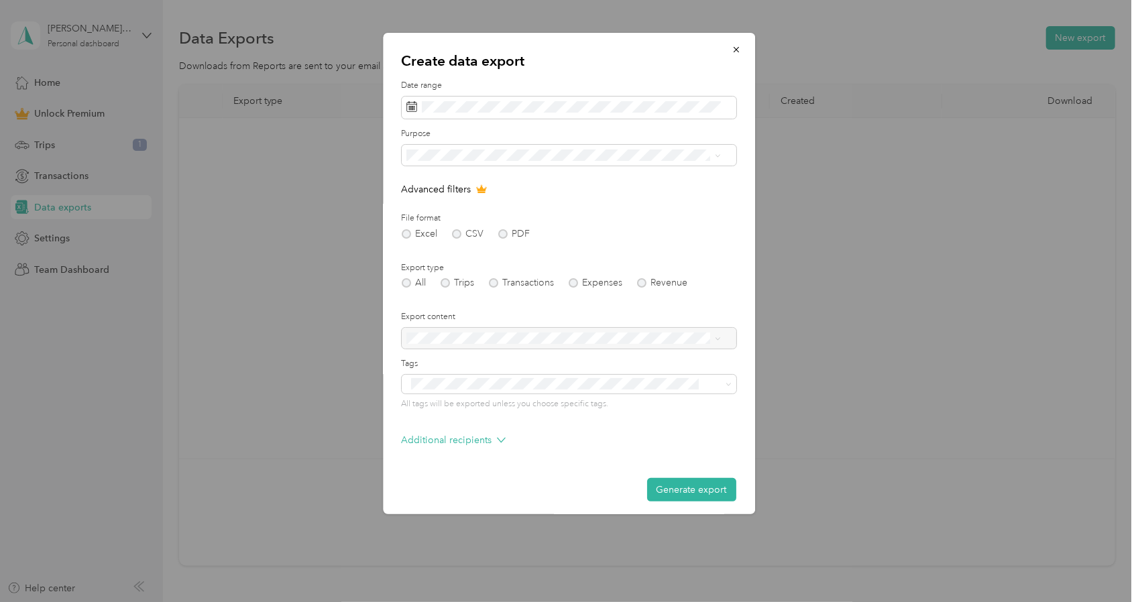
click at [863, 424] on div "Create data export Date range Purpose Advanced filters File format Excel CSV PD…" at bounding box center [755, 275] width 372 height 485
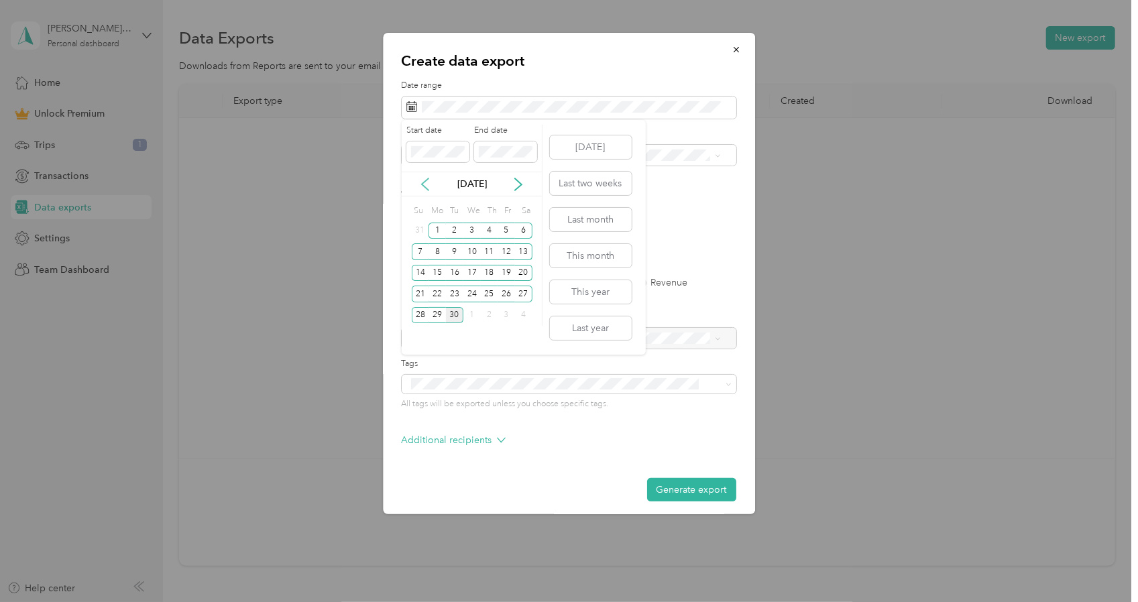
click at [426, 187] on icon at bounding box center [425, 184] width 7 height 12
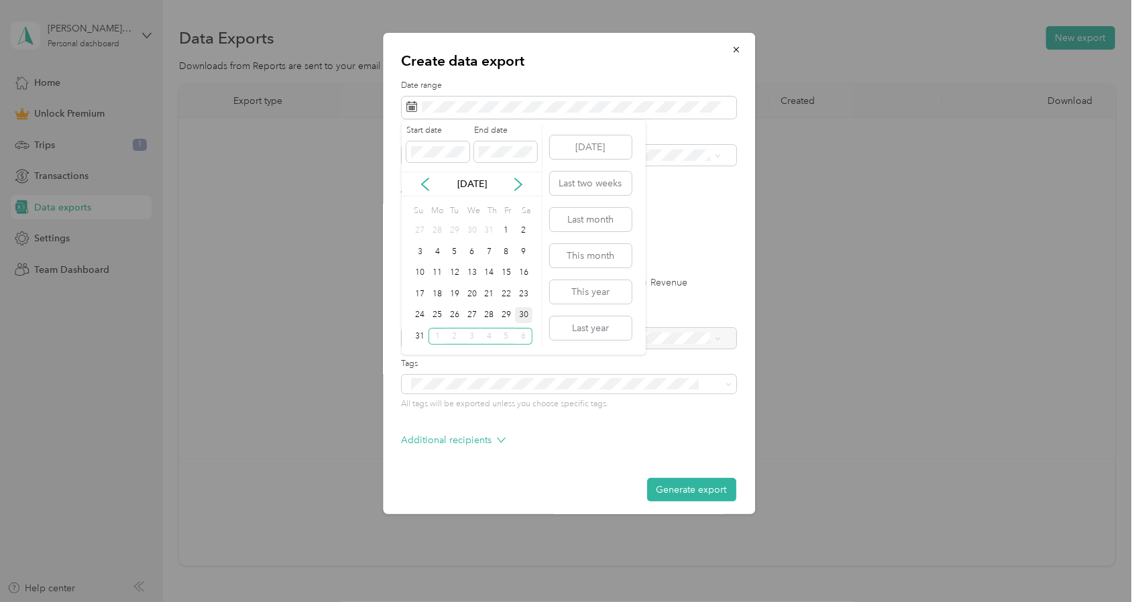
click at [524, 313] on div "30" at bounding box center [523, 315] width 17 height 17
click at [522, 182] on icon at bounding box center [517, 184] width 13 height 13
click at [506, 292] on div "26" at bounding box center [505, 294] width 17 height 17
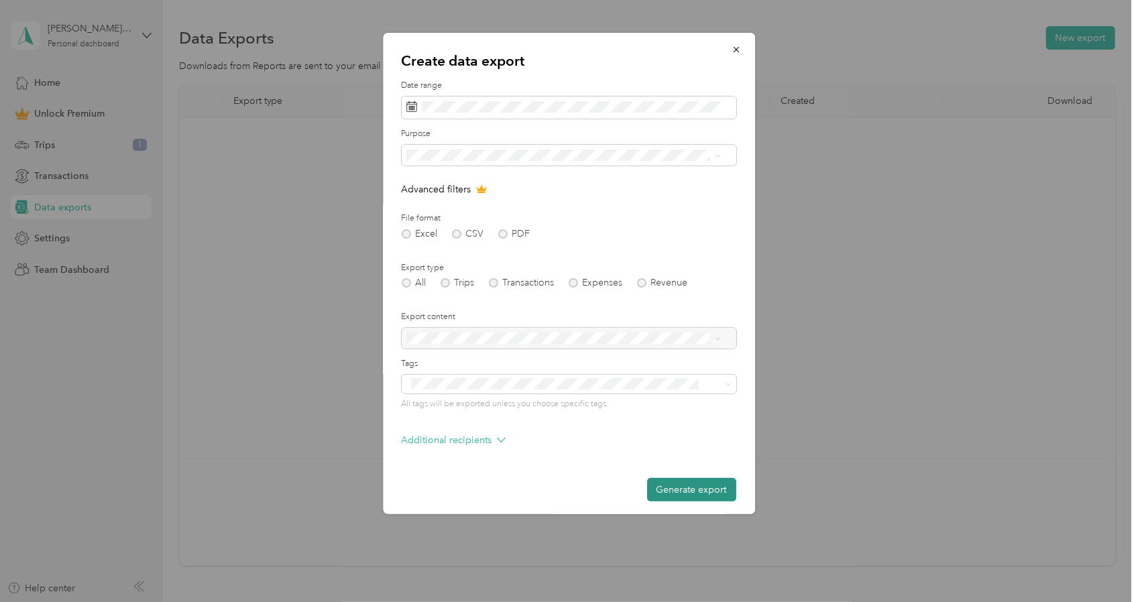
click at [674, 487] on button "Generate export" at bounding box center [691, 489] width 89 height 23
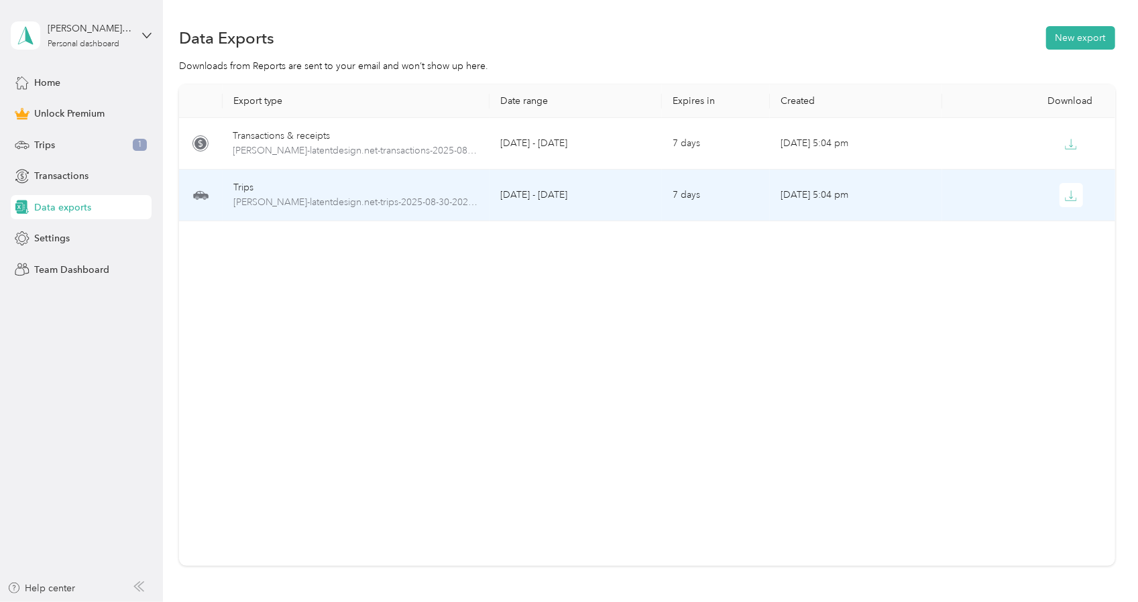
click at [373, 187] on div "Trips" at bounding box center [356, 187] width 246 height 15
click at [347, 207] on span "[PERSON_NAME]-latentdesign.net-trips-2025-08-30-2025-09-26.xlsx" at bounding box center [356, 202] width 246 height 15
click at [1076, 192] on button "button" at bounding box center [1071, 195] width 24 height 24
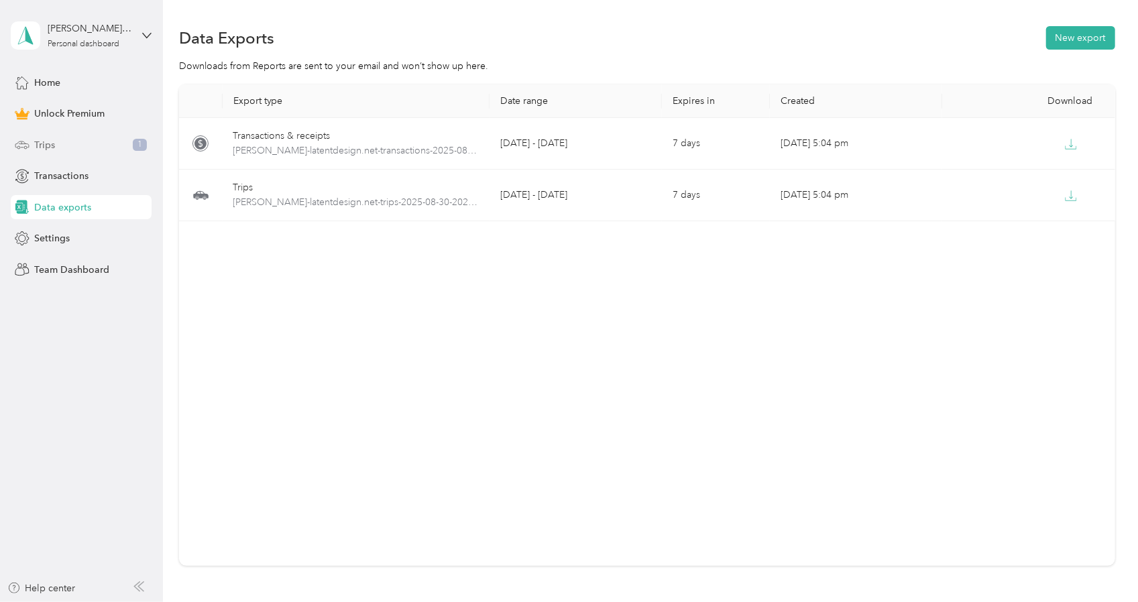
click at [43, 139] on span "Trips" at bounding box center [44, 145] width 21 height 14
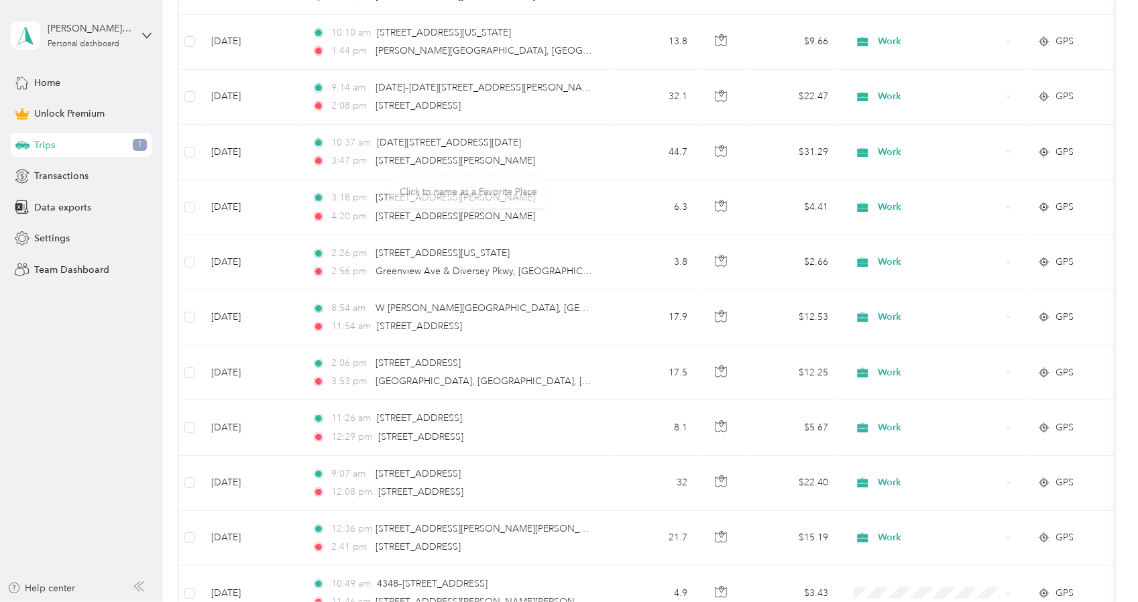
scroll to position [804, 0]
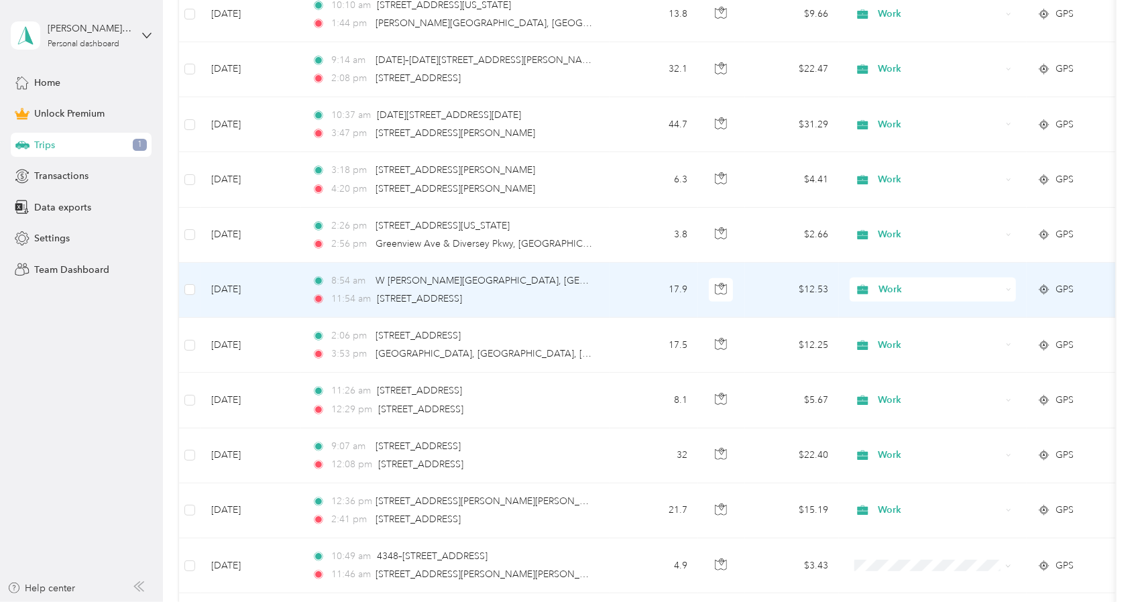
click at [261, 289] on td "[DATE]" at bounding box center [250, 290] width 101 height 55
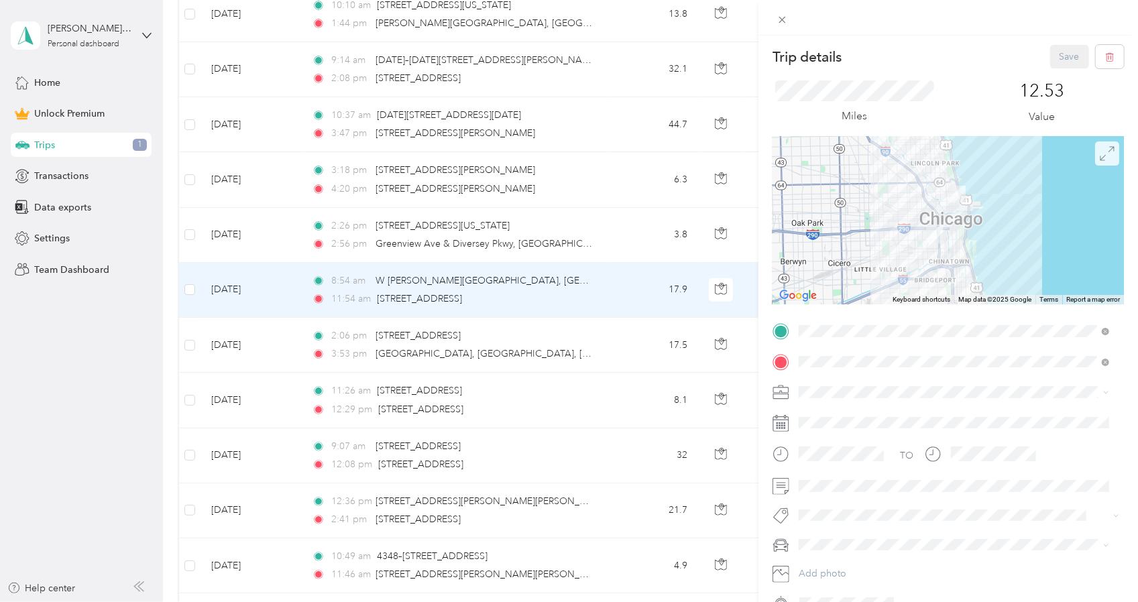
click at [1095, 156] on span at bounding box center [1107, 153] width 24 height 24
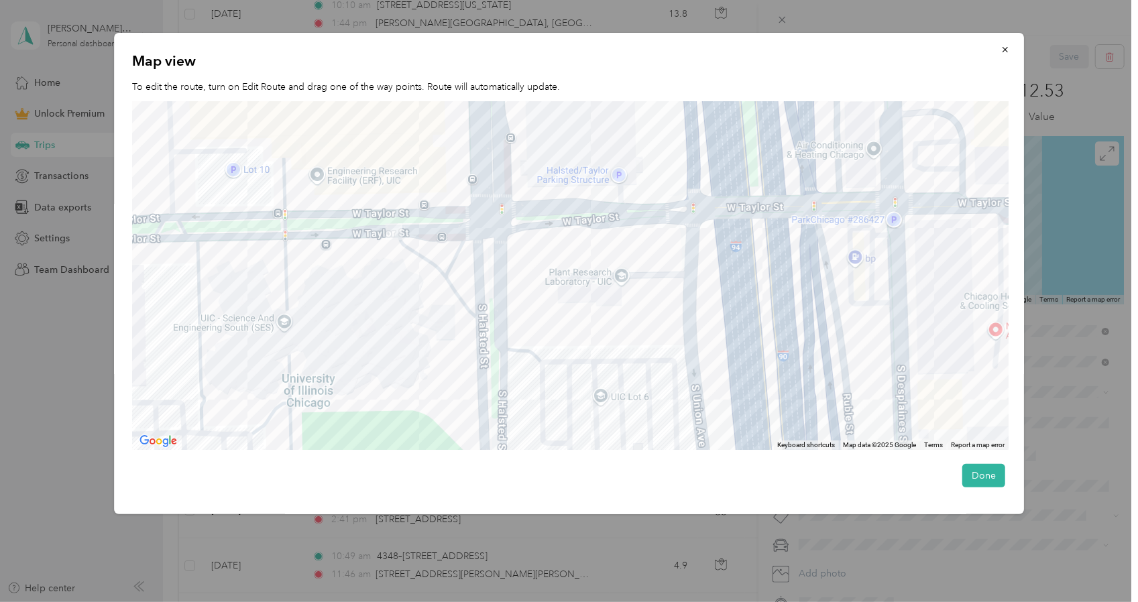
drag, startPoint x: 404, startPoint y: 208, endPoint x: 440, endPoint y: 327, distance: 124.5
click at [440, 327] on div at bounding box center [571, 275] width 876 height 349
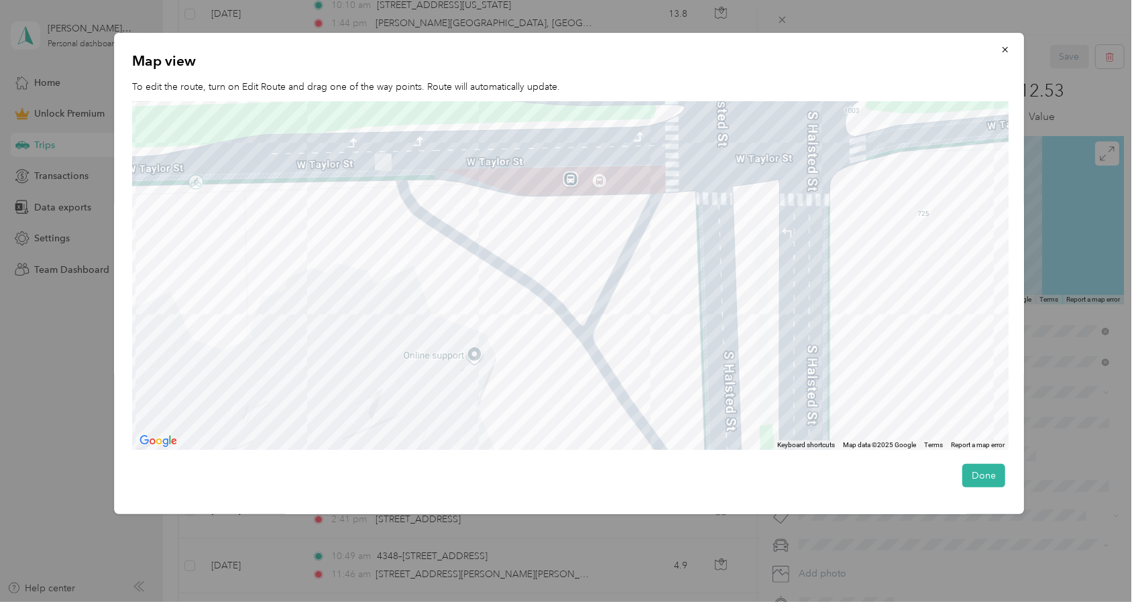
click at [457, 351] on div at bounding box center [571, 275] width 876 height 349
click at [43, 316] on div at bounding box center [569, 301] width 1138 height 602
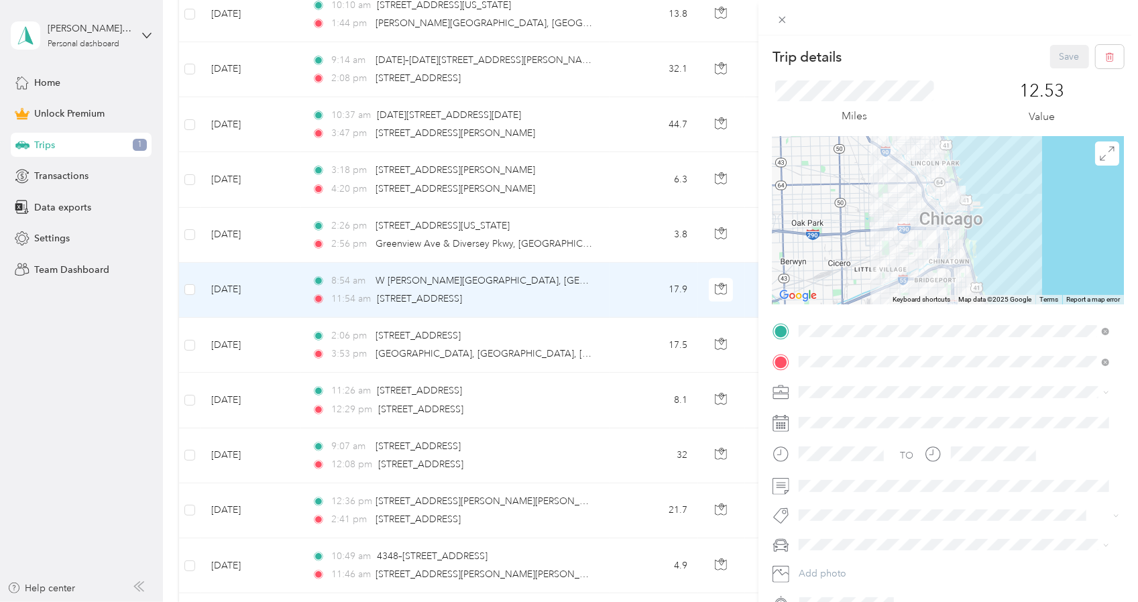
click at [271, 58] on div "Trip details Save This trip cannot be edited because it is either under review,…" at bounding box center [569, 301] width 1138 height 602
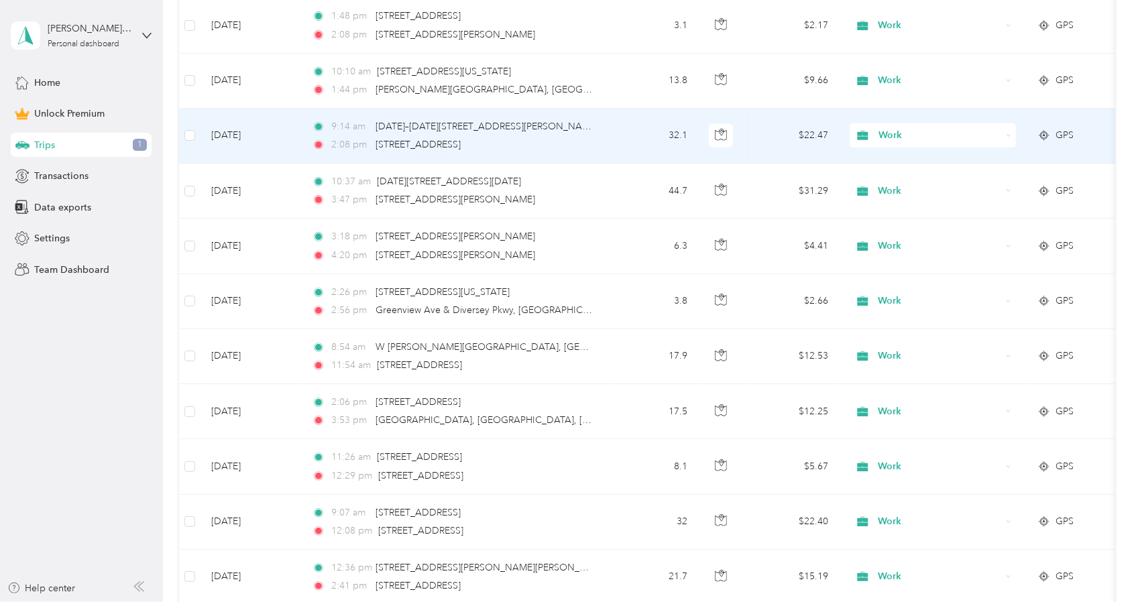
scroll to position [737, 0]
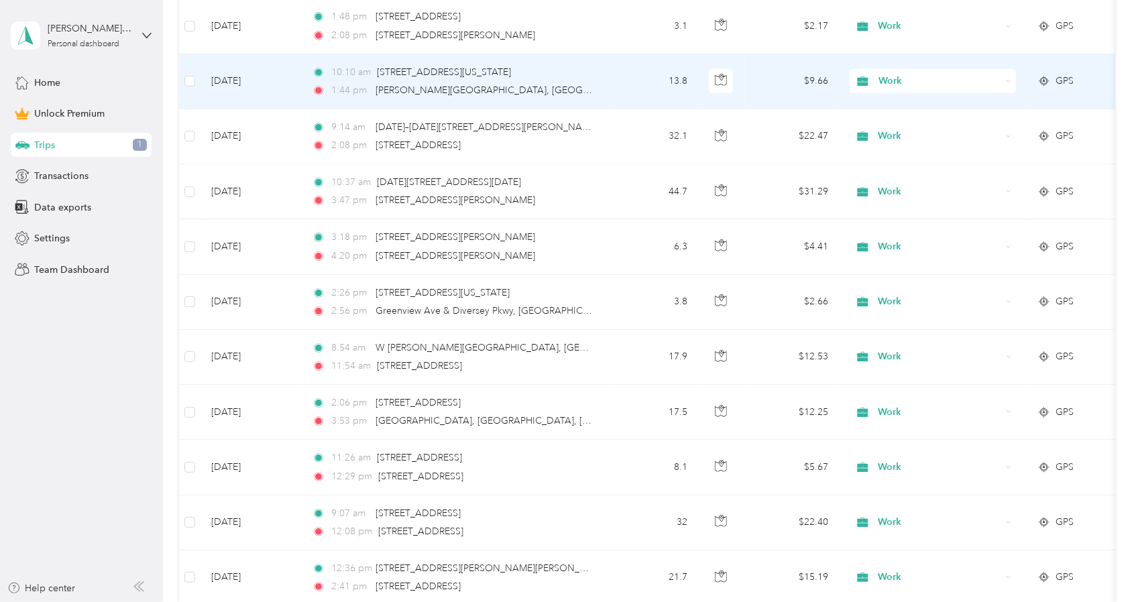
click at [292, 80] on td "[DATE]" at bounding box center [250, 81] width 101 height 55
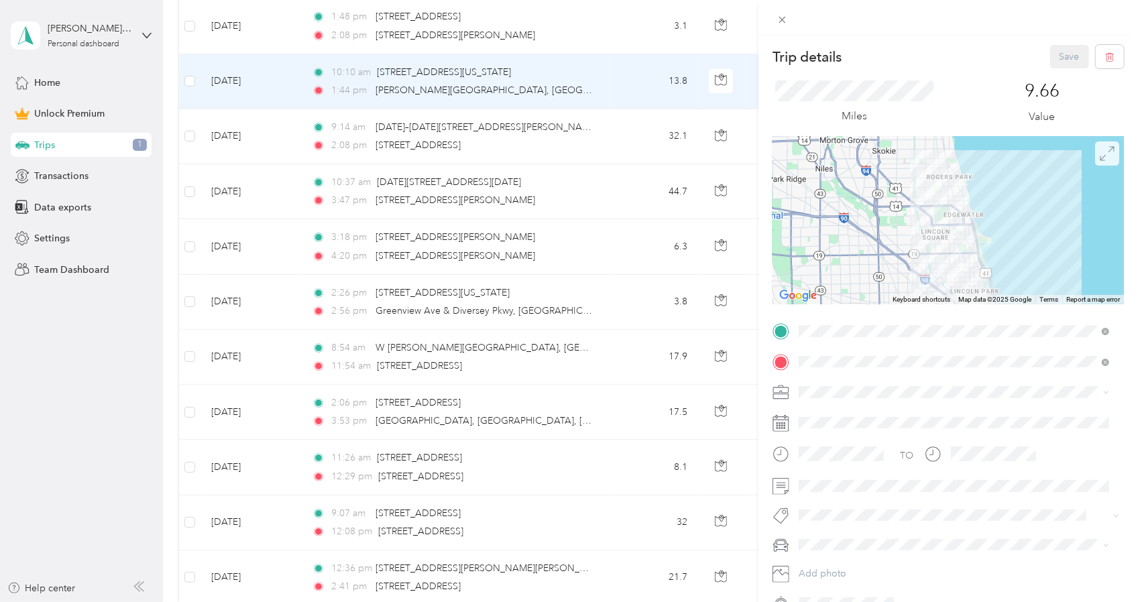
click at [1099, 151] on icon at bounding box center [1106, 153] width 15 height 15
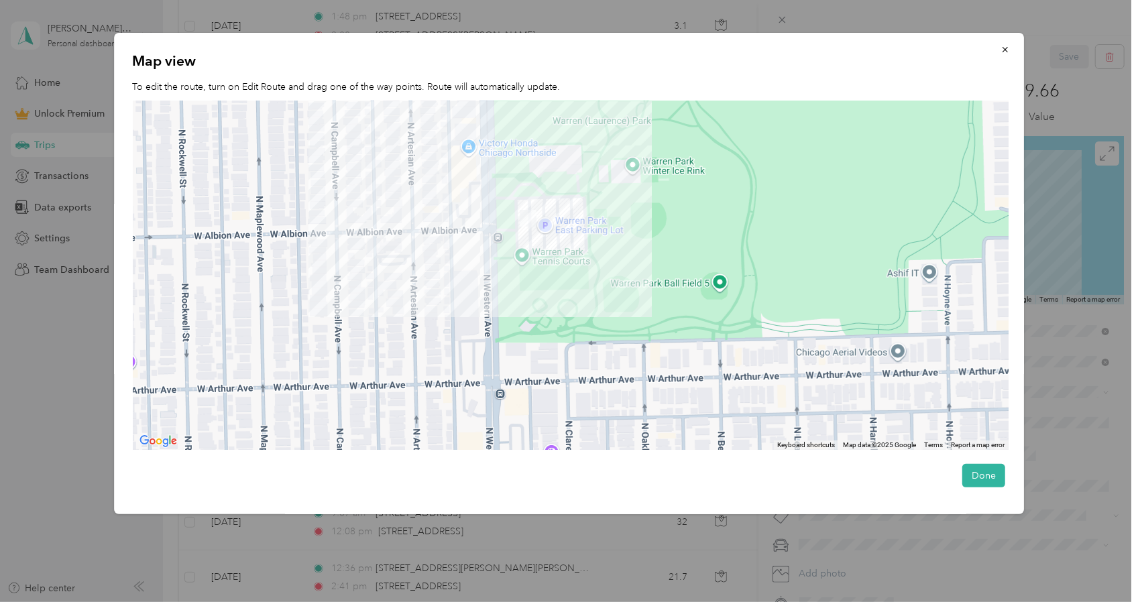
drag, startPoint x: 536, startPoint y: 164, endPoint x: 538, endPoint y: 238, distance: 73.8
click at [538, 238] on div at bounding box center [571, 275] width 876 height 349
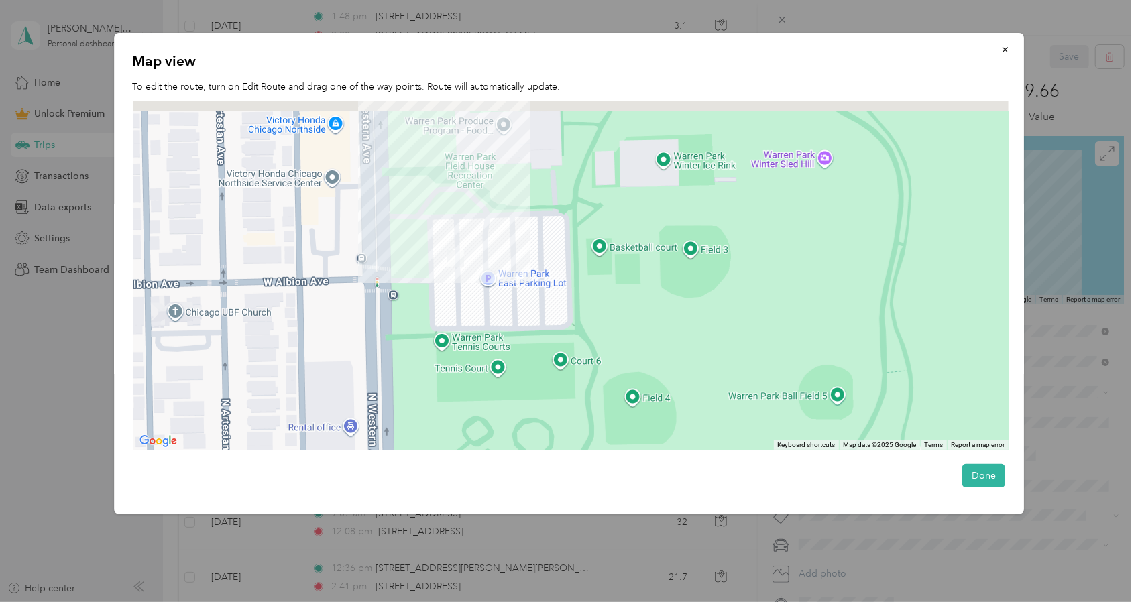
drag, startPoint x: 560, startPoint y: 214, endPoint x: 586, endPoint y: 247, distance: 42.5
click at [586, 247] on div at bounding box center [571, 275] width 876 height 349
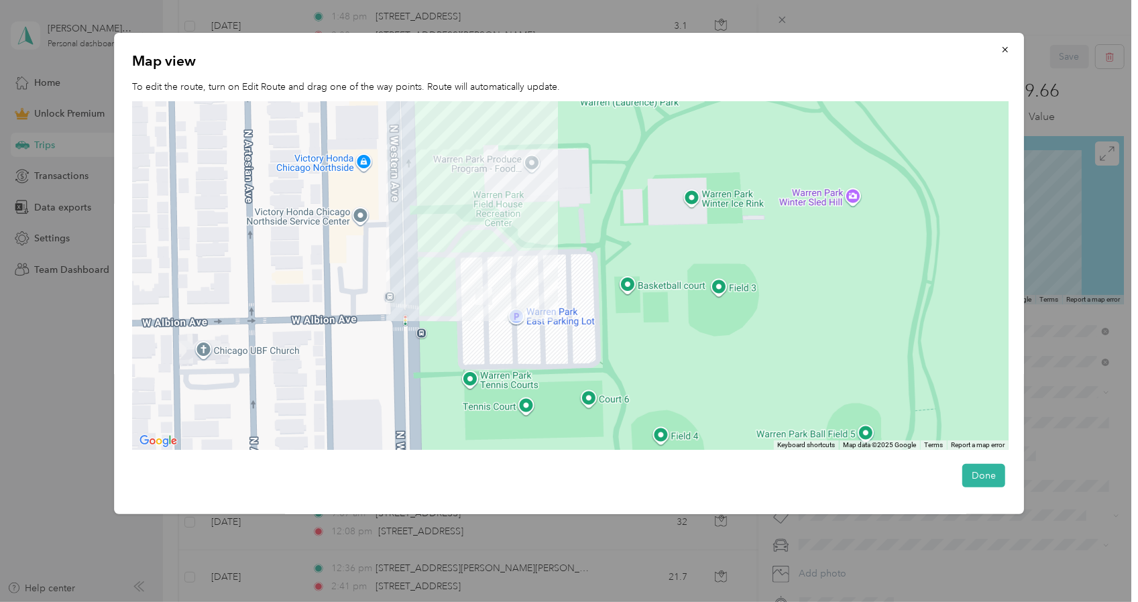
click at [500, 170] on div at bounding box center [571, 275] width 876 height 349
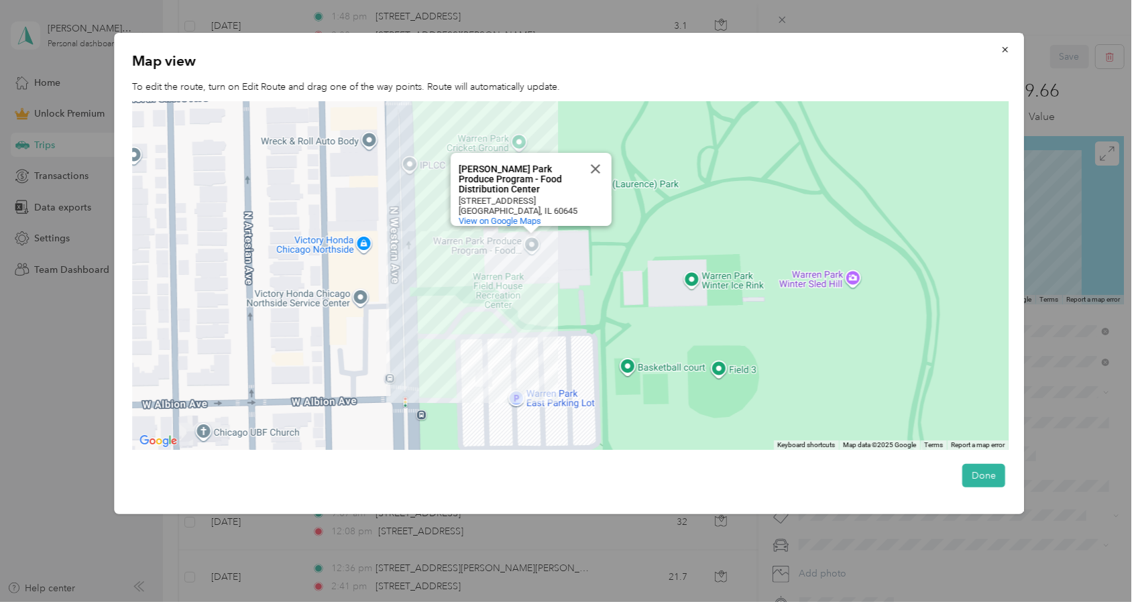
click at [41, 341] on div at bounding box center [569, 301] width 1138 height 602
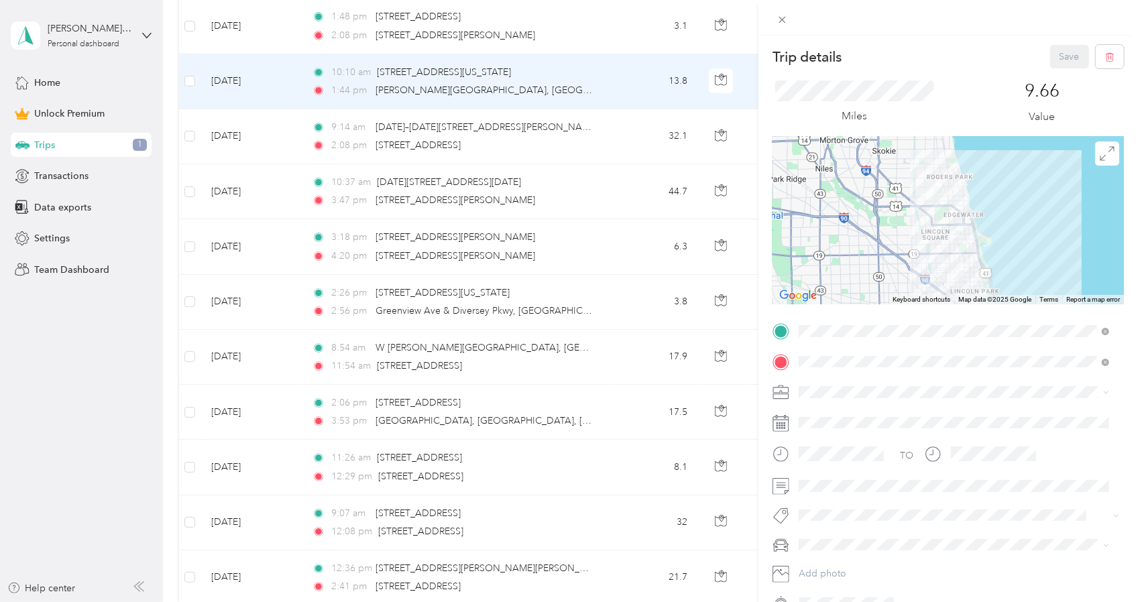
click at [592, 294] on div "Trip details Save This trip cannot be edited because it is either under review,…" at bounding box center [569, 301] width 1138 height 602
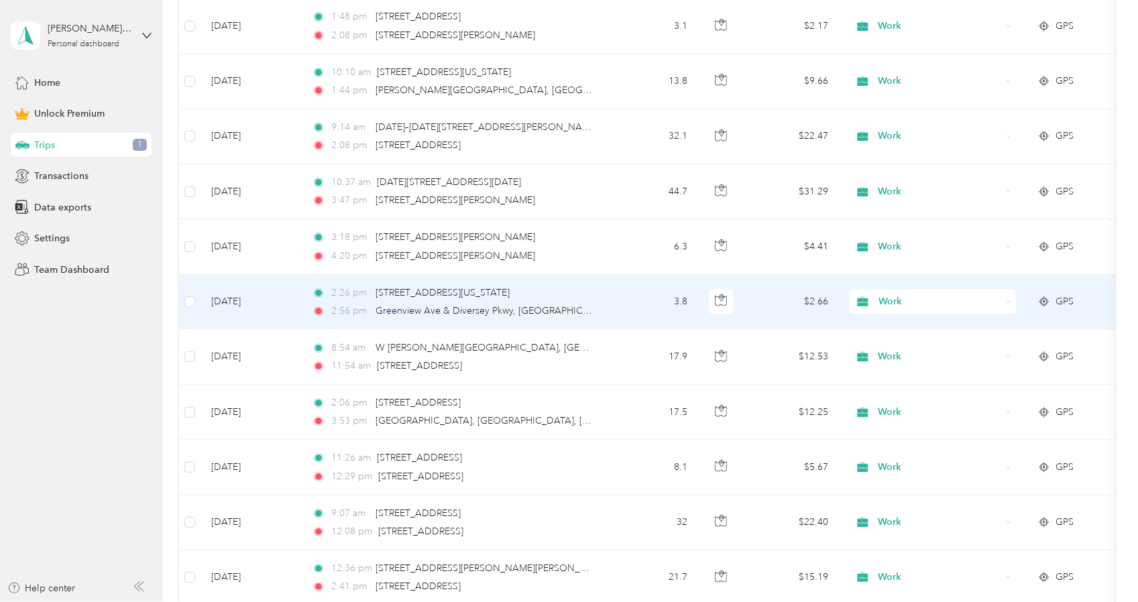
click at [575, 299] on div "2:26 pm [STREET_ADDRESS][US_STATE] 2:56 pm [GEOGRAPHIC_DATA], [GEOGRAPHIC_DATA]…" at bounding box center [453, 302] width 282 height 33
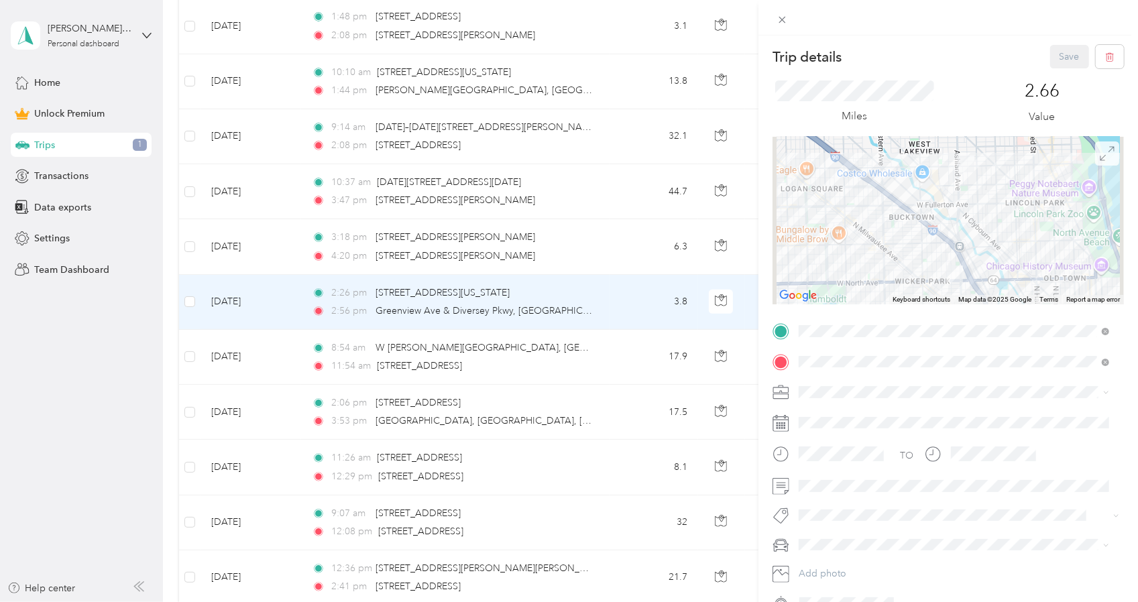
click at [1101, 163] on span at bounding box center [1107, 153] width 24 height 24
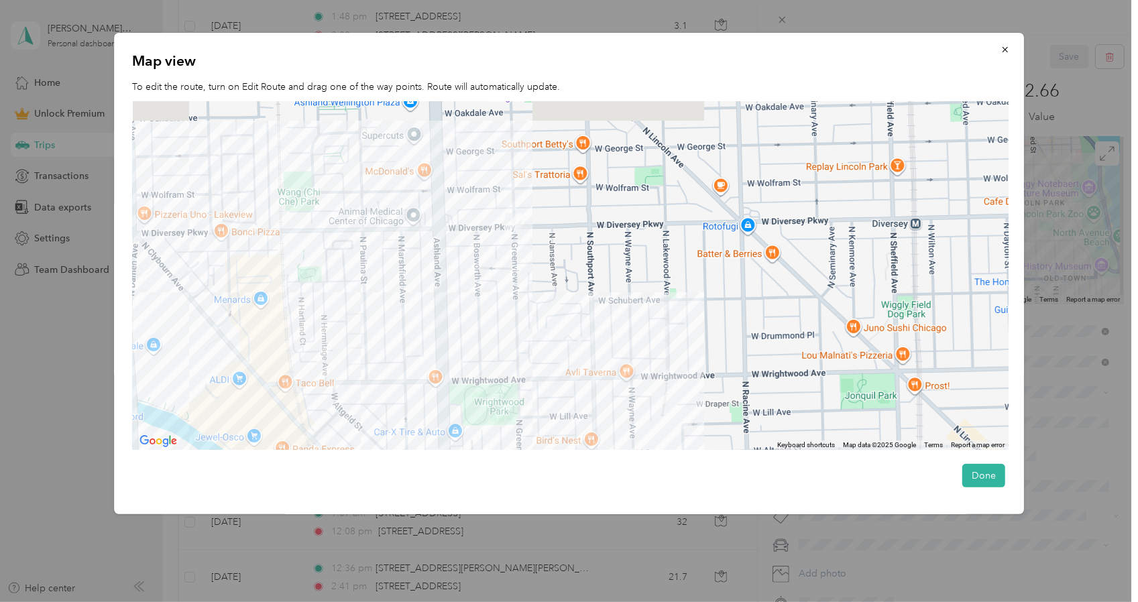
drag, startPoint x: 652, startPoint y: 174, endPoint x: 538, endPoint y: 324, distance: 188.1
click at [538, 324] on div at bounding box center [571, 275] width 876 height 349
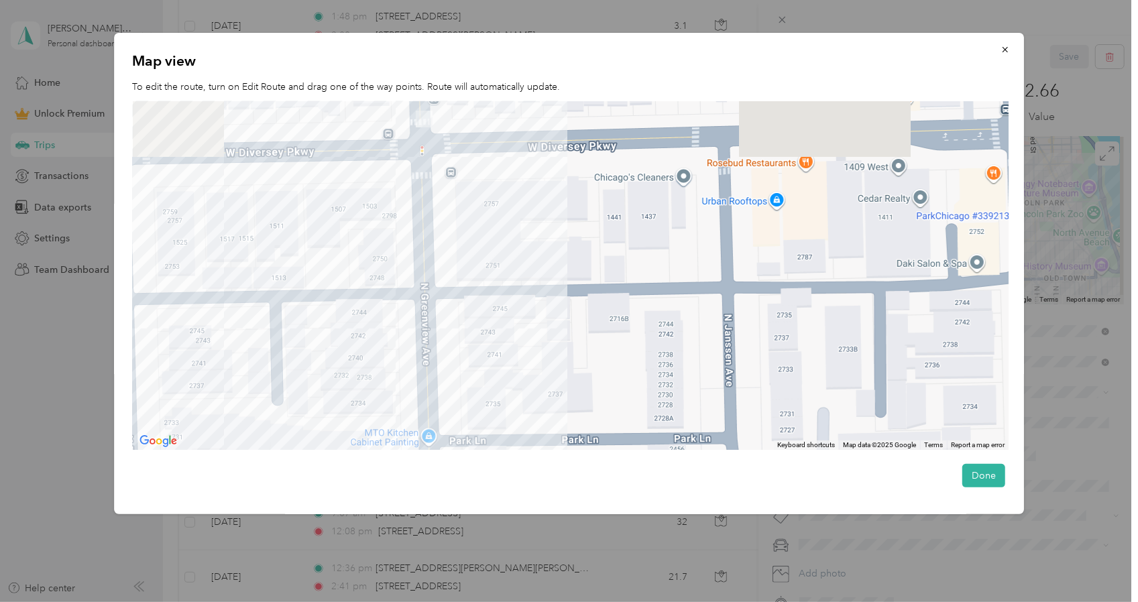
drag, startPoint x: 469, startPoint y: 213, endPoint x: 511, endPoint y: 426, distance: 217.3
click at [511, 426] on div at bounding box center [571, 275] width 876 height 349
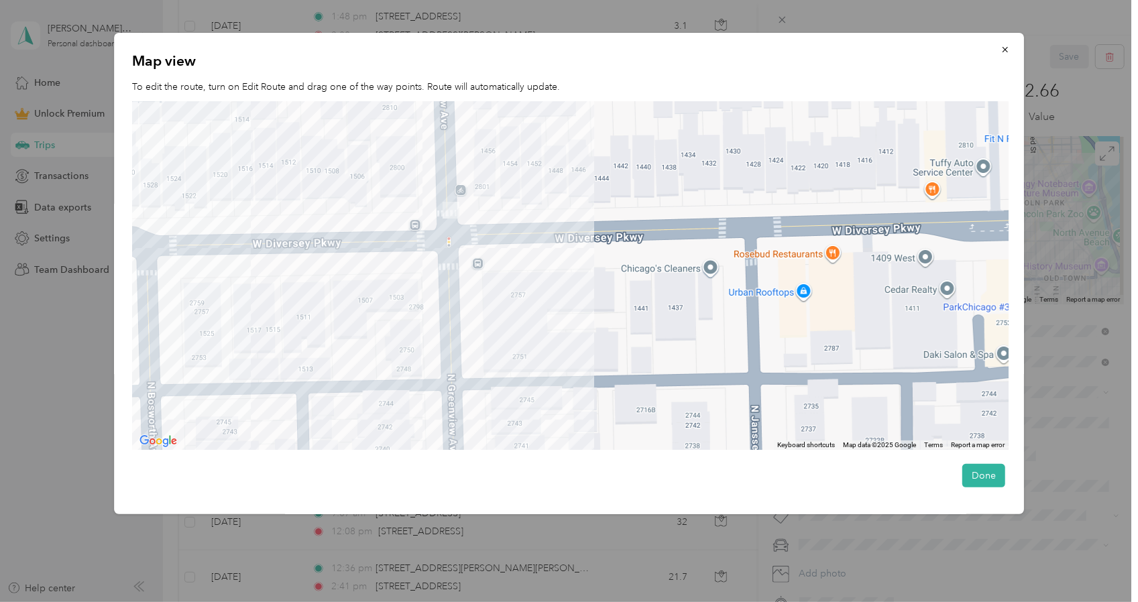
drag, startPoint x: 465, startPoint y: 241, endPoint x: 491, endPoint y: 333, distance: 95.5
click at [491, 333] on div at bounding box center [571, 275] width 876 height 349
click at [520, 294] on div at bounding box center [571, 275] width 876 height 349
click at [523, 295] on div at bounding box center [571, 275] width 876 height 349
click at [482, 188] on div at bounding box center [571, 275] width 876 height 349
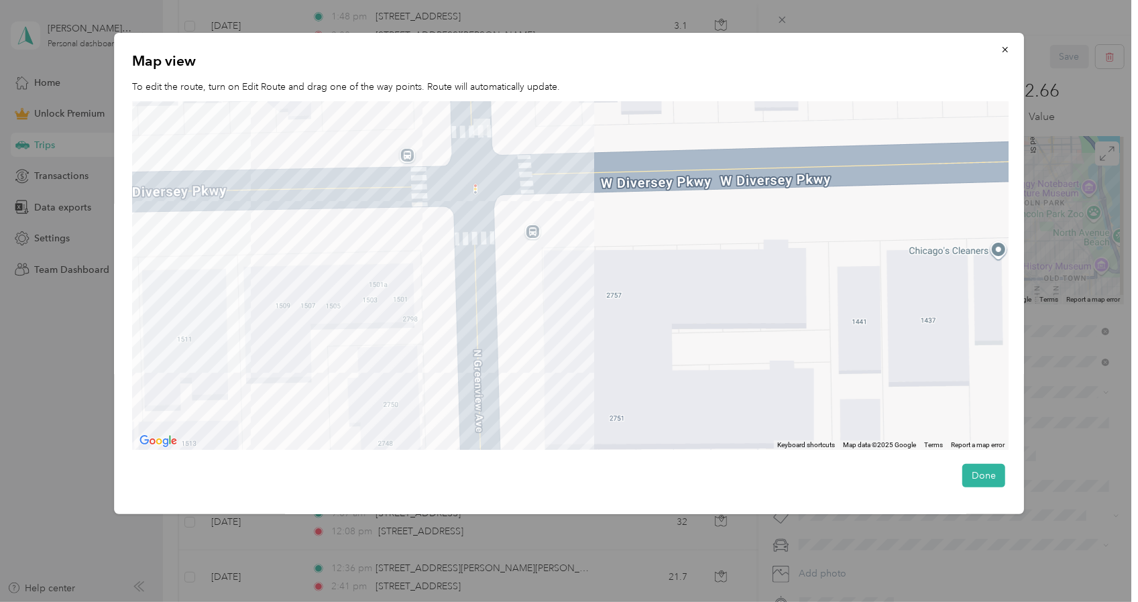
click at [948, 253] on div at bounding box center [571, 275] width 876 height 349
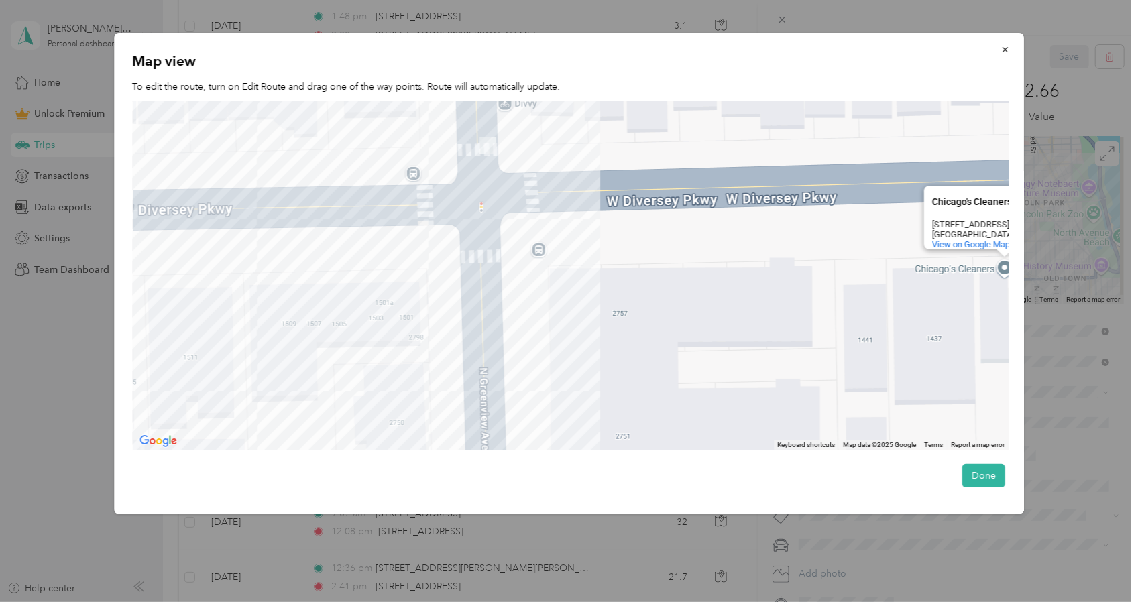
drag, startPoint x: 723, startPoint y: 328, endPoint x: 839, endPoint y: 349, distance: 117.7
click at [839, 349] on div "Chicago's Cleaners Chicago's Cleaners [STREET_ADDRESS] View on Google Maps" at bounding box center [571, 275] width 876 height 349
click at [58, 430] on div at bounding box center [569, 301] width 1138 height 602
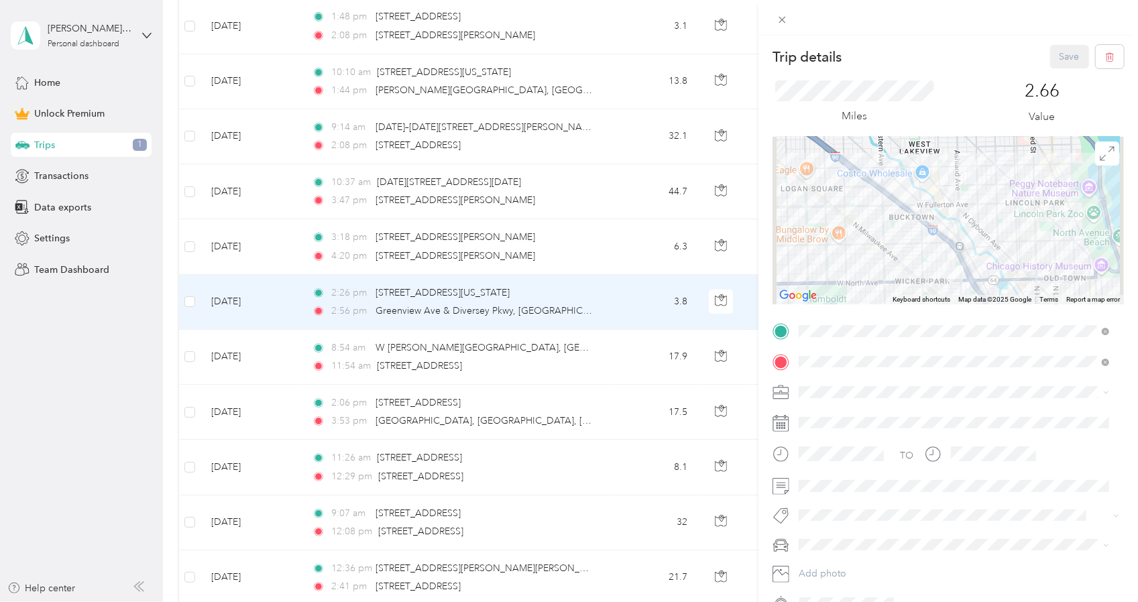
click at [101, 445] on div "Trip details Save This trip cannot be edited because it is either under review,…" at bounding box center [569, 301] width 1138 height 602
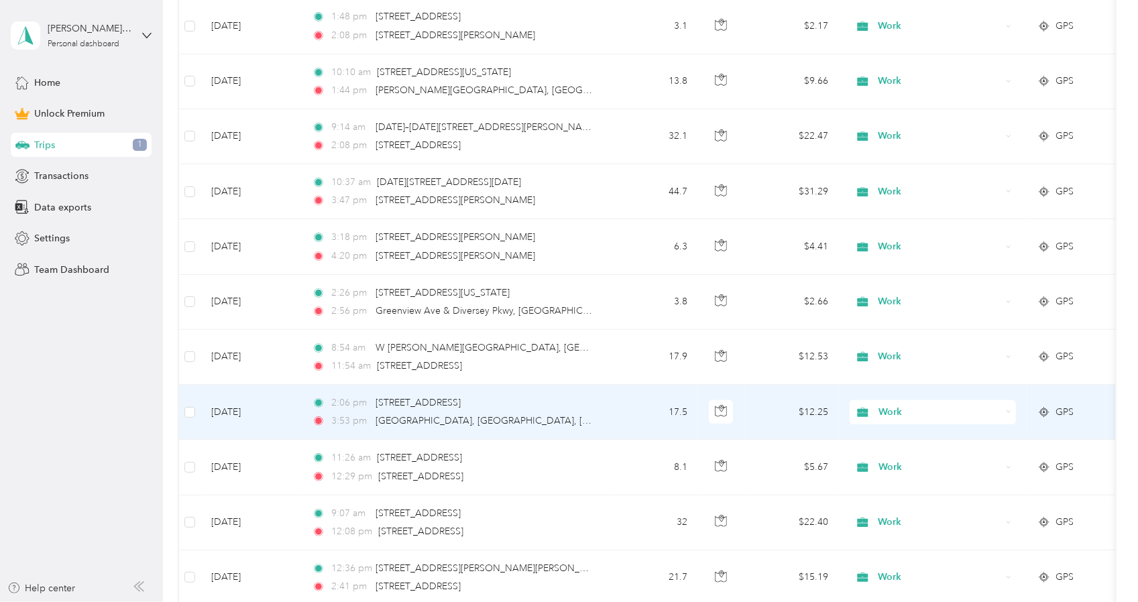
click at [589, 418] on div "3:53 pm [GEOGRAPHIC_DATA], [GEOGRAPHIC_DATA], [GEOGRAPHIC_DATA]" at bounding box center [453, 421] width 282 height 15
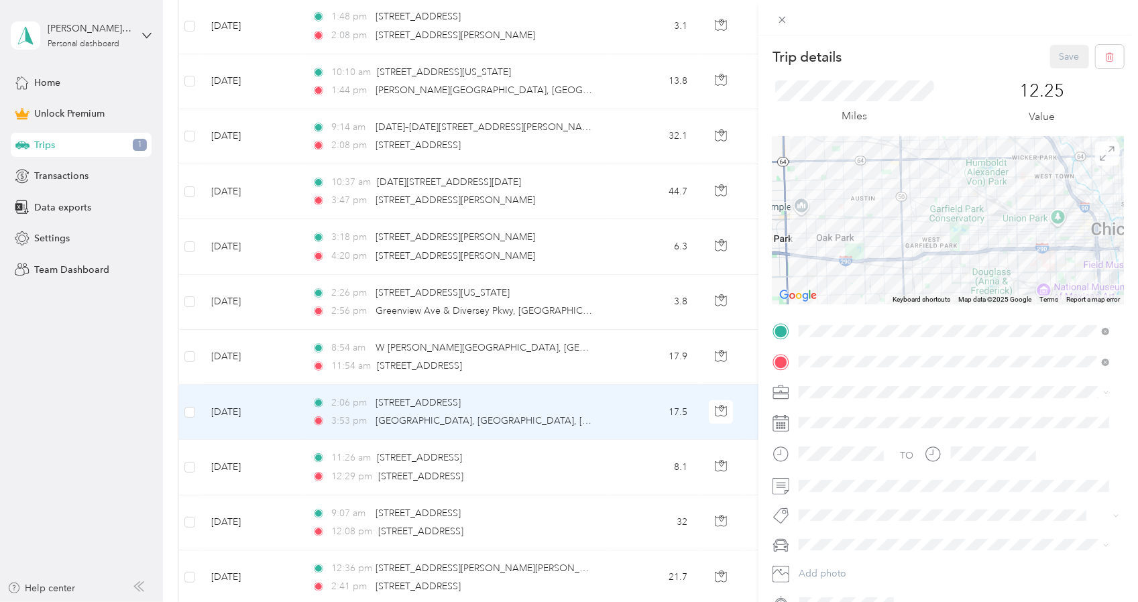
click at [1099, 159] on icon at bounding box center [1106, 153] width 15 height 15
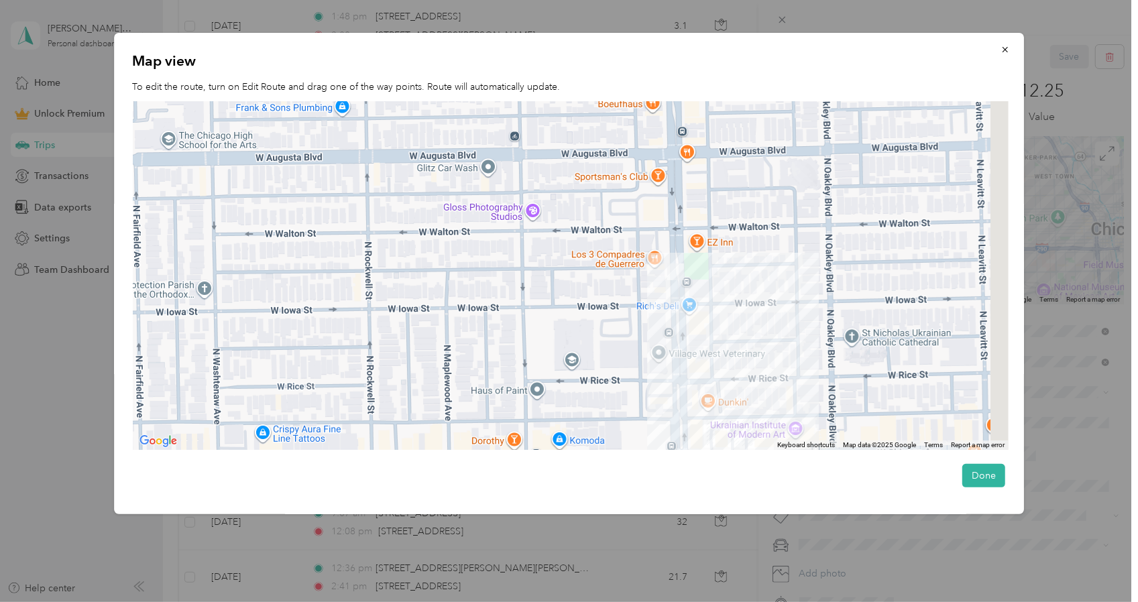
drag, startPoint x: 747, startPoint y: 174, endPoint x: 725, endPoint y: 278, distance: 107.0
click at [725, 278] on div at bounding box center [571, 275] width 876 height 349
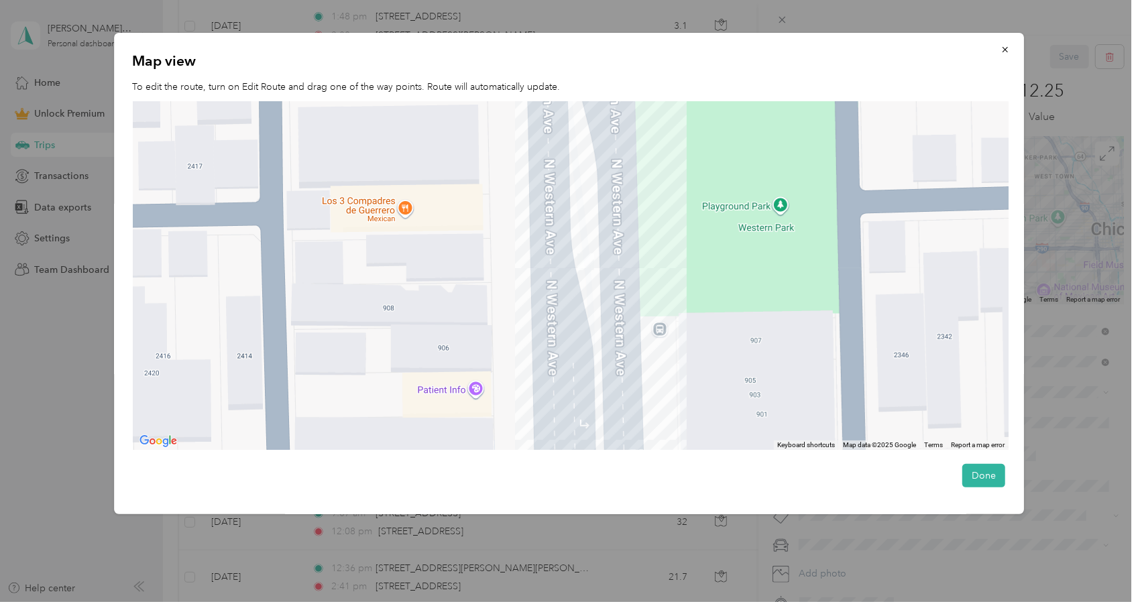
drag, startPoint x: 745, startPoint y: 253, endPoint x: 699, endPoint y: 255, distance: 46.3
click at [699, 255] on div at bounding box center [571, 275] width 876 height 349
click at [761, 227] on div at bounding box center [571, 275] width 876 height 349
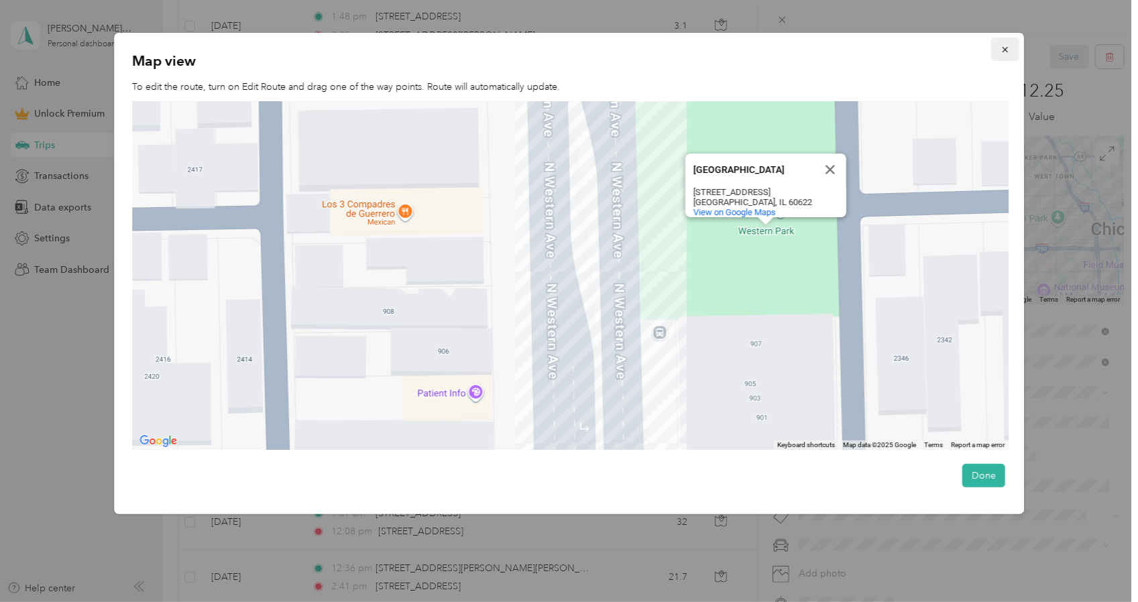
click at [1014, 47] on button "button" at bounding box center [1005, 49] width 28 height 23
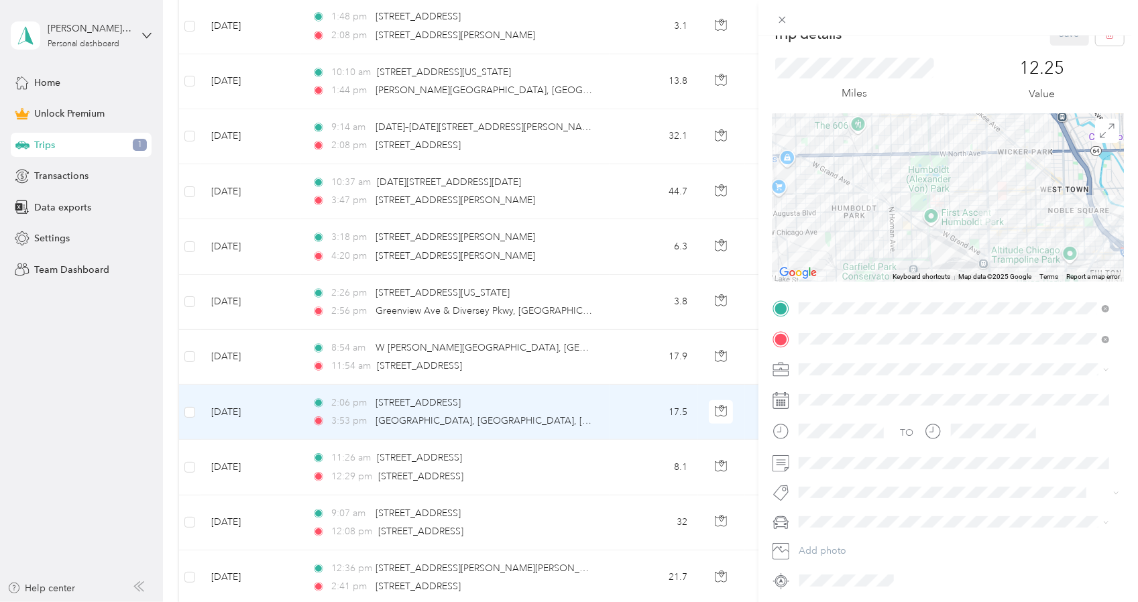
scroll to position [71, 0]
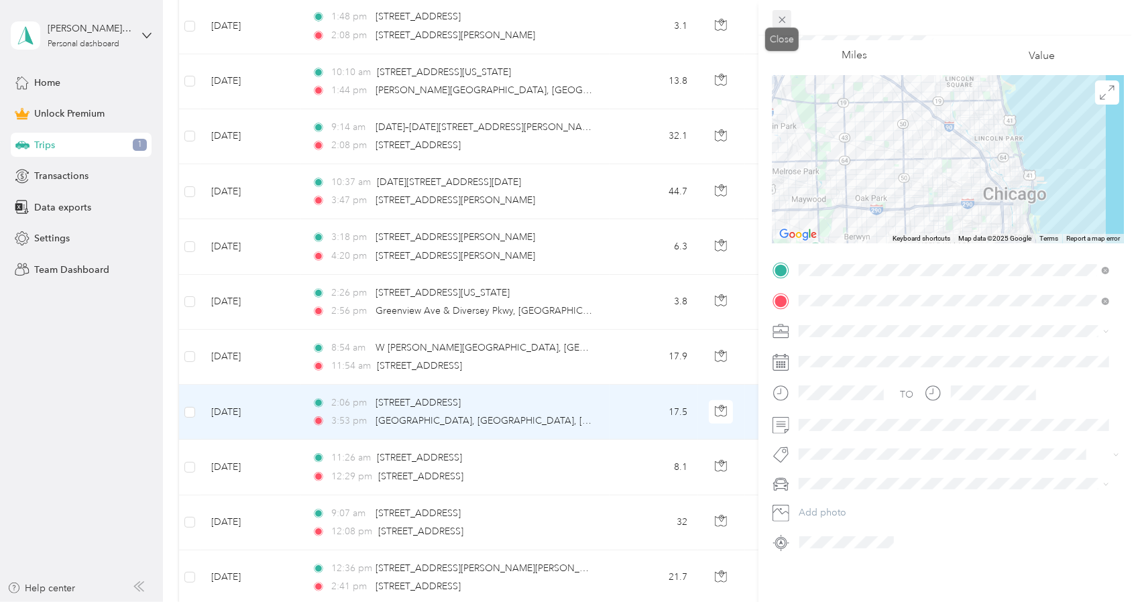
click at [784, 18] on icon at bounding box center [781, 19] width 11 height 11
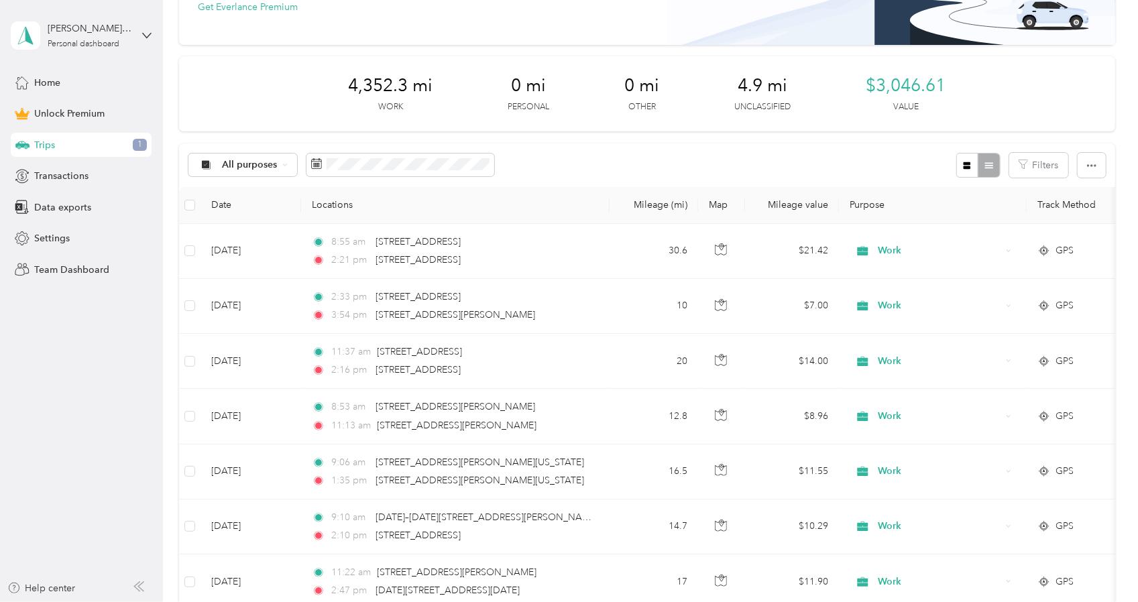
scroll to position [134, 0]
